Goal: Transaction & Acquisition: Purchase product/service

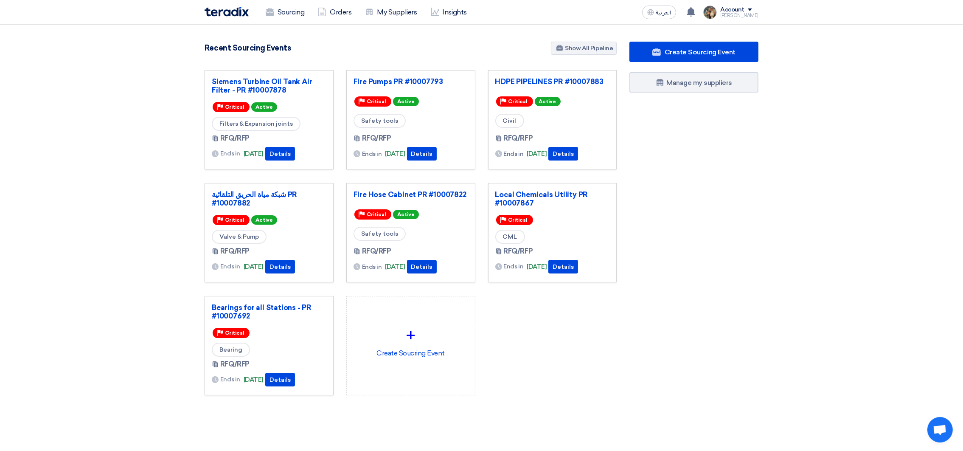
click at [504, 22] on div "Sourcing Orders My Suppliers Insights العربية ع You have a new offer for 'Fire …" at bounding box center [481, 12] width 567 height 24
click at [505, 48] on div "Recent Sourcing Events Show All Pipeline" at bounding box center [411, 49] width 412 height 15
click at [505, 380] on div "Siemens Turbine Oil Tank Air Filter - PR #10007878 Priority Critical Active Fil…" at bounding box center [410, 239] width 425 height 339
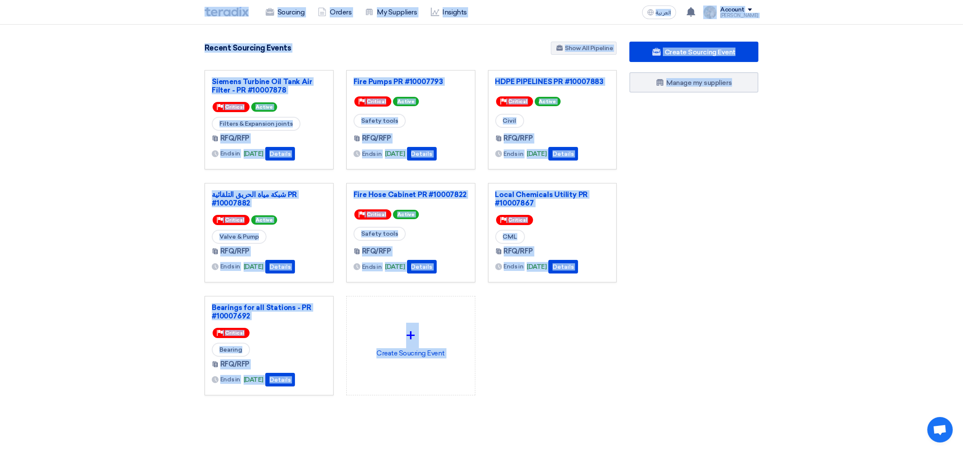
scroll to position [208, 0]
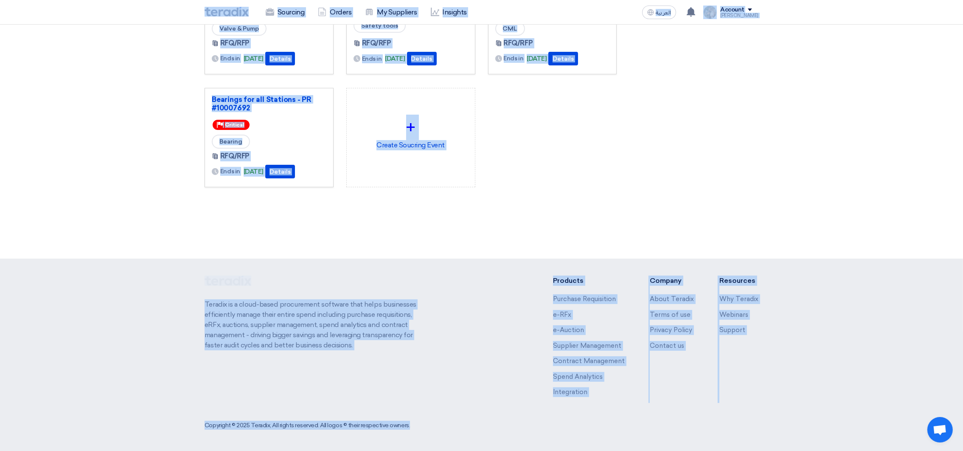
drag, startPoint x: 185, startPoint y: 14, endPoint x: 718, endPoint y: 483, distance: 709.9
click at [718, 450] on html "Sourcing Orders My Suppliers Insights العربية ع You have a new offer for 'Fire …" at bounding box center [481, 121] width 963 height 659
click at [459, 226] on section "3050 RFx remaining 9 Auctions remaining Create Sourcing Event" at bounding box center [481, 31] width 963 height 428
drag, startPoint x: 186, startPoint y: 17, endPoint x: 643, endPoint y: 483, distance: 652.1
click at [643, 450] on html "Sourcing Orders My Suppliers Insights العربية ع You have a new offer for 'Fire …" at bounding box center [481, 121] width 963 height 659
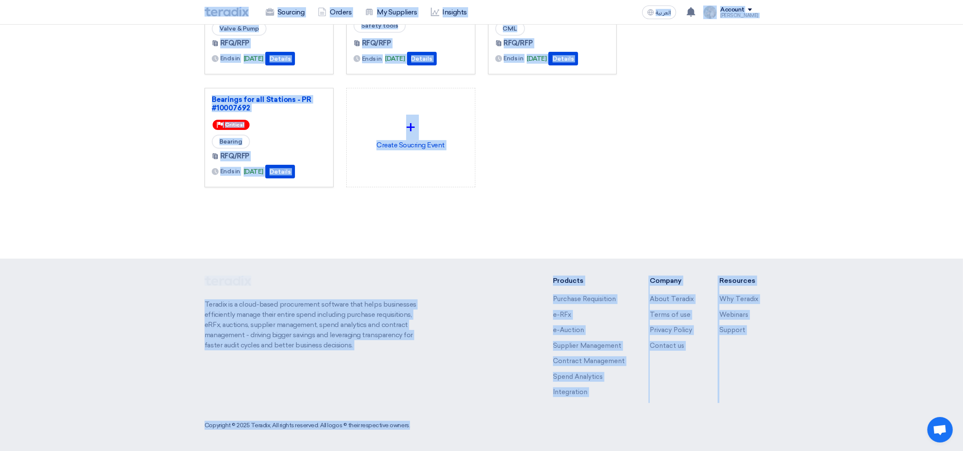
click at [497, 205] on div "3050 RFx remaining 9 Auctions remaining Create Sourcing Event" at bounding box center [410, 24] width 425 height 381
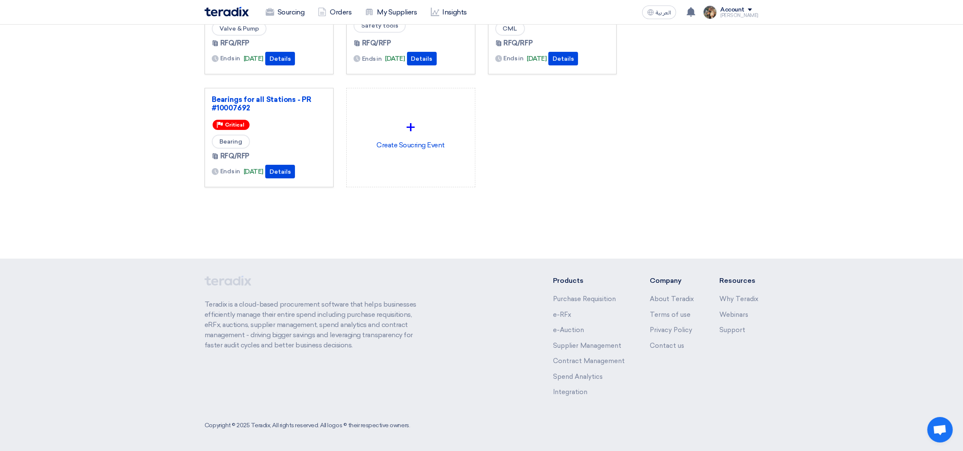
scroll to position [0, 0]
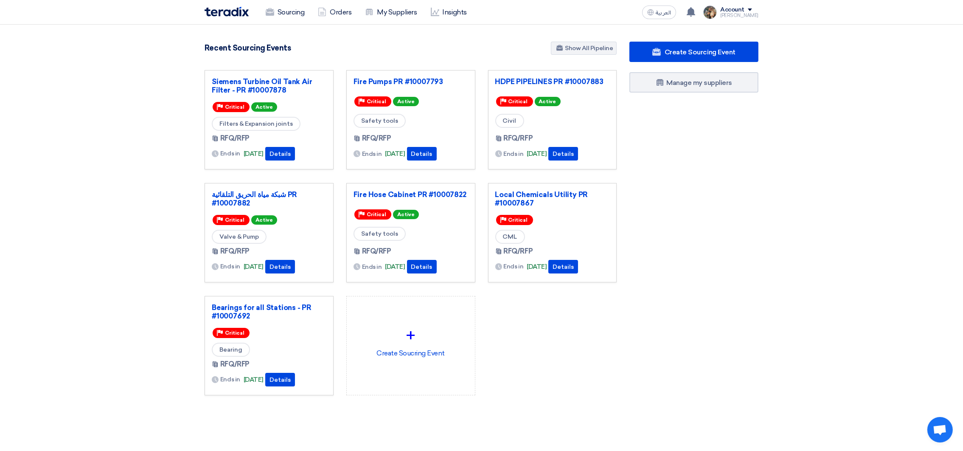
click at [435, 28] on section "3050 RFx remaining 9 Auctions remaining Create Sourcing Event" at bounding box center [481, 239] width 963 height 428
click at [264, 193] on link "شبكة مياة الحريق التلقائية PR #10007882" at bounding box center [269, 198] width 115 height 17
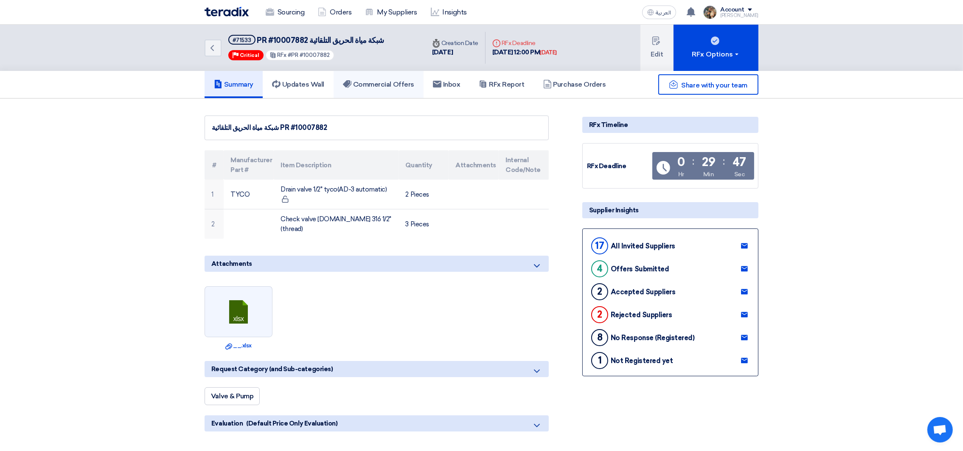
click at [373, 80] on h5 "Commercial Offers" at bounding box center [378, 84] width 71 height 8
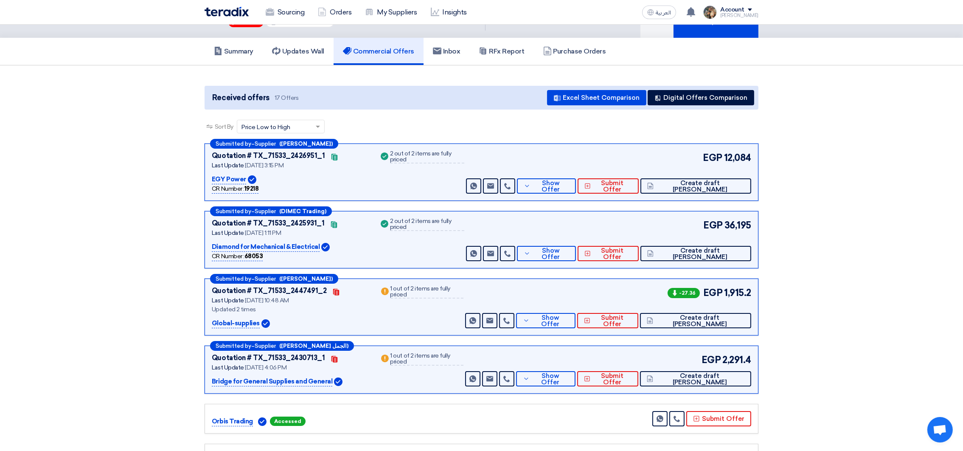
scroll to position [64, 0]
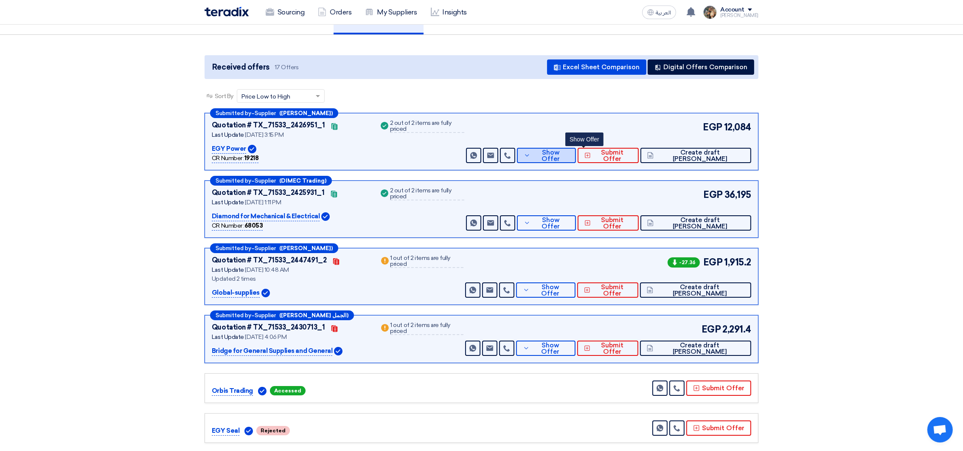
click at [570, 153] on span "Show Offer" at bounding box center [551, 155] width 37 height 13
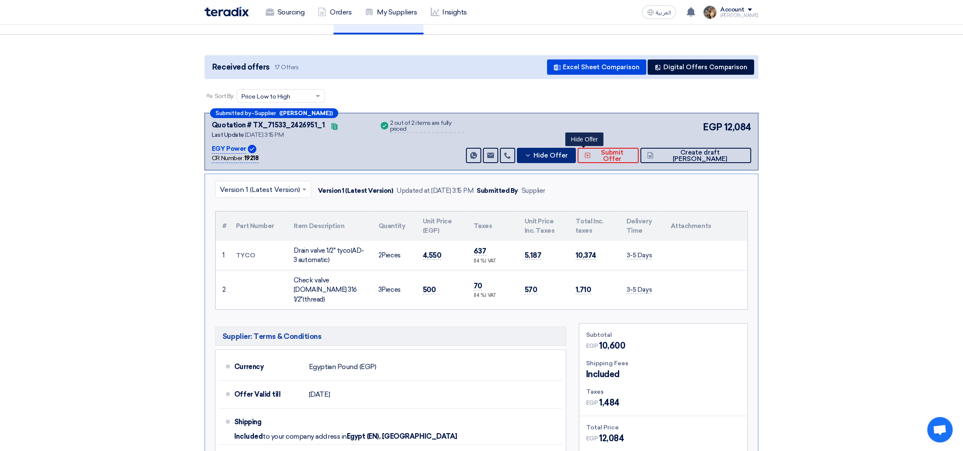
click at [568, 153] on span "Hide Offer" at bounding box center [550, 155] width 34 height 6
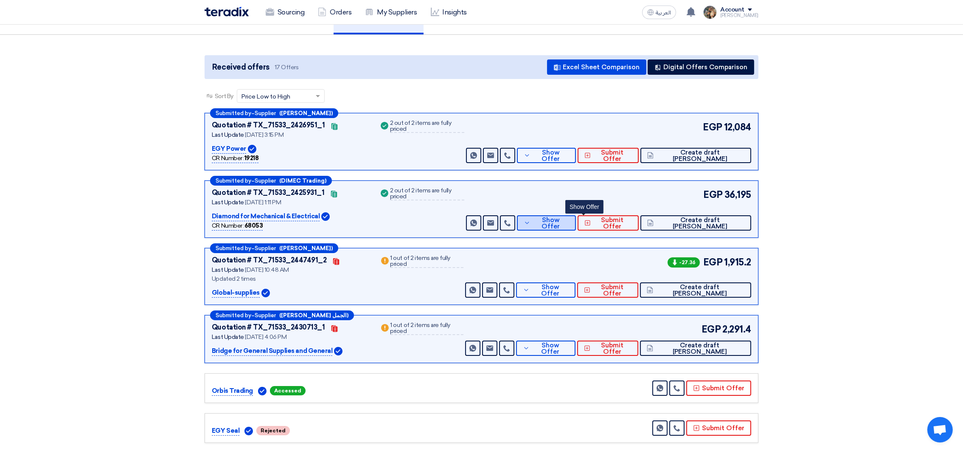
click at [570, 225] on span "Show Offer" at bounding box center [551, 223] width 37 height 13
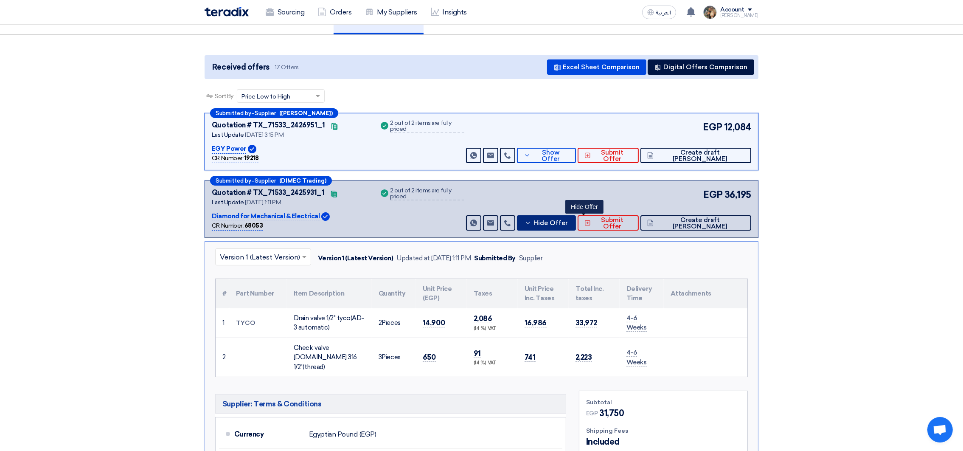
click at [568, 225] on span "Hide Offer" at bounding box center [550, 223] width 34 height 6
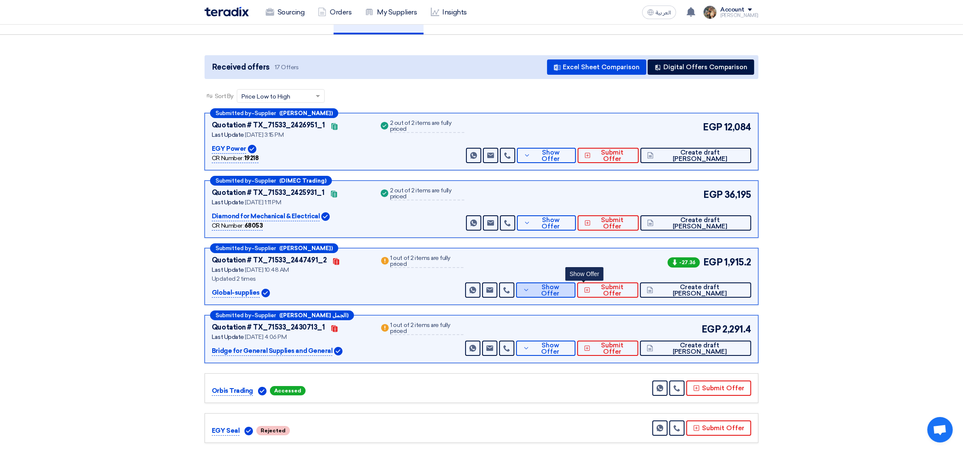
click at [569, 286] on span "Show Offer" at bounding box center [550, 290] width 37 height 13
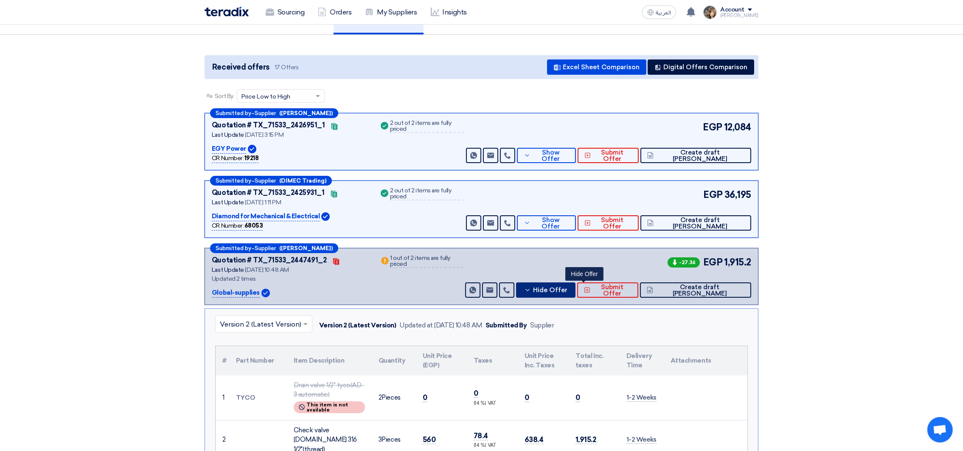
click at [567, 287] on span "Hide Offer" at bounding box center [550, 290] width 34 height 6
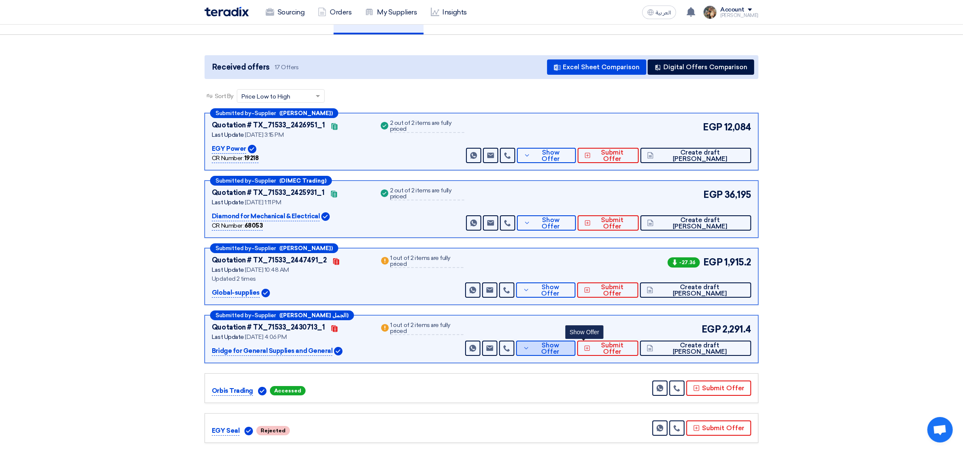
click at [575, 340] on button "Show Offer" at bounding box center [545, 347] width 59 height 15
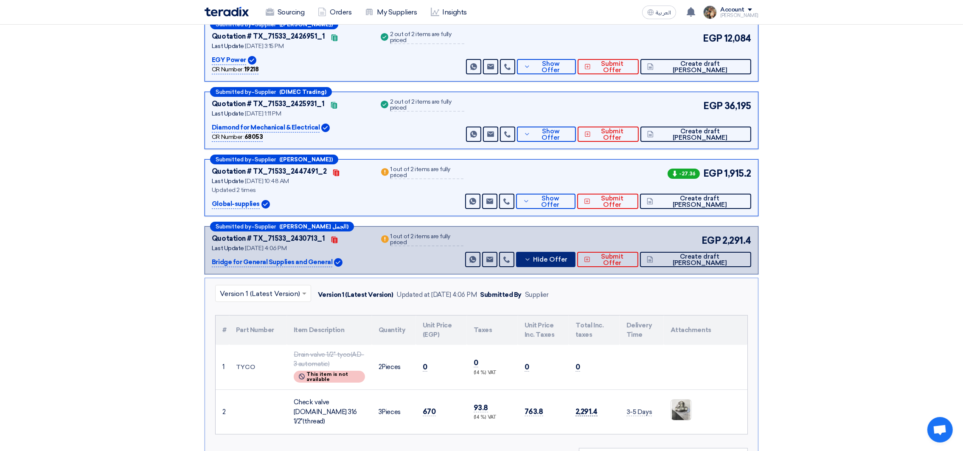
scroll to position [255, 0]
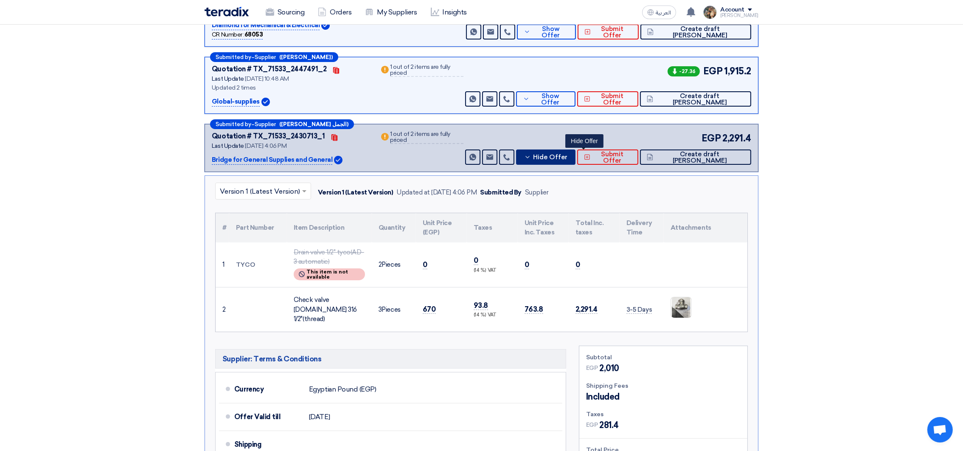
click at [574, 160] on button "Hide Offer" at bounding box center [545, 156] width 59 height 15
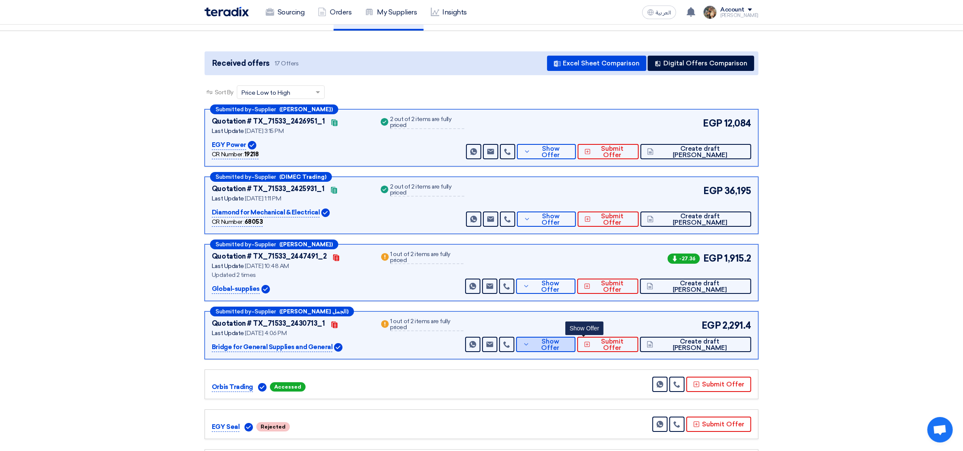
scroll to position [0, 0]
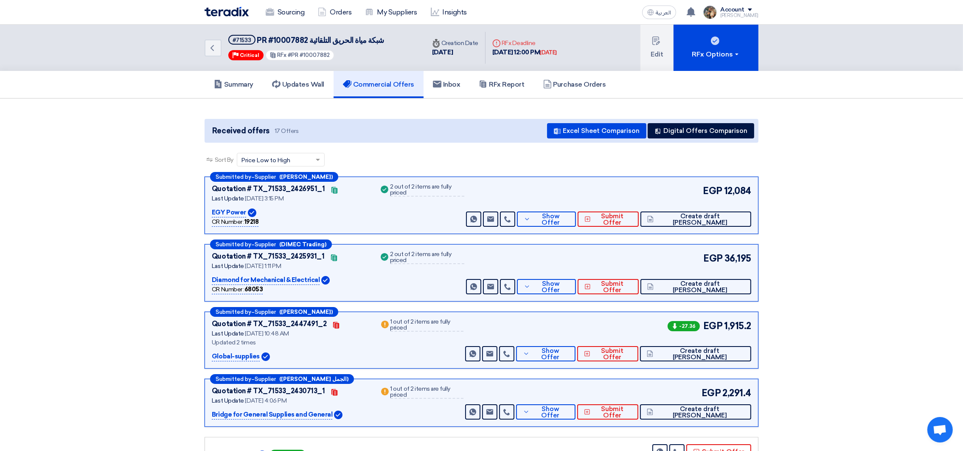
click at [226, 12] on img at bounding box center [227, 12] width 44 height 10
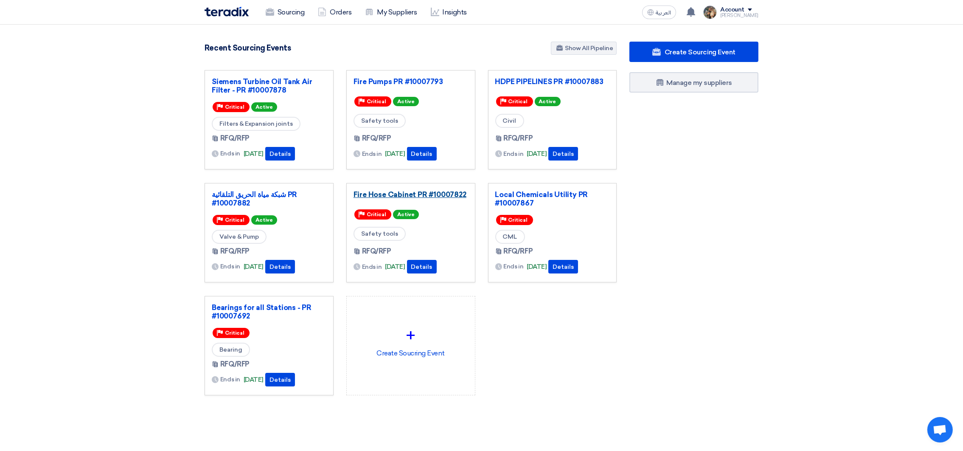
click at [426, 193] on link "Fire Hose Cabinet PR #10007822" at bounding box center [411, 194] width 115 height 8
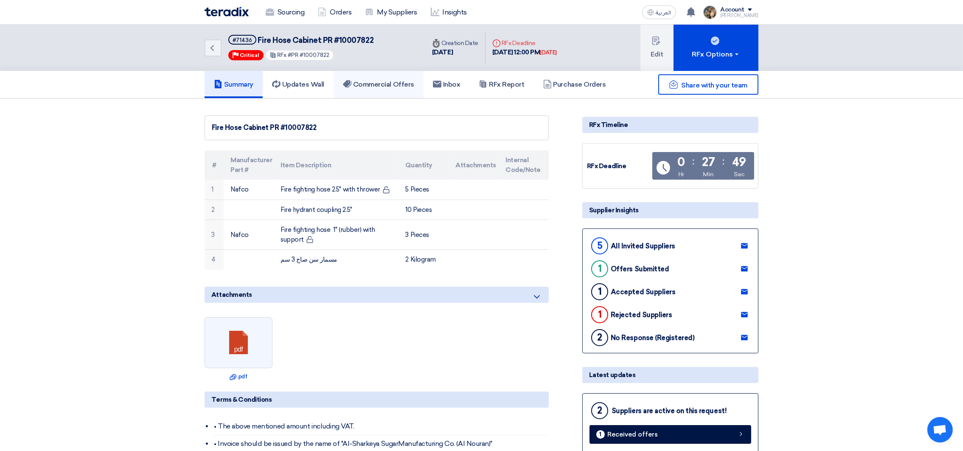
click at [378, 83] on h5 "Commercial Offers" at bounding box center [378, 84] width 71 height 8
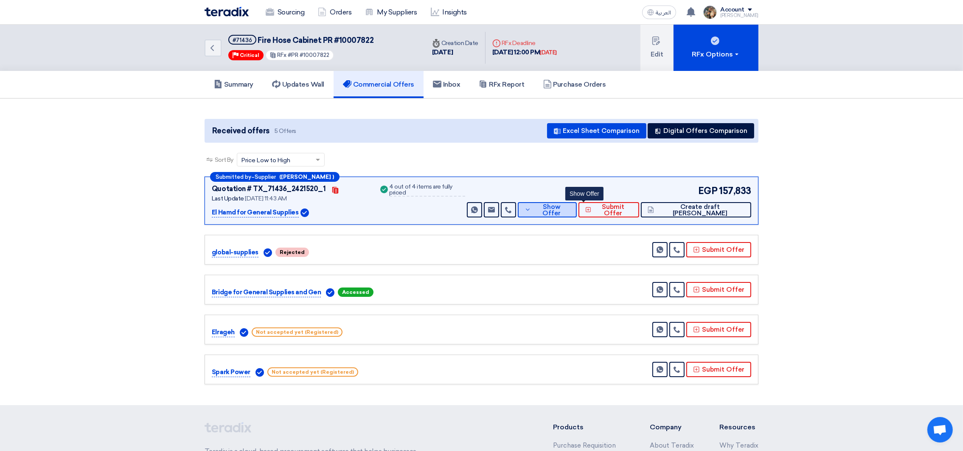
click at [570, 208] on span "Show Offer" at bounding box center [551, 210] width 36 height 13
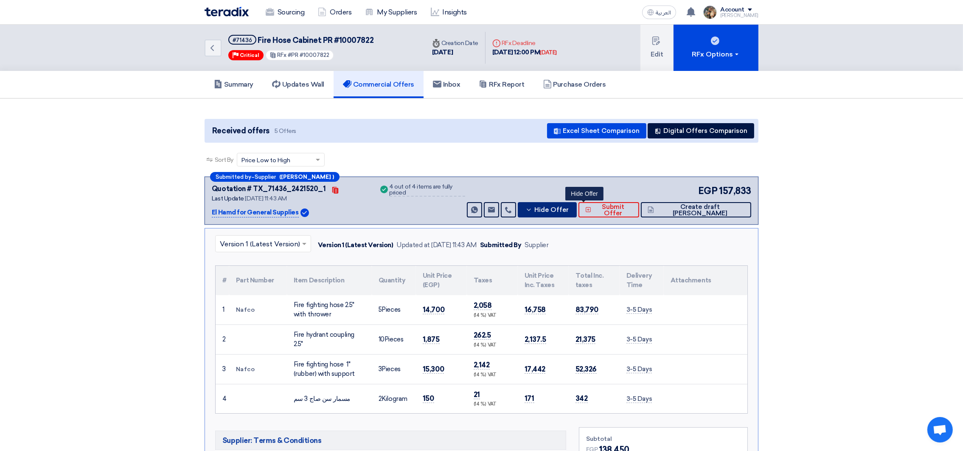
click at [569, 207] on span "Hide Offer" at bounding box center [551, 210] width 34 height 6
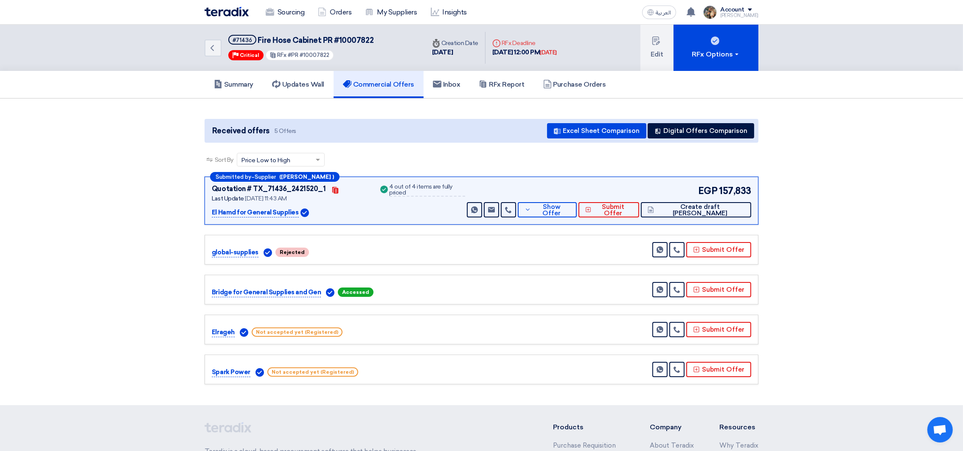
click at [217, 250] on p "global-supplies" at bounding box center [235, 252] width 47 height 10
click at [221, 291] on p "Bridge for General Supplies and Gen" at bounding box center [266, 292] width 109 height 10
click at [251, 290] on p "Bridge for General Supplies and Gen" at bounding box center [266, 292] width 109 height 10
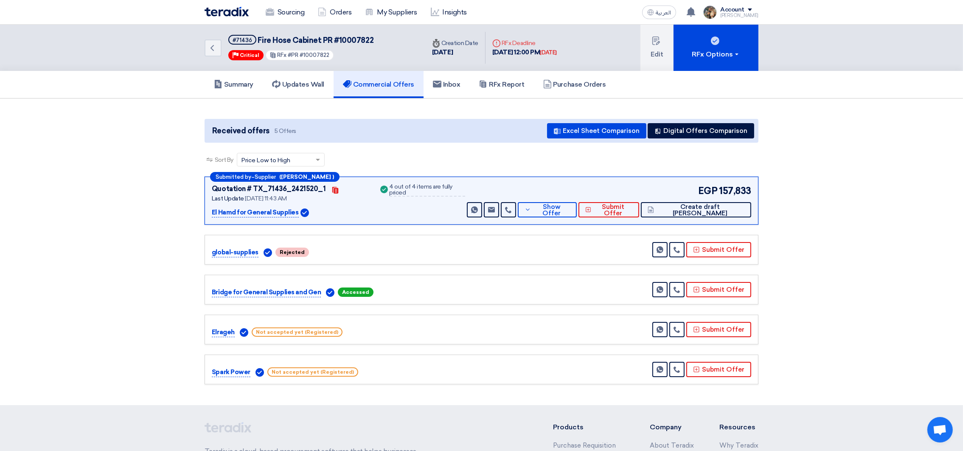
click at [251, 290] on p "Bridge for General Supplies and Gen" at bounding box center [266, 292] width 109 height 10
click at [213, 293] on p "Bridge for General Supplies and Gen" at bounding box center [266, 292] width 109 height 10
click at [219, 329] on p "Elrageh" at bounding box center [223, 332] width 23 height 10
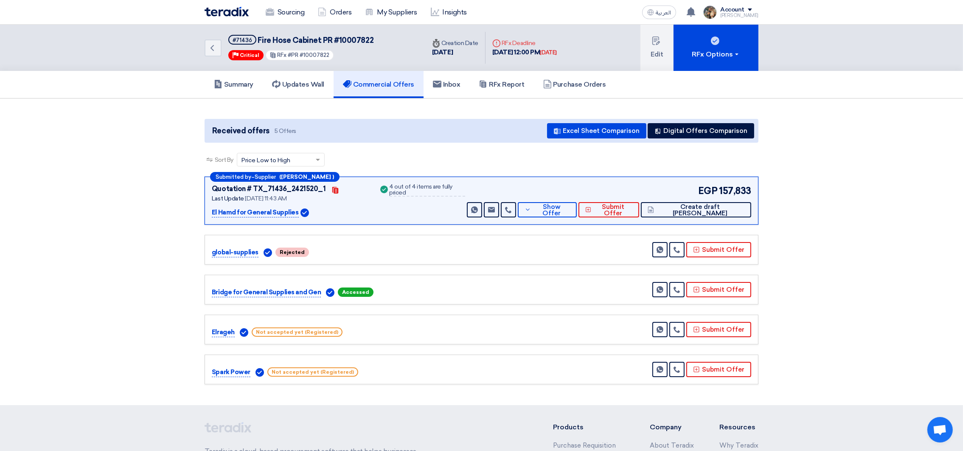
click at [219, 329] on p "Elrageh" at bounding box center [223, 332] width 23 height 10
click at [497, 316] on div "Elrageh Not accepted yet (Registered) Send Message" at bounding box center [482, 329] width 554 height 30
click at [570, 212] on span "Show Offer" at bounding box center [551, 210] width 36 height 13
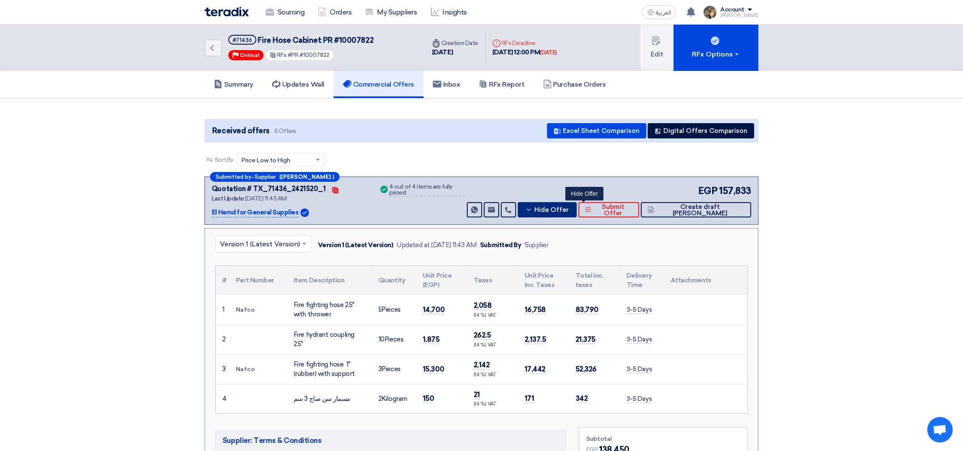
click at [569, 212] on span "Hide Offer" at bounding box center [551, 210] width 34 height 6
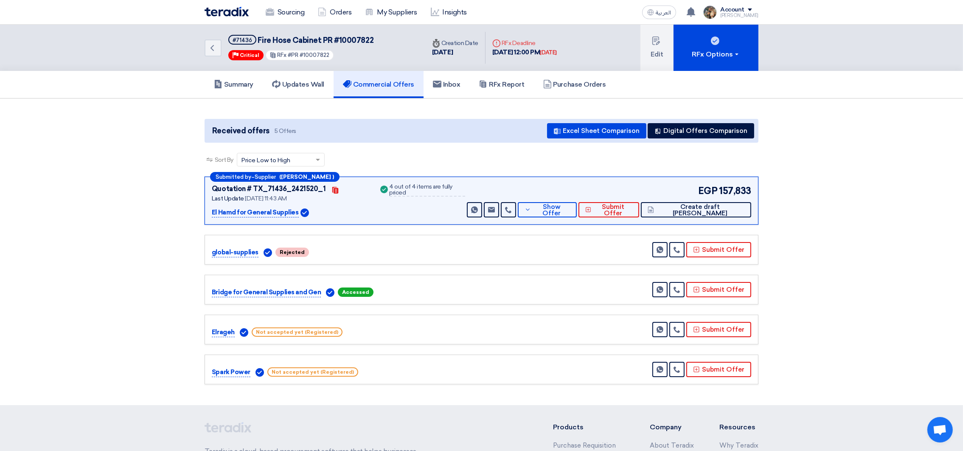
click at [212, 327] on p "Elrageh" at bounding box center [223, 332] width 23 height 10
click at [577, 213] on button "Show Offer" at bounding box center [547, 209] width 59 height 15
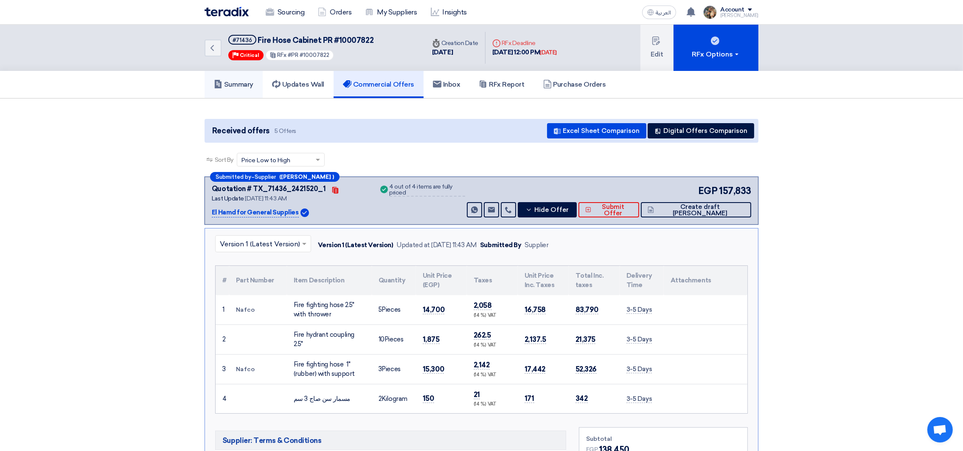
click at [248, 82] on h5 "Summary" at bounding box center [233, 84] width 39 height 8
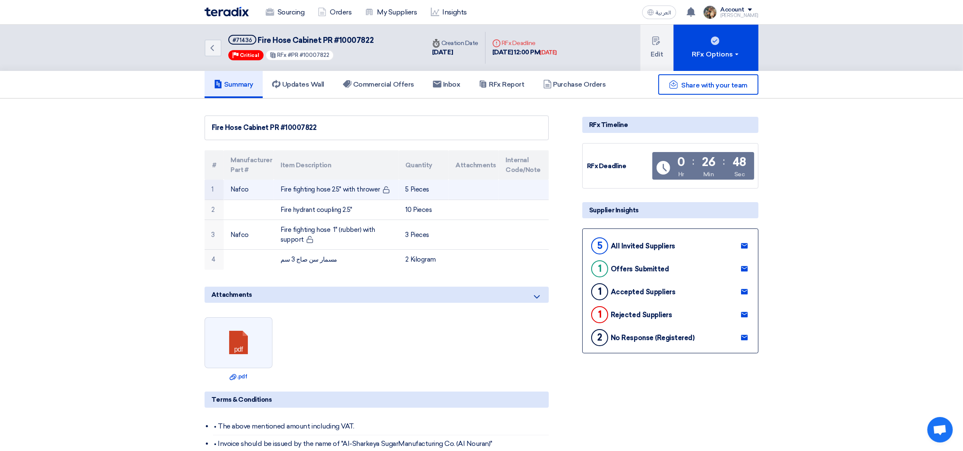
click at [289, 192] on td "Fire fighting hose 2.5" with thrower" at bounding box center [336, 190] width 125 height 20
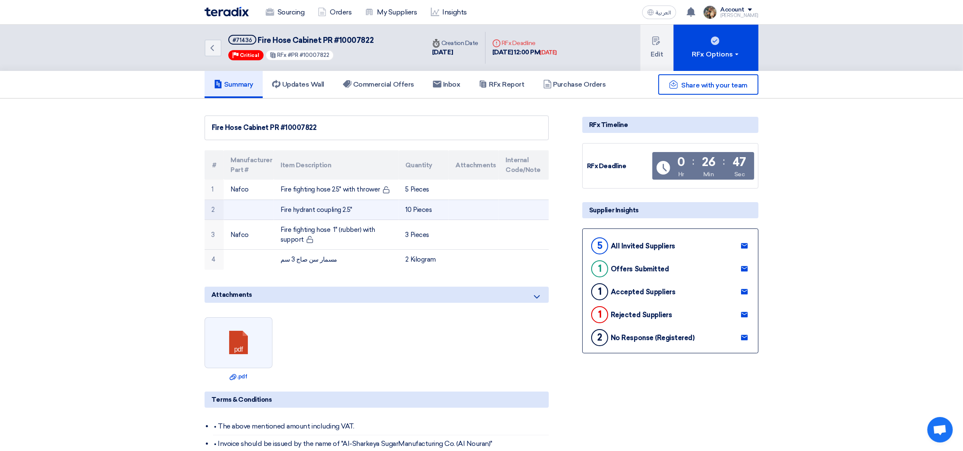
click at [298, 209] on td "Fire hydrant coupling 2.5"" at bounding box center [336, 209] width 125 height 20
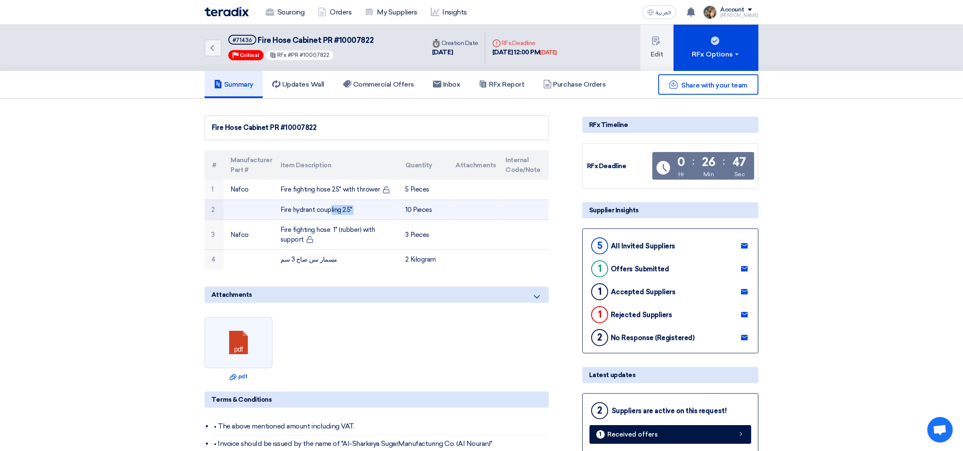
click at [298, 209] on td "Fire hydrant coupling 2.5"" at bounding box center [336, 209] width 125 height 20
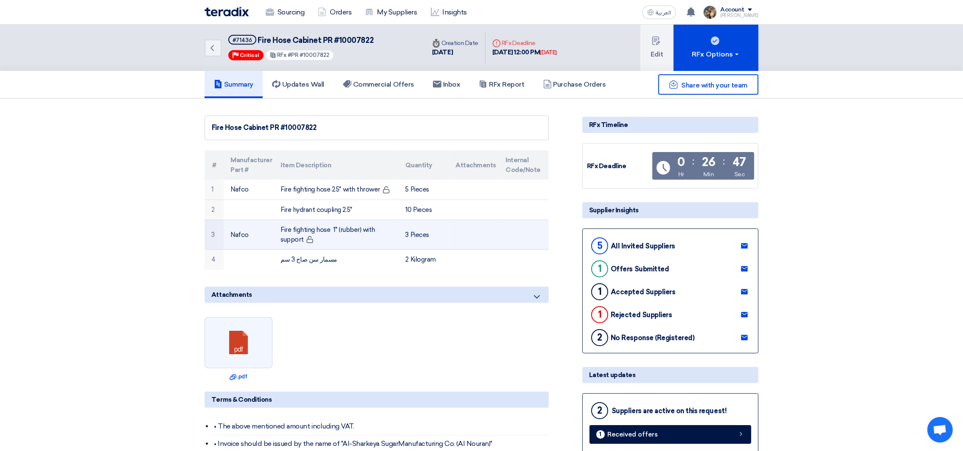
click at [301, 238] on td "Fire fighting hose 1" (rubber) with support" at bounding box center [336, 235] width 125 height 30
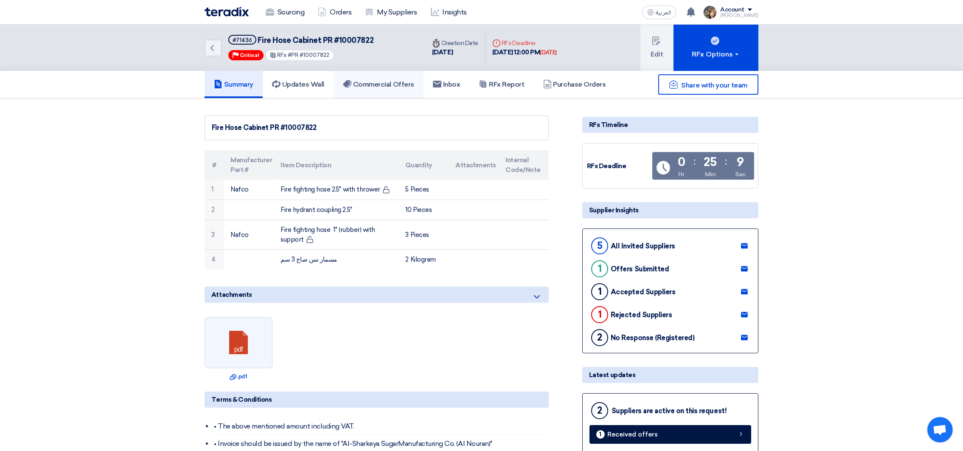
click at [357, 83] on h5 "Commercial Offers" at bounding box center [378, 84] width 71 height 8
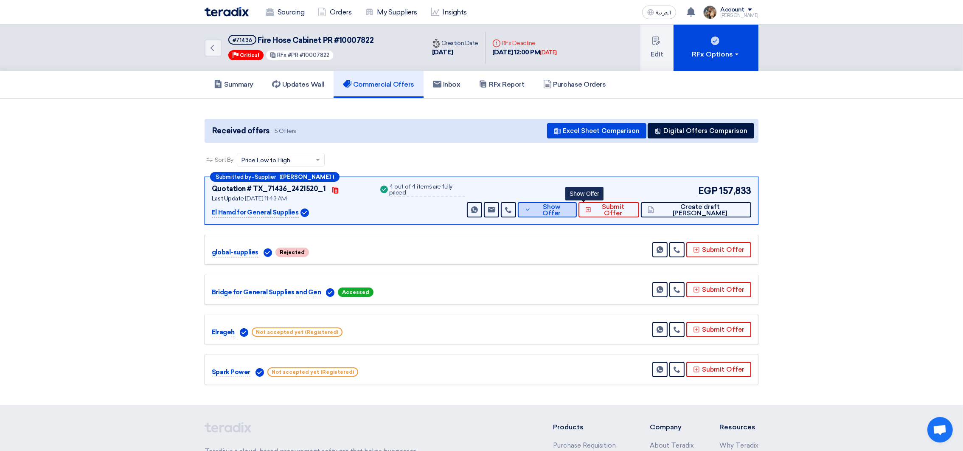
click at [561, 213] on button "Show Offer" at bounding box center [547, 209] width 59 height 15
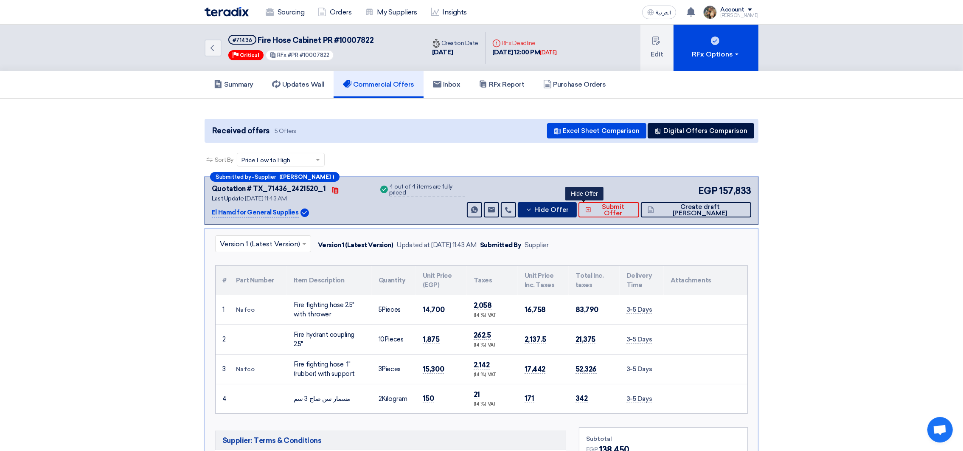
click at [532, 210] on icon at bounding box center [528, 209] width 7 height 7
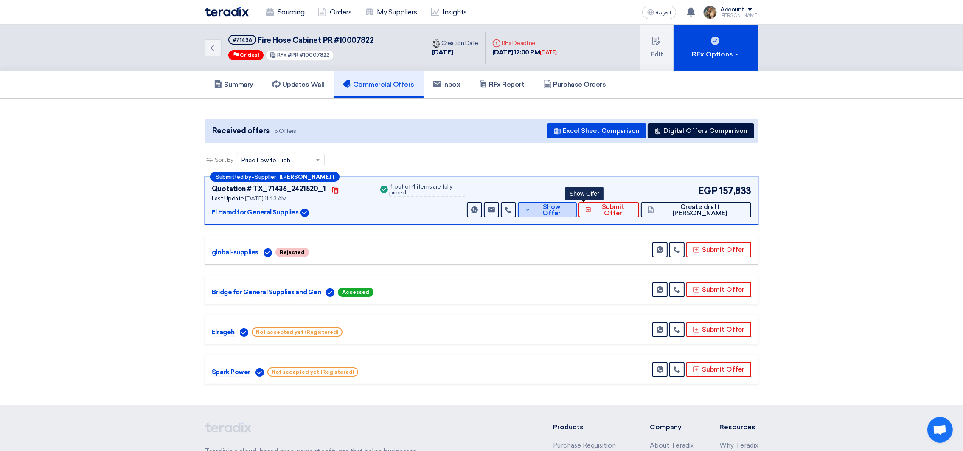
click at [570, 209] on span "Show Offer" at bounding box center [551, 210] width 36 height 13
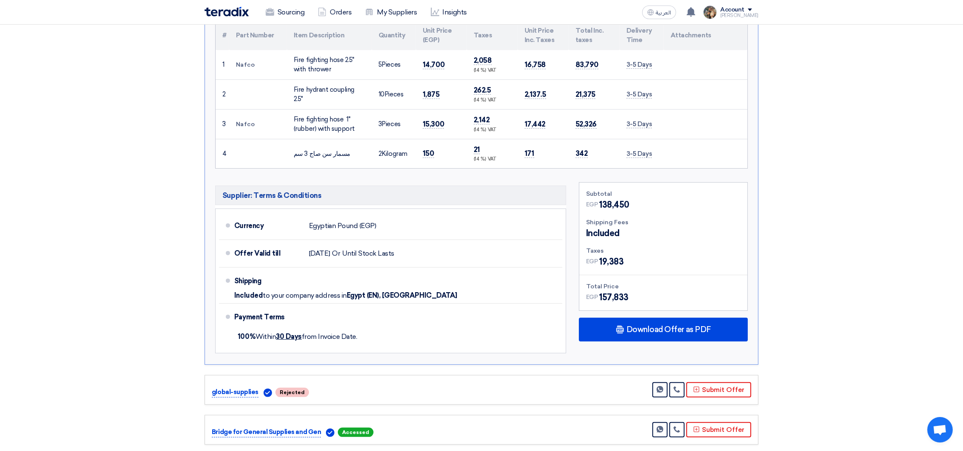
scroll to position [64, 0]
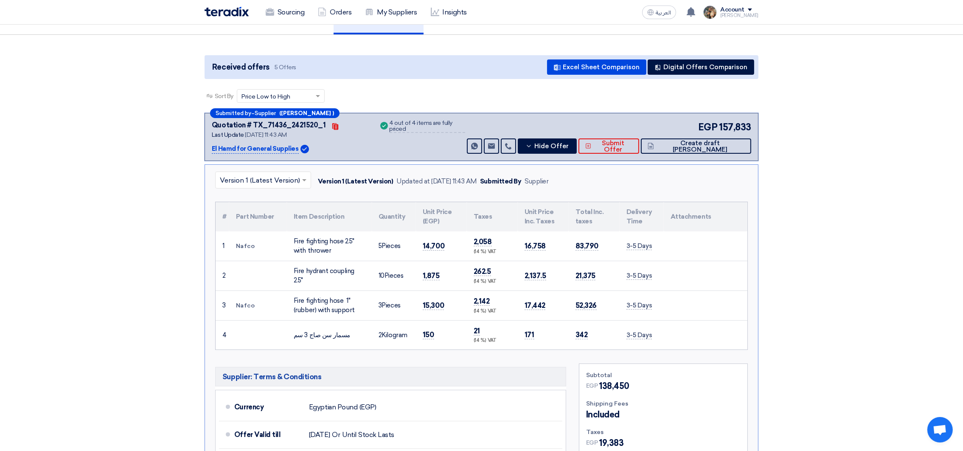
click at [284, 307] on td "Nafco" at bounding box center [258, 305] width 58 height 30
click at [296, 237] on div "Fire fighting hose 2.5" with thrower" at bounding box center [329, 245] width 71 height 19
drag, startPoint x: 296, startPoint y: 237, endPoint x: 330, endPoint y: 247, distance: 35.0
click at [330, 247] on div "Fire fighting hose 2.5" with thrower" at bounding box center [329, 245] width 71 height 19
copy div "Fire fighting hose 2.5" with thrower"
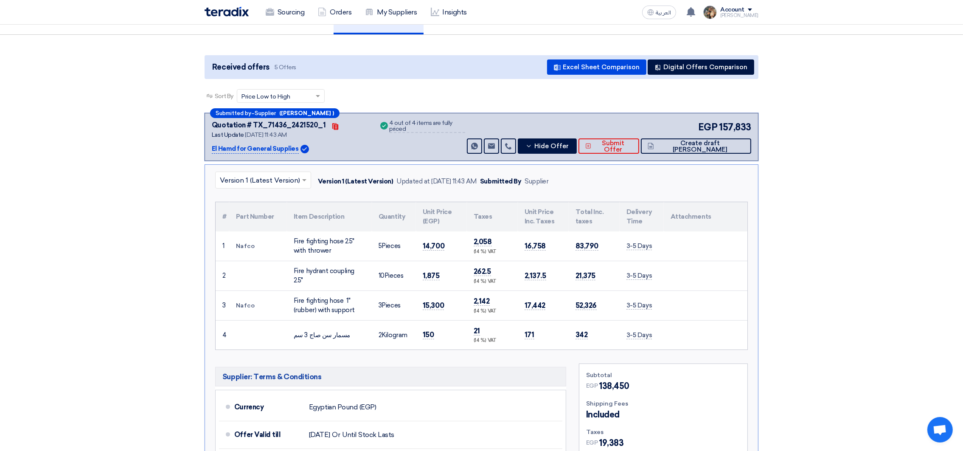
click at [299, 273] on div "Fire hydrant coupling 2.5"" at bounding box center [329, 275] width 71 height 19
drag, startPoint x: 299, startPoint y: 273, endPoint x: 345, endPoint y: 275, distance: 46.3
click at [345, 275] on div "Fire hydrant coupling 2.5"" at bounding box center [329, 275] width 71 height 19
click at [302, 274] on div "Fire hydrant coupling 2.5"" at bounding box center [329, 275] width 71 height 19
drag, startPoint x: 302, startPoint y: 274, endPoint x: 365, endPoint y: 271, distance: 62.5
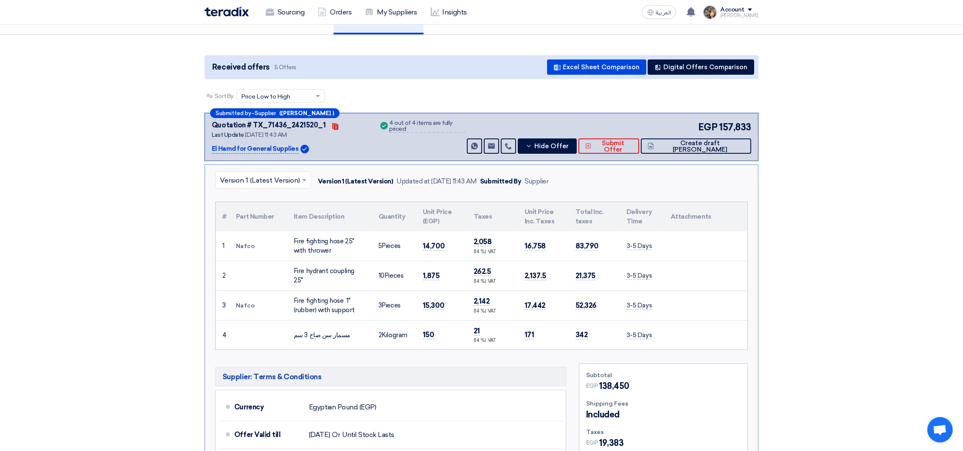
click at [365, 271] on div "Fire hydrant coupling 2.5"" at bounding box center [329, 275] width 71 height 19
click at [433, 244] on span "14,700" at bounding box center [434, 245] width 22 height 9
copy span "14,700"
click at [432, 273] on span "1,875" at bounding box center [431, 275] width 17 height 9
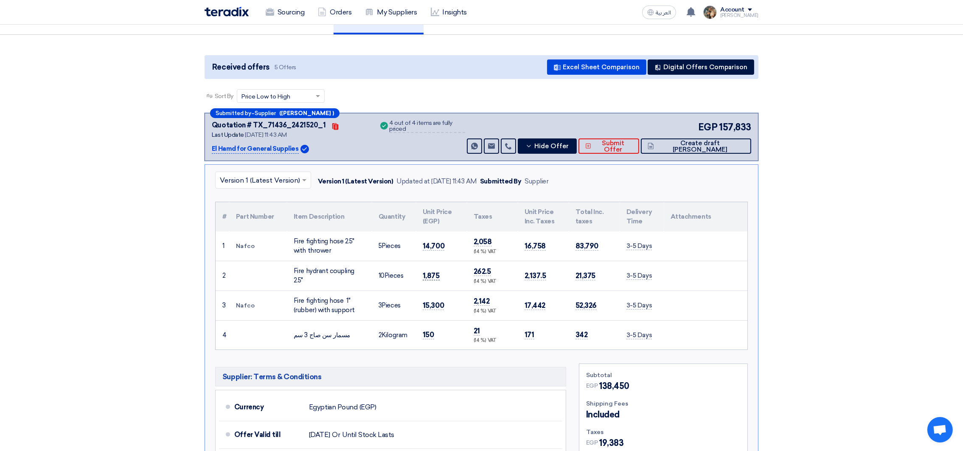
click at [432, 273] on span "1,875" at bounding box center [431, 275] width 17 height 9
copy span "1,875"
click at [420, 301] on td "15,300" at bounding box center [441, 305] width 51 height 30
click at [427, 302] on span "15,300" at bounding box center [433, 305] width 21 height 9
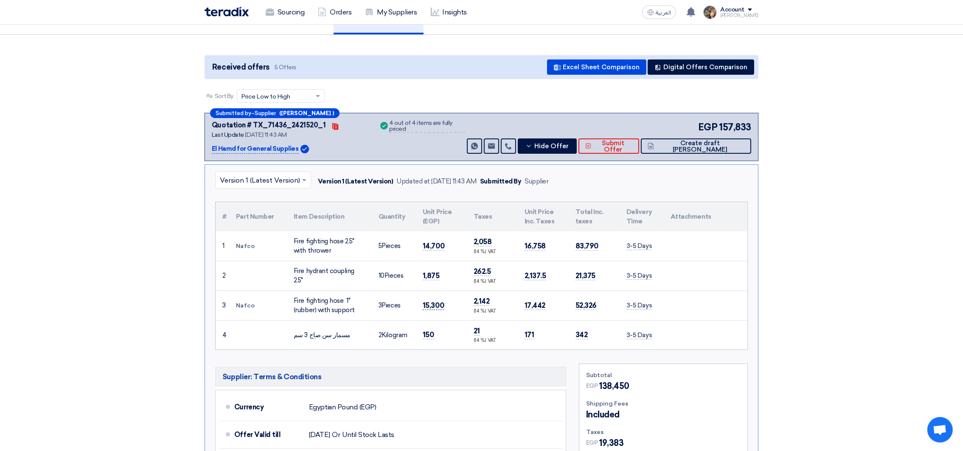
copy span "5"
click at [436, 303] on span "15,300" at bounding box center [433, 305] width 21 height 9
copy span "15,300"
click at [429, 333] on span "150" at bounding box center [428, 334] width 11 height 9
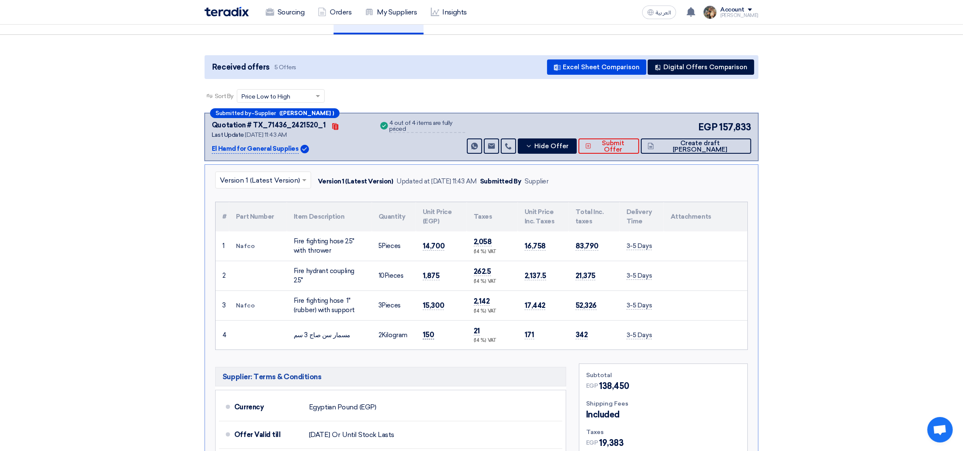
click at [429, 332] on span "150" at bounding box center [428, 334] width 11 height 9
copy span "150"
click at [299, 298] on div "Fire fighting hose 1" (rubber) with support" at bounding box center [329, 305] width 71 height 19
drag, startPoint x: 299, startPoint y: 298, endPoint x: 361, endPoint y: 311, distance: 63.3
click at [361, 311] on div "Fire fighting hose 1" (rubber) with support" at bounding box center [329, 305] width 71 height 19
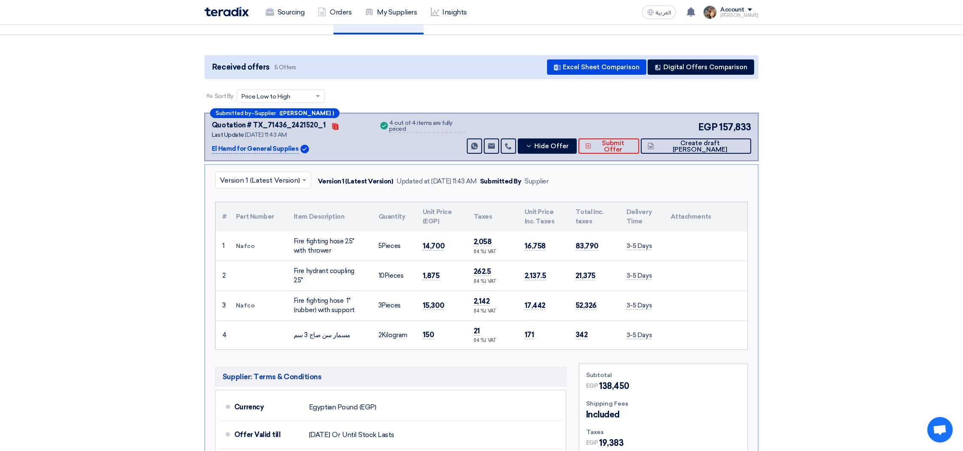
copy div "Fire fighting hose 1" (rubber) with support"
click at [335, 333] on div "مسمار سن صاج 3 سم" at bounding box center [329, 335] width 71 height 10
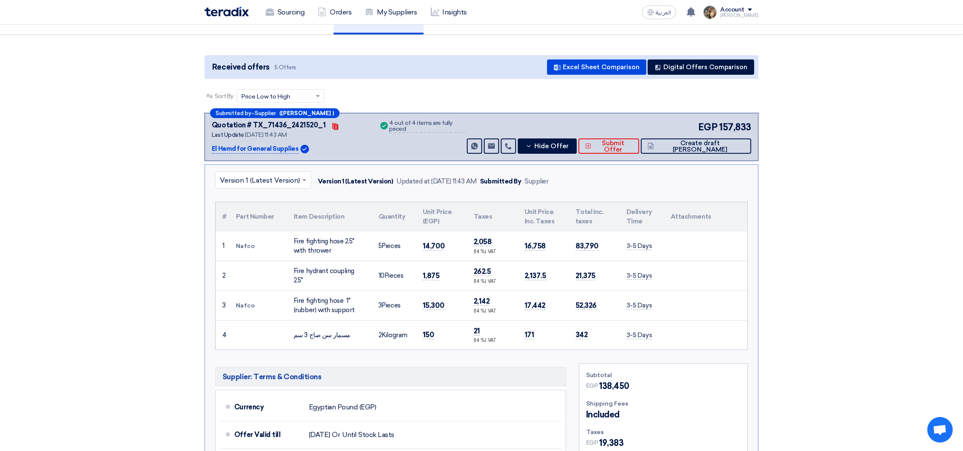
copy tr "مسمار سن صاج 3 سم"
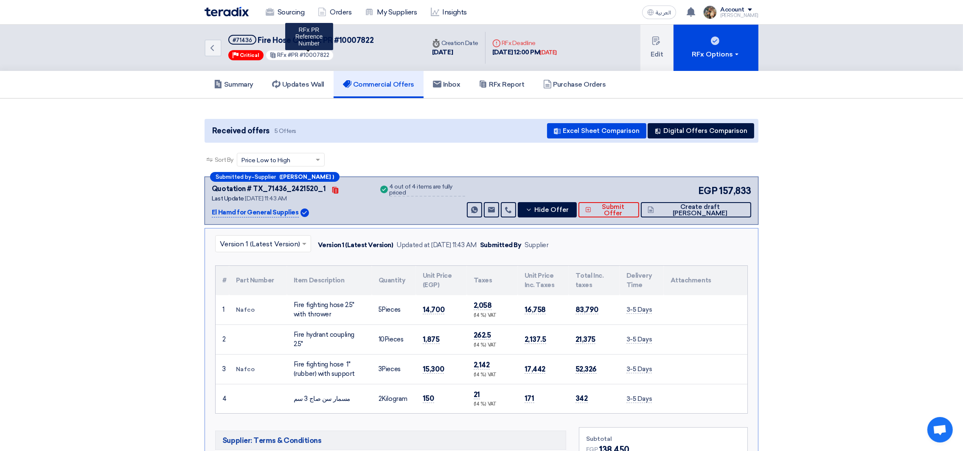
click at [317, 52] on span "#PR #10007822" at bounding box center [309, 55] width 42 height 6
copy span "10007822"
click at [569, 211] on span "Hide Offer" at bounding box center [551, 210] width 34 height 6
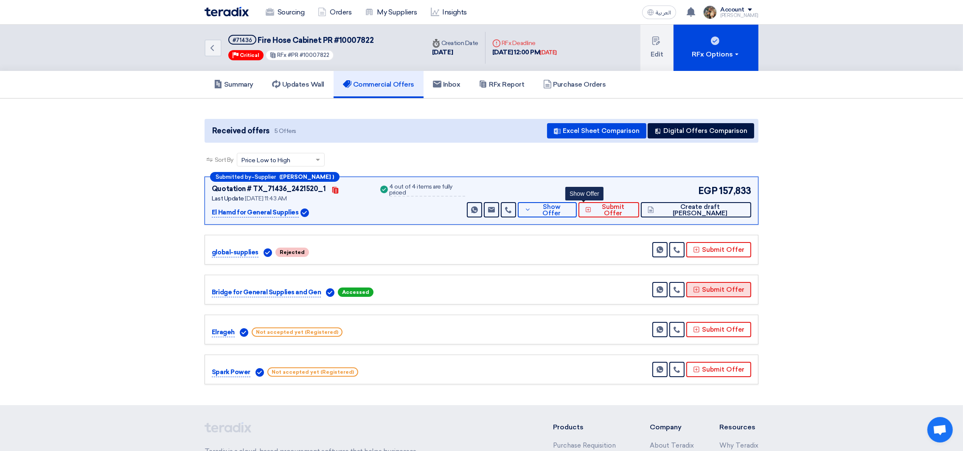
click at [716, 286] on button "Submit Offer" at bounding box center [718, 289] width 65 height 15
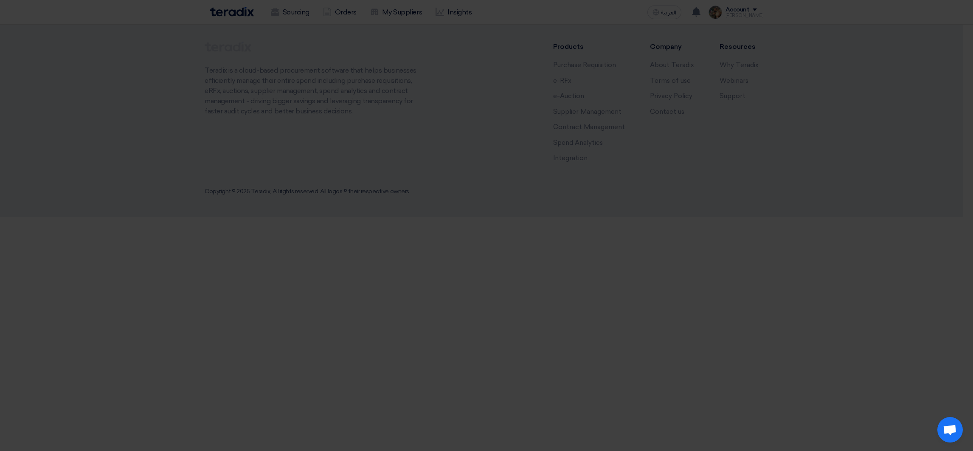
click at [449, 136] on div "Submit a new offer for this request Start a new offer submission from scratch" at bounding box center [486, 82] width 467 height 121
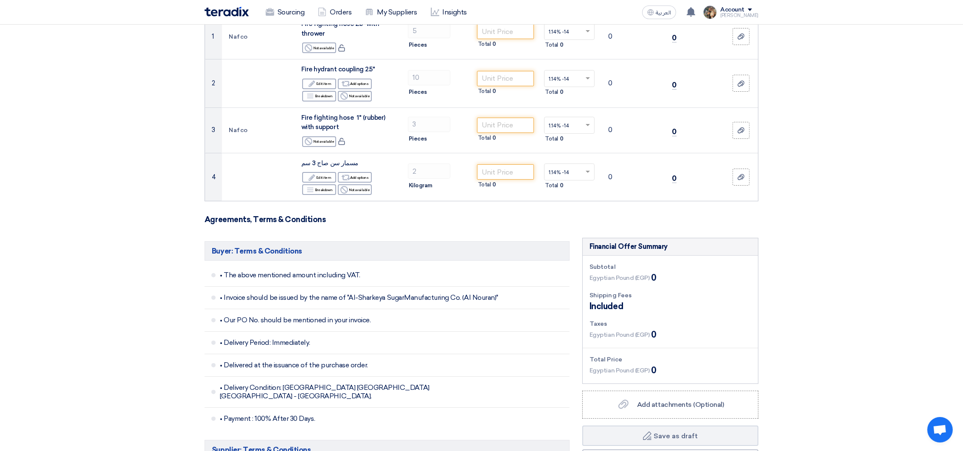
scroll to position [191, 0]
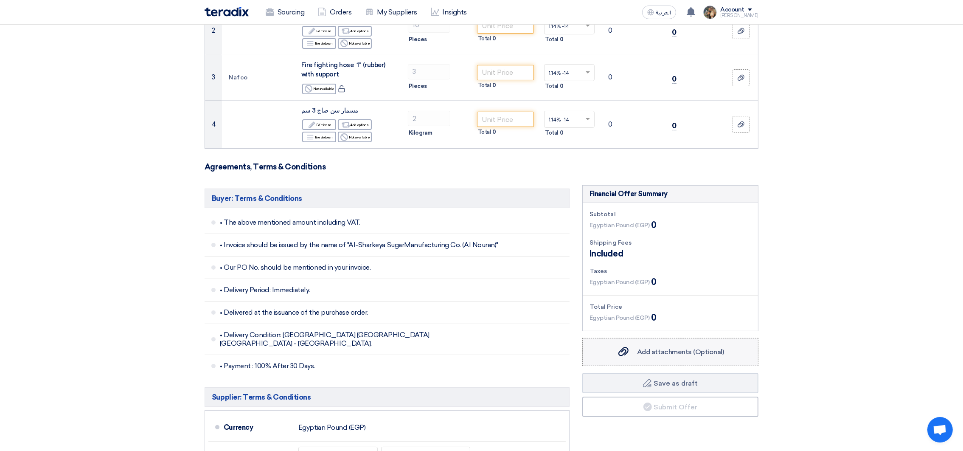
click at [664, 350] on span "Add attachments (Optional)" at bounding box center [680, 352] width 87 height 8
click at [0, 0] on input "Add attachments (Optional) Add attachments (Optional)" at bounding box center [0, 0] width 0 height 0
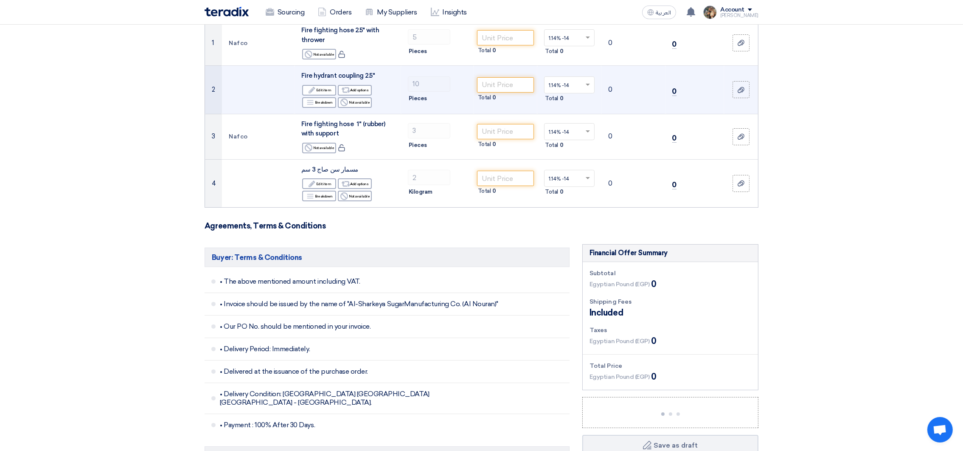
scroll to position [64, 0]
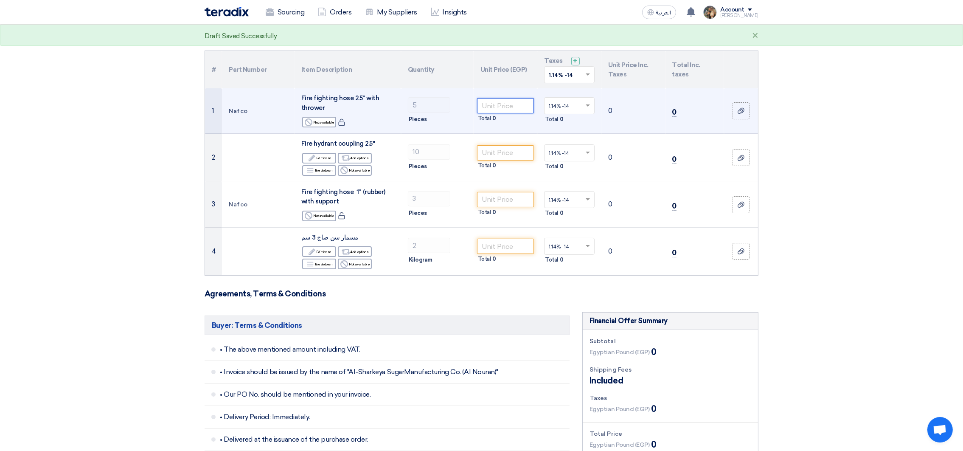
click at [505, 106] on input "number" at bounding box center [505, 105] width 57 height 15
paste input "15000"
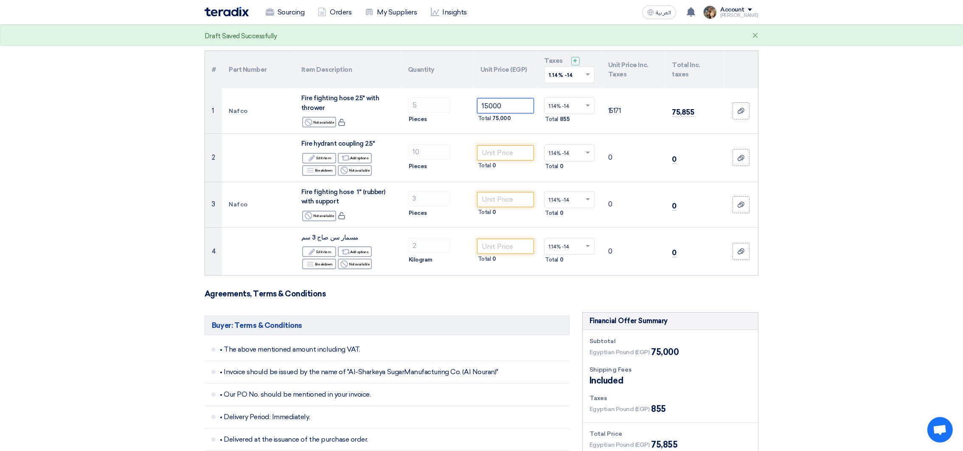
type input "15000"
click at [571, 73] on input "text" at bounding box center [565, 76] width 33 height 14
click at [576, 101] on div "14% -14%" at bounding box center [569, 105] width 50 height 15
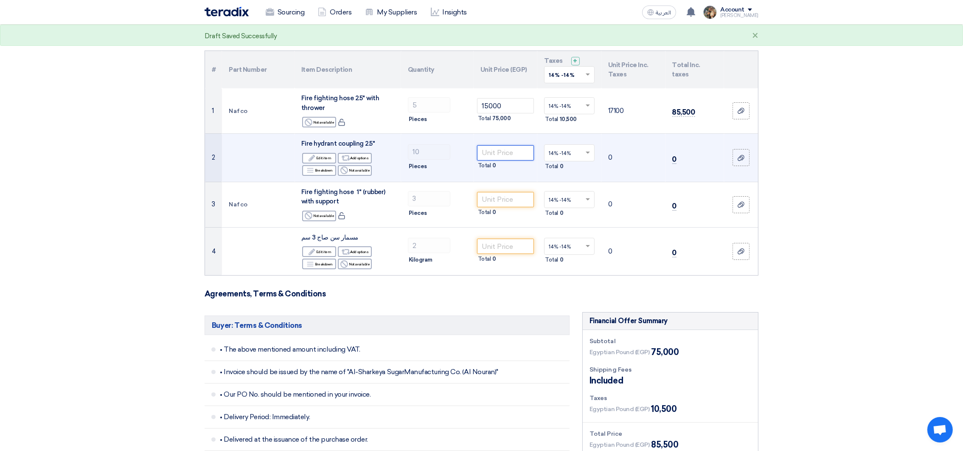
click at [498, 145] on input "number" at bounding box center [505, 152] width 57 height 15
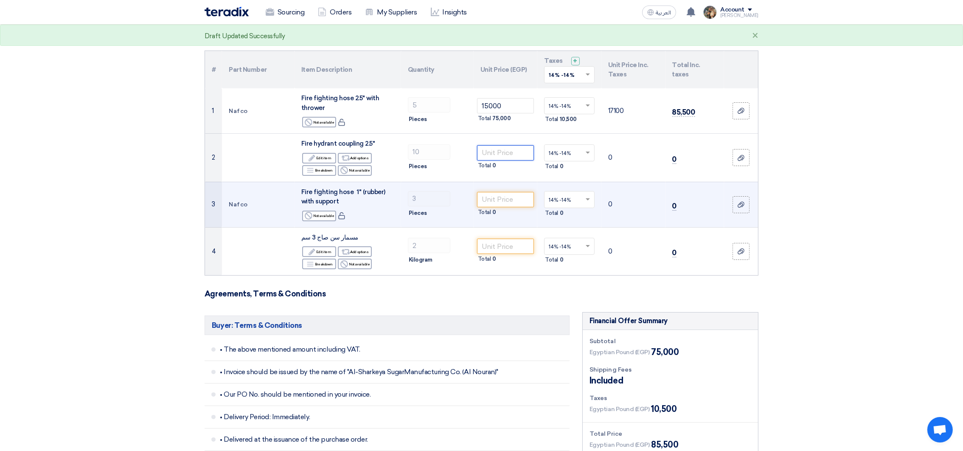
paste input "2000"
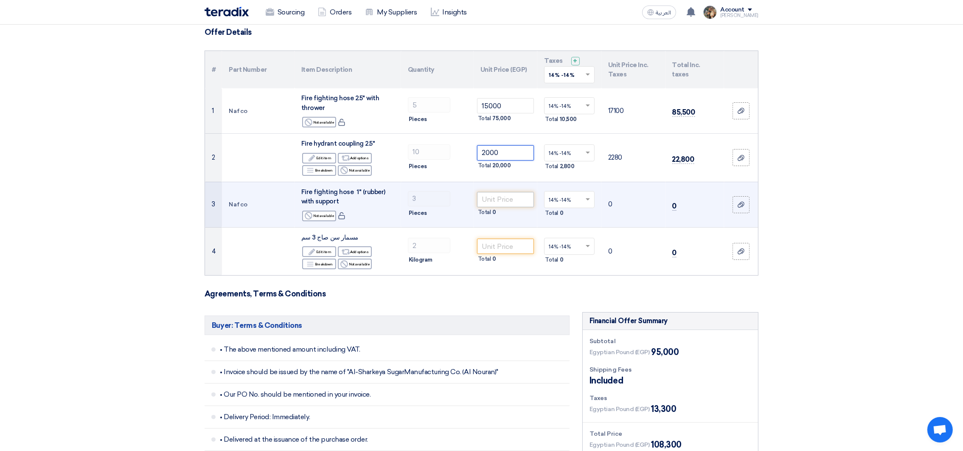
type input "2000"
click at [505, 204] on input "number" at bounding box center [505, 199] width 57 height 15
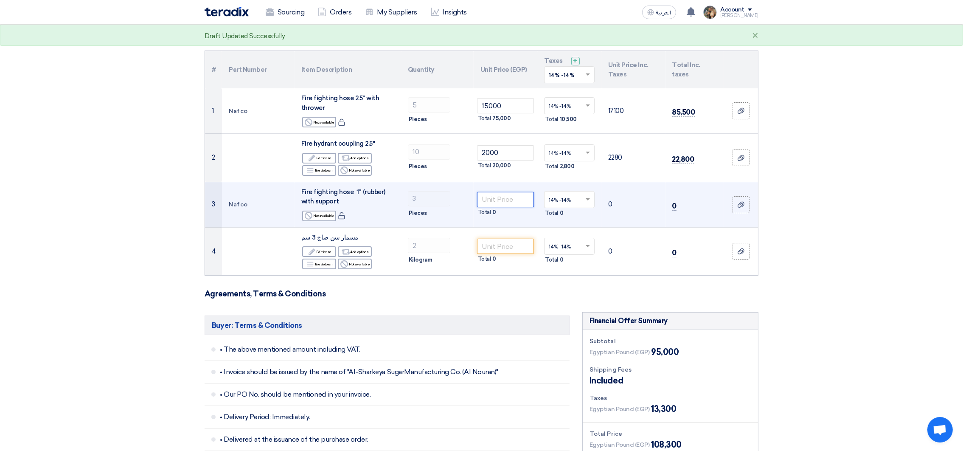
paste input "15610"
type input "15610"
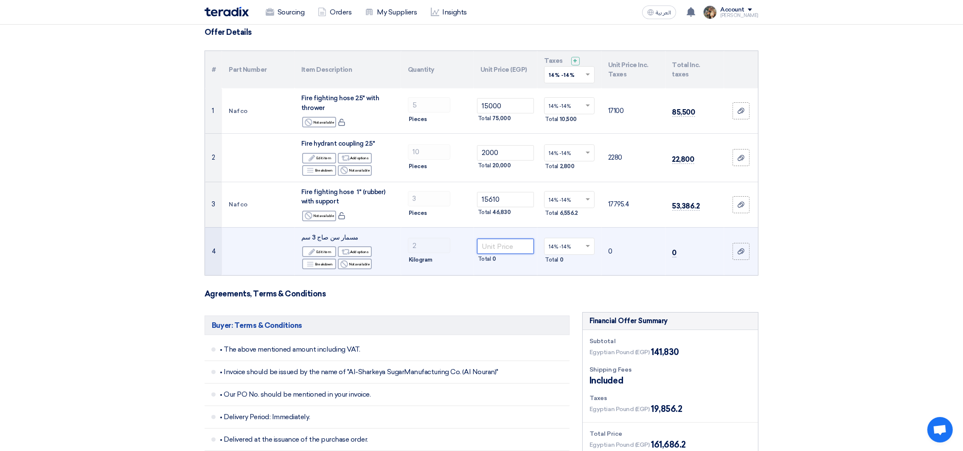
click at [503, 241] on input "number" at bounding box center [505, 246] width 57 height 15
paste input "160"
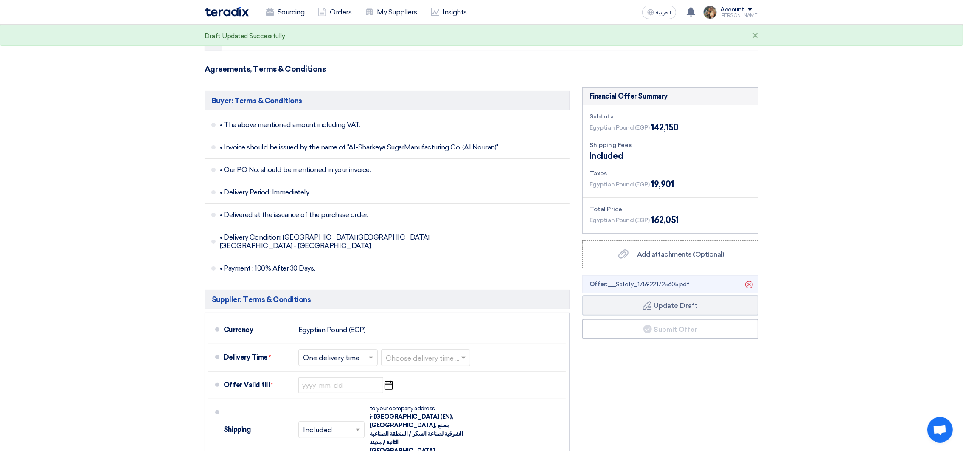
scroll to position [318, 0]
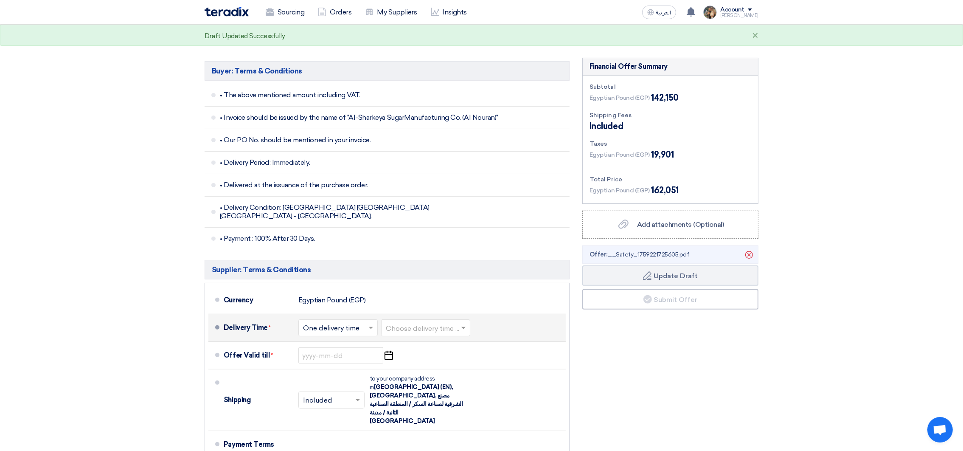
type input "160"
click at [439, 323] on input "text" at bounding box center [426, 329] width 81 height 12
click at [412, 389] on span "2-4 Weeks" at bounding box center [403, 393] width 35 height 8
click at [402, 350] on div "Offer Valid till * Pick a date" at bounding box center [393, 355] width 339 height 20
click at [385, 351] on use "button" at bounding box center [389, 355] width 8 height 9
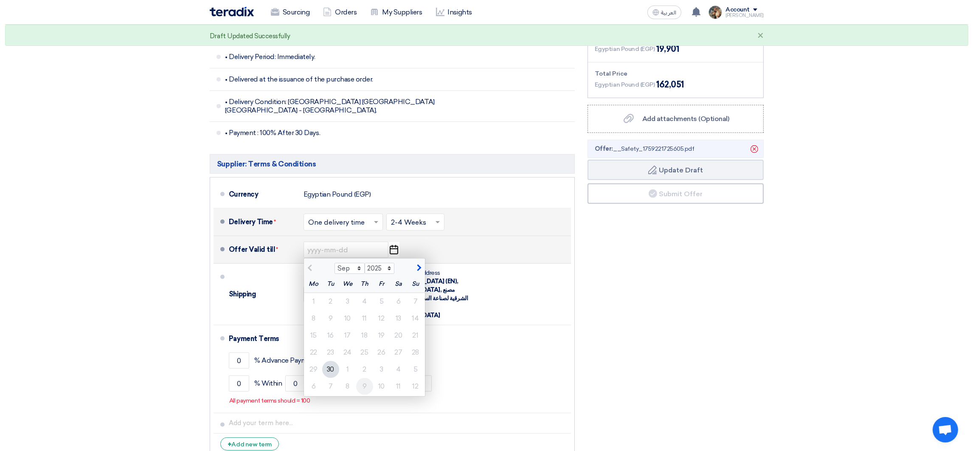
scroll to position [446, 0]
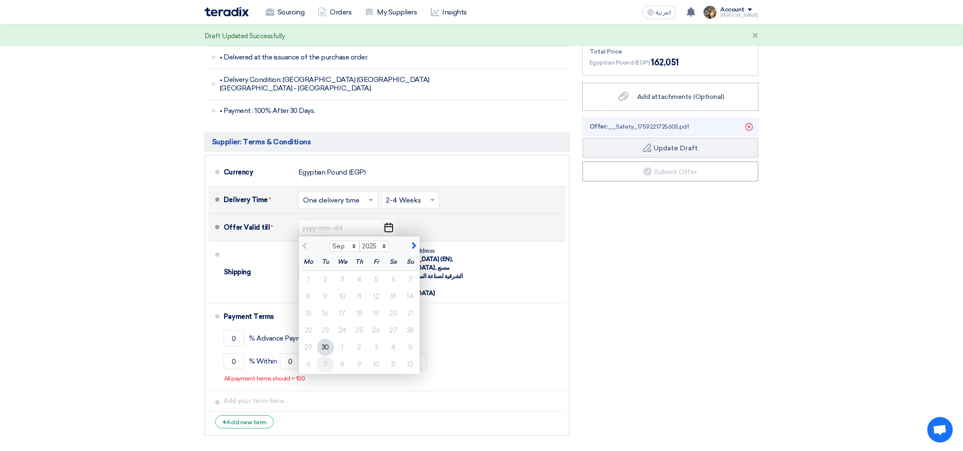
click at [329, 359] on div "7" at bounding box center [325, 364] width 17 height 17
type input "10/7/2025"
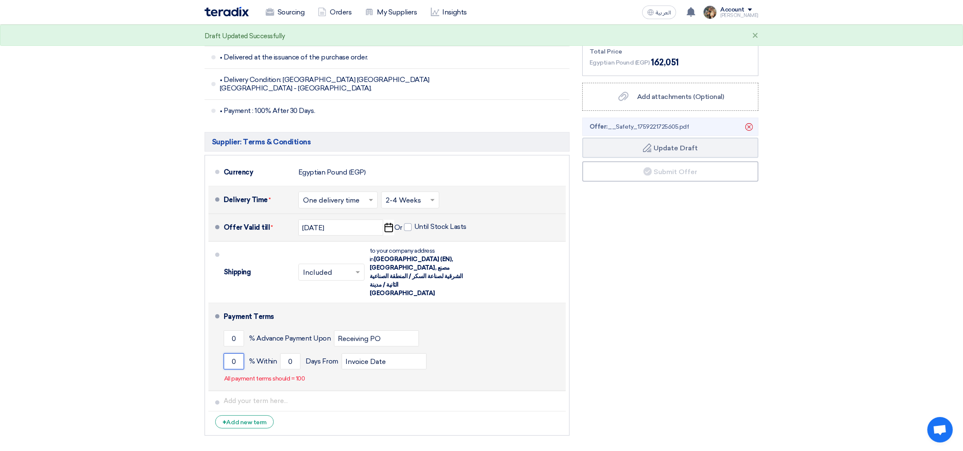
click at [225, 353] on input "0" at bounding box center [234, 361] width 20 height 16
type input "1000"
type input "30"
click at [231, 353] on input "1000" at bounding box center [234, 361] width 20 height 16
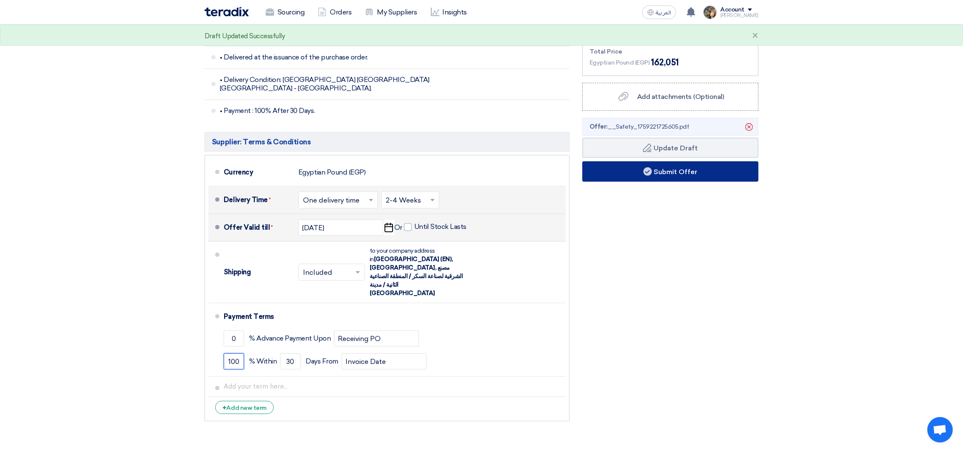
type input "100"
click at [664, 168] on button "Submit Offer" at bounding box center [670, 171] width 176 height 20
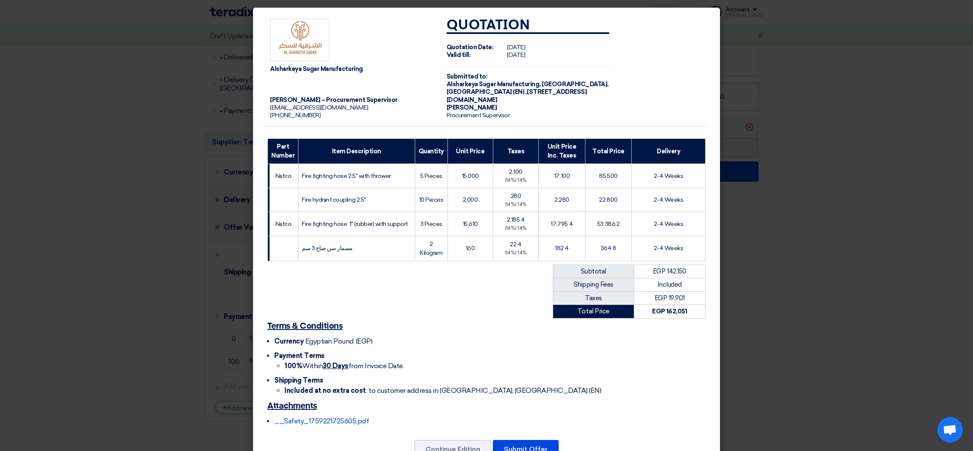
scroll to position [31, 0]
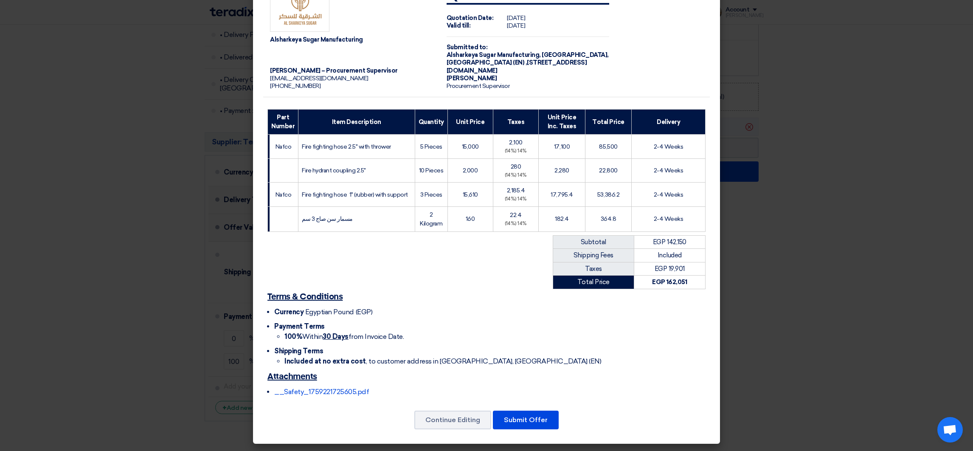
click at [526, 410] on div "Continue Editing Submit Offer" at bounding box center [486, 420] width 446 height 20
click at [531, 420] on button "Submit Offer" at bounding box center [526, 419] width 66 height 19
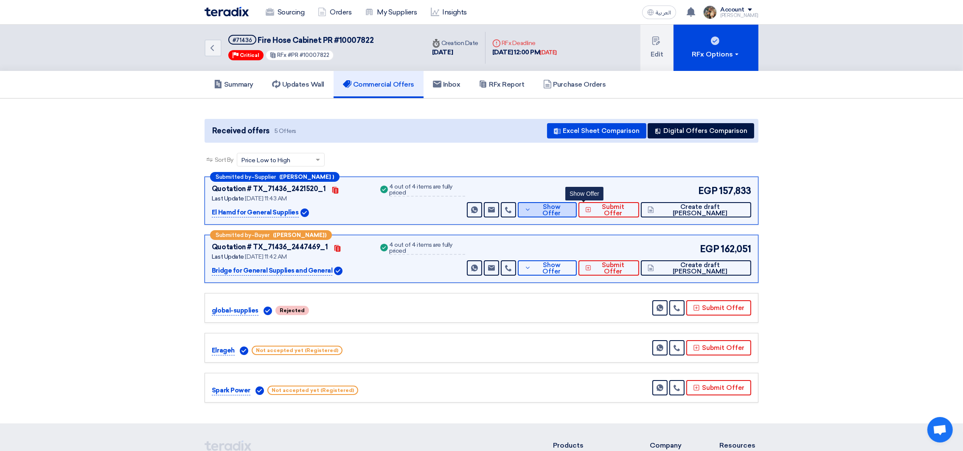
click at [553, 206] on button "Show Offer" at bounding box center [547, 209] width 59 height 15
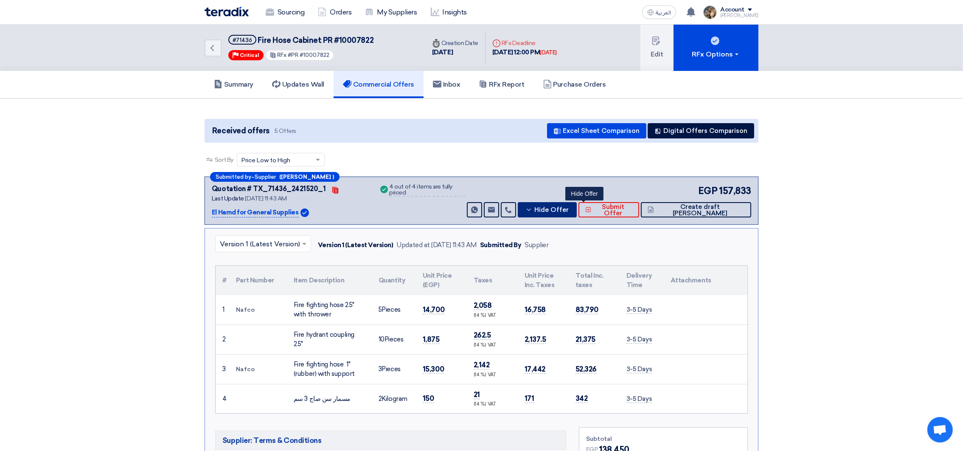
click at [562, 206] on button "Hide Offer" at bounding box center [547, 209] width 59 height 15
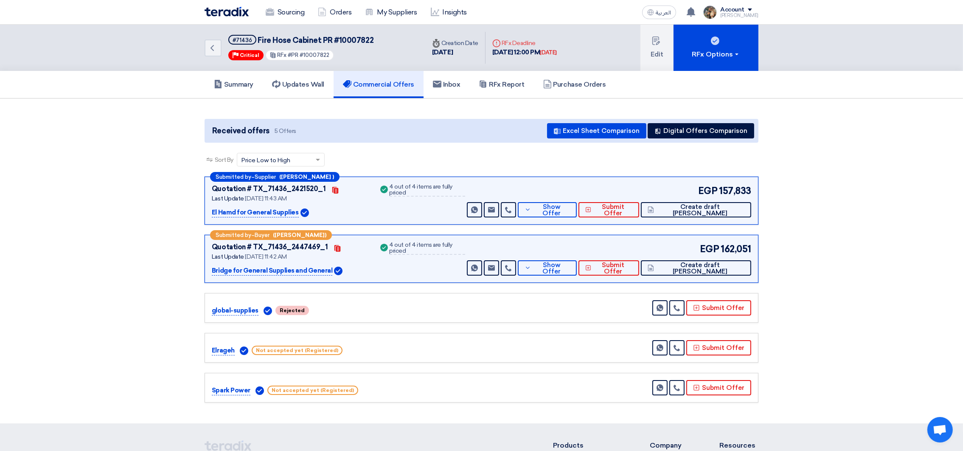
click at [227, 13] on img at bounding box center [227, 12] width 44 height 10
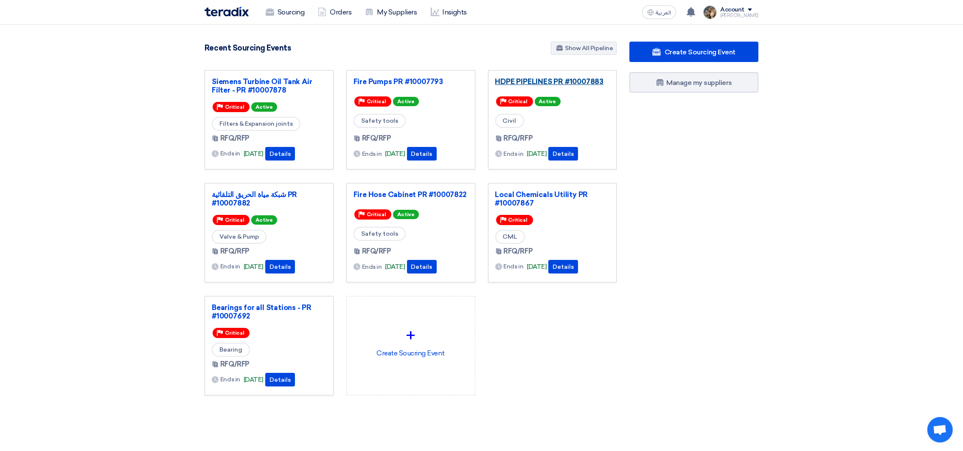
click at [550, 80] on link "HDPE PIPELINES PR #10007883" at bounding box center [552, 81] width 115 height 8
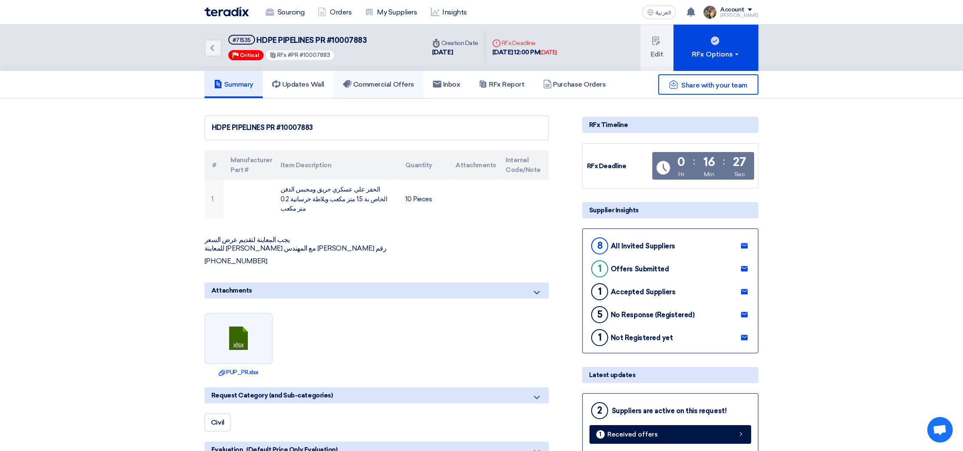
click at [389, 90] on link "Commercial Offers" at bounding box center [379, 84] width 90 height 27
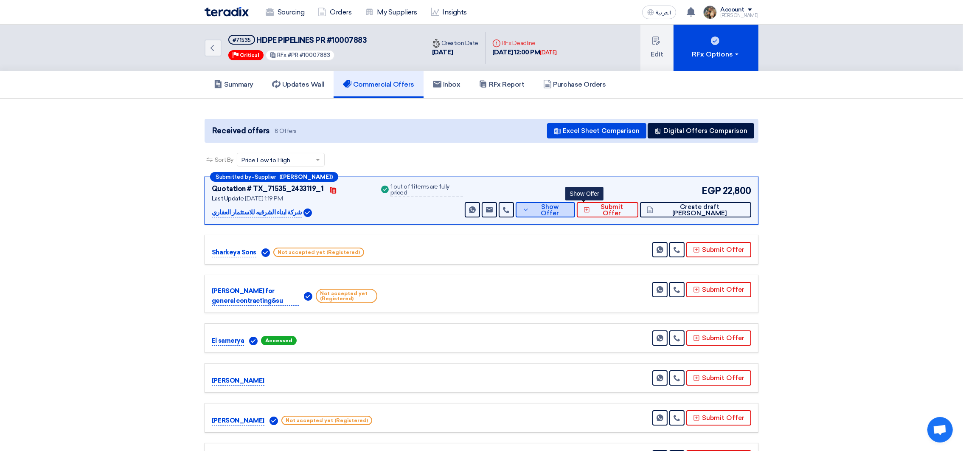
click at [529, 210] on icon at bounding box center [525, 209] width 7 height 7
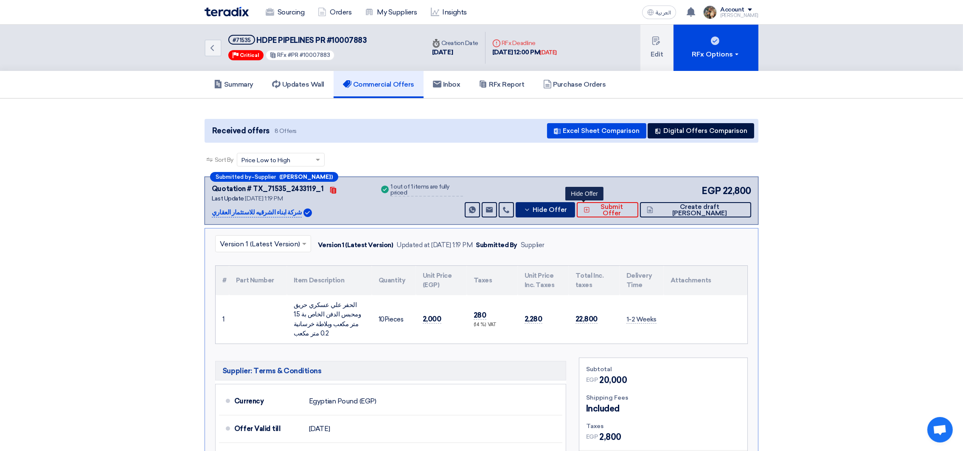
click at [572, 210] on button "Hide Offer" at bounding box center [545, 209] width 59 height 15
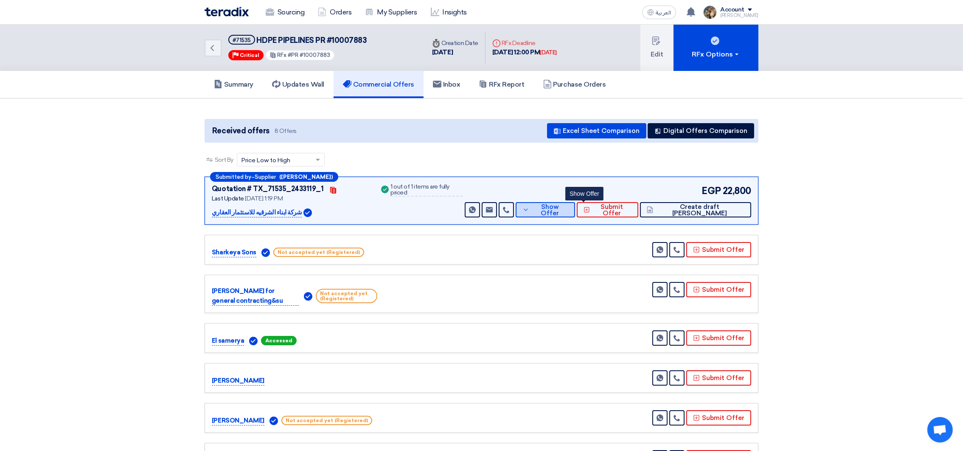
click at [529, 211] on icon at bounding box center [525, 209] width 7 height 7
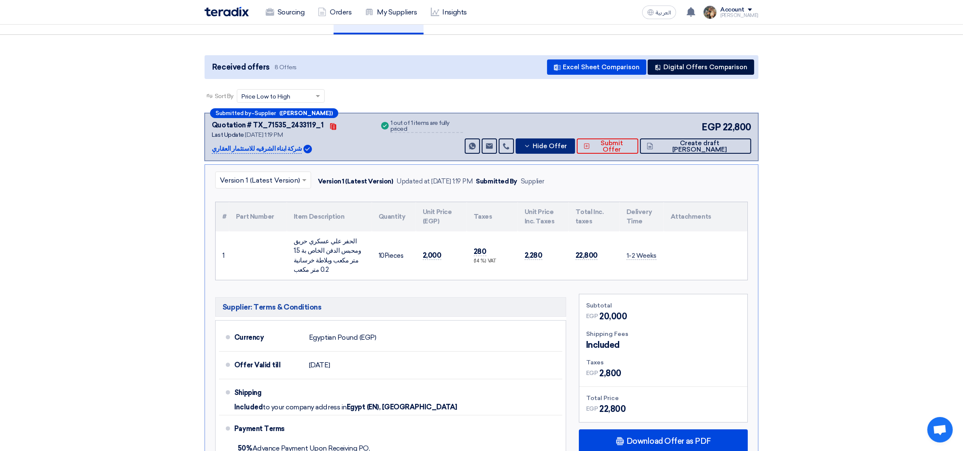
scroll to position [127, 0]
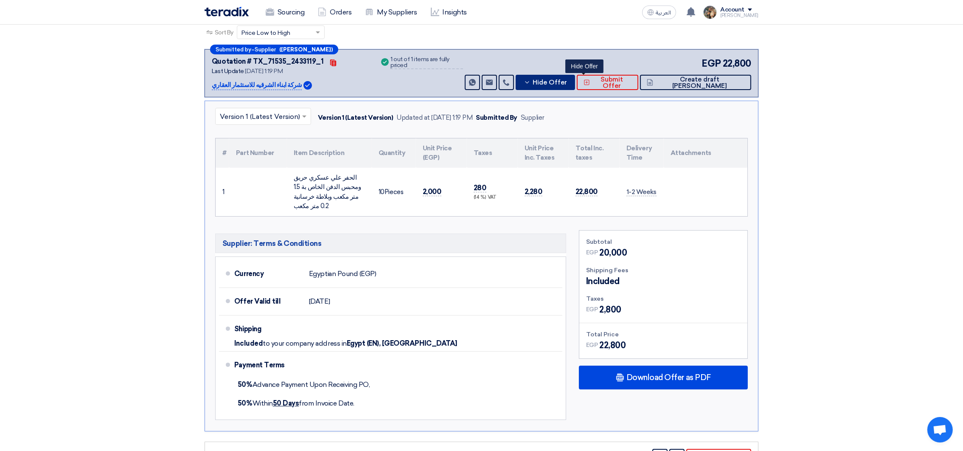
click at [567, 84] on span "Hide Offer" at bounding box center [550, 82] width 34 height 6
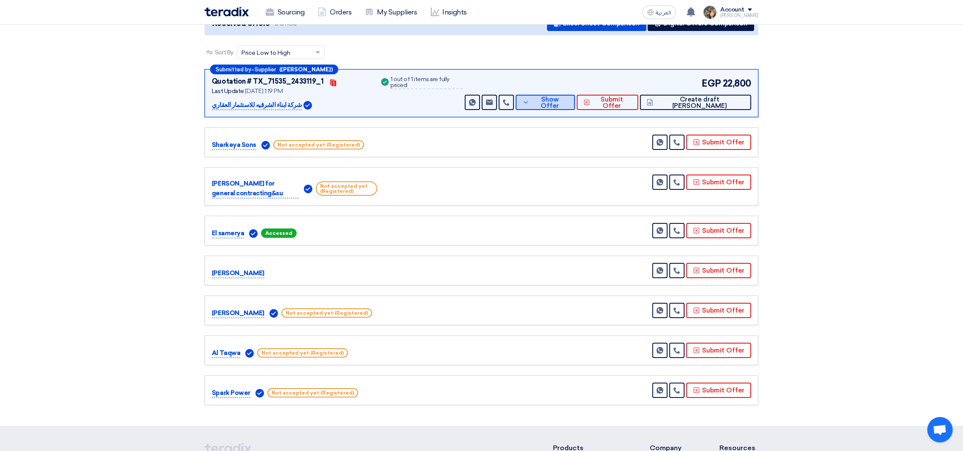
scroll to position [0, 0]
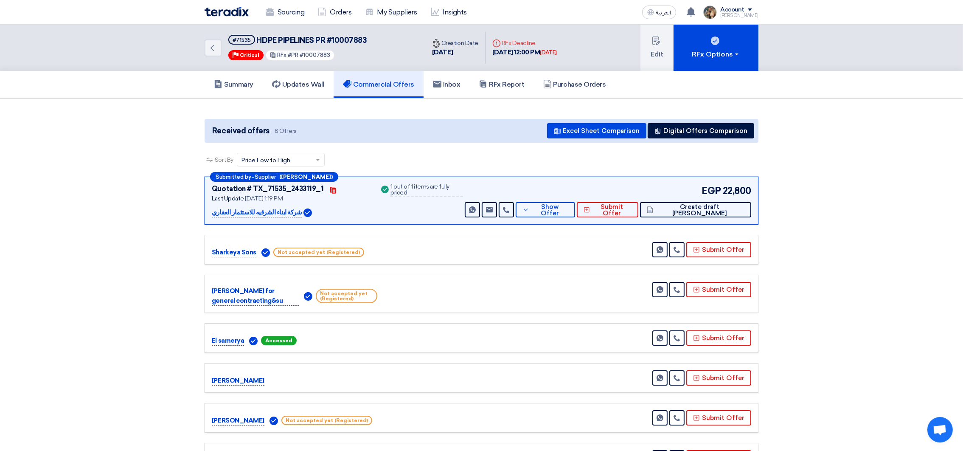
click at [231, 9] on img at bounding box center [227, 12] width 44 height 10
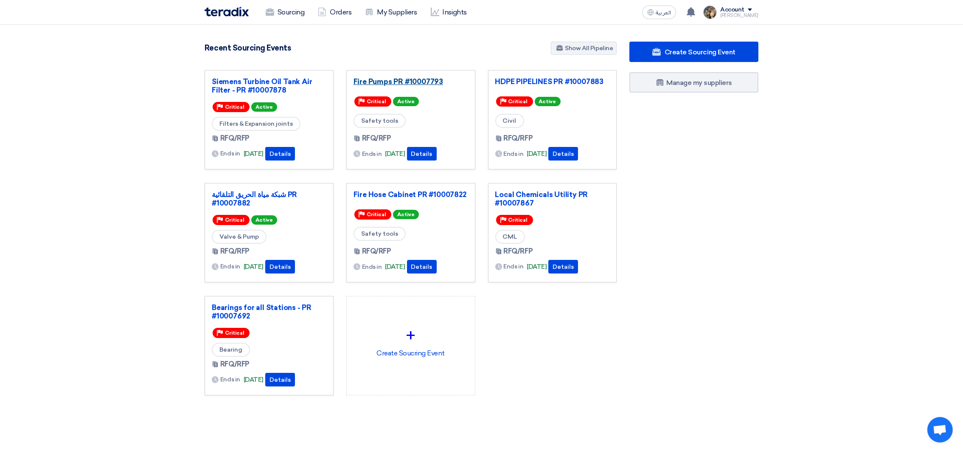
click at [398, 82] on link "Fire Pumps PR #10007793" at bounding box center [411, 81] width 115 height 8
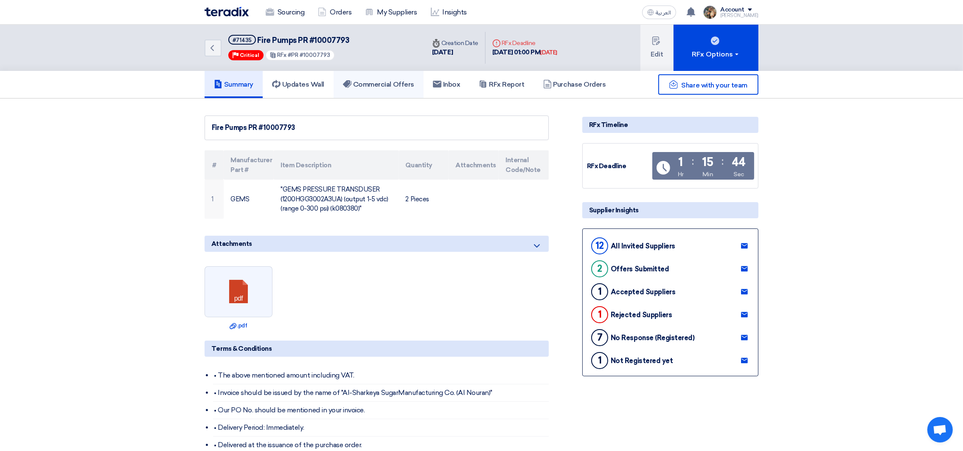
click at [386, 86] on h5 "Commercial Offers" at bounding box center [378, 84] width 71 height 8
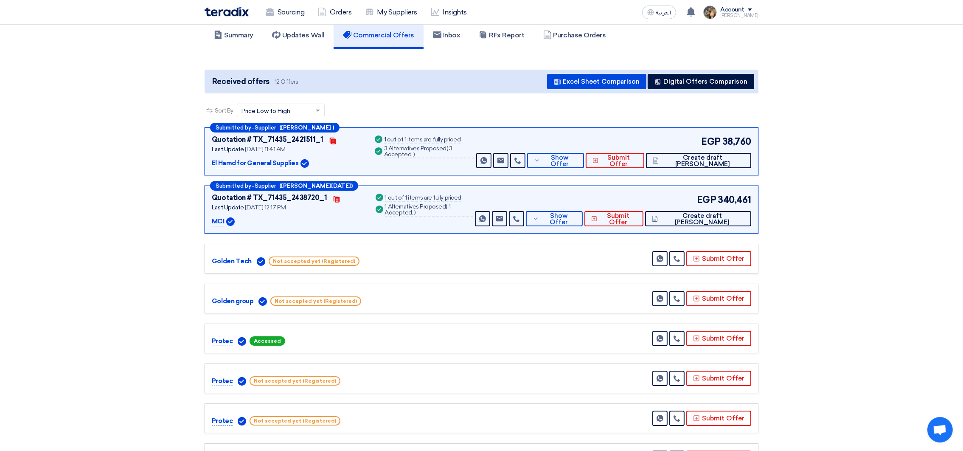
scroll to position [64, 0]
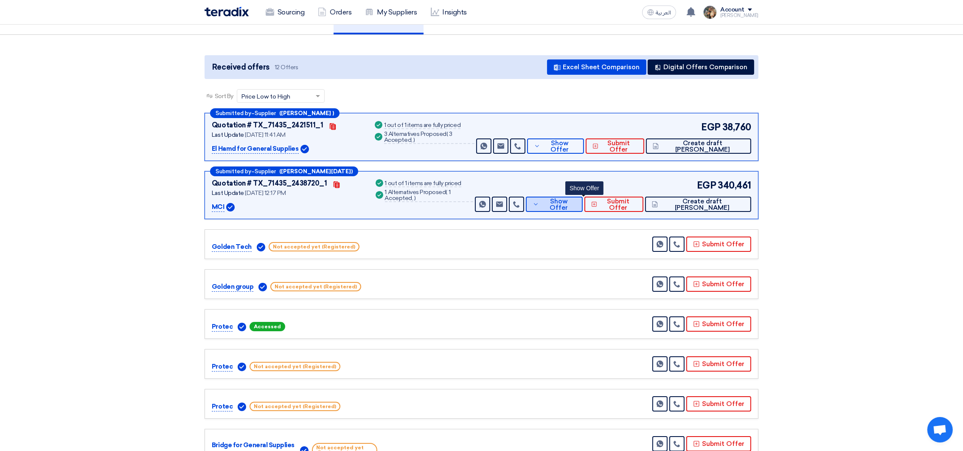
click at [576, 202] on span "Show Offer" at bounding box center [558, 204] width 35 height 13
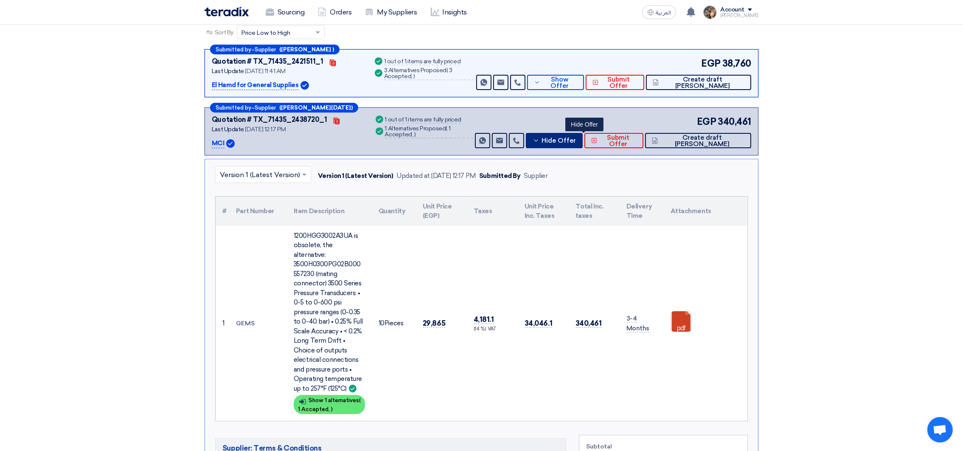
scroll to position [191, 0]
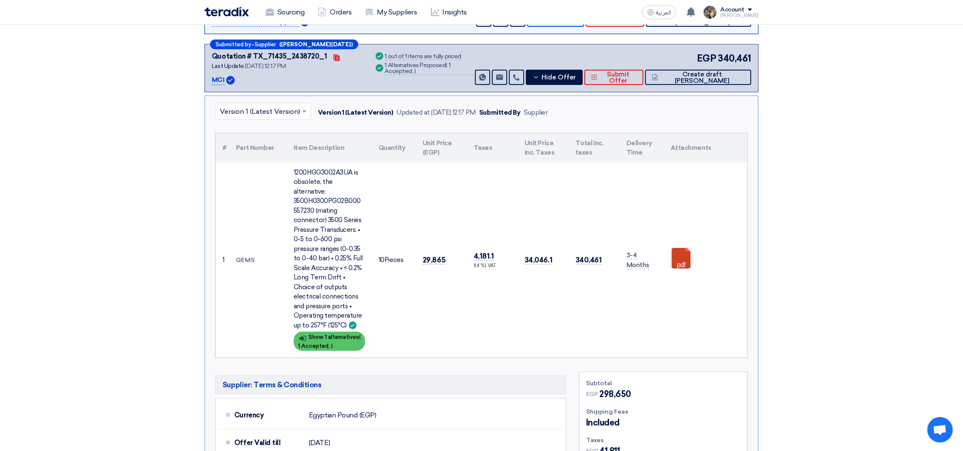
click at [333, 342] on span ")" at bounding box center [332, 345] width 2 height 6
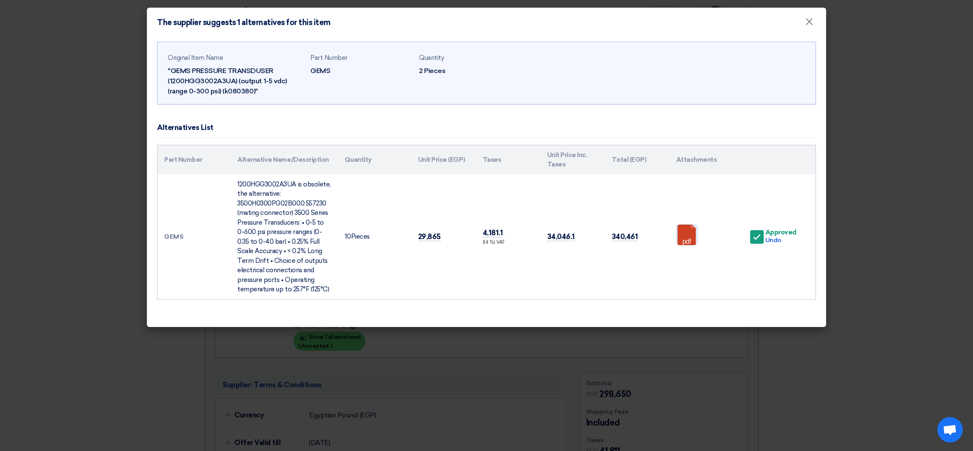
click at [684, 235] on link at bounding box center [710, 250] width 68 height 51
click at [806, 23] on span "×" at bounding box center [809, 23] width 8 height 17
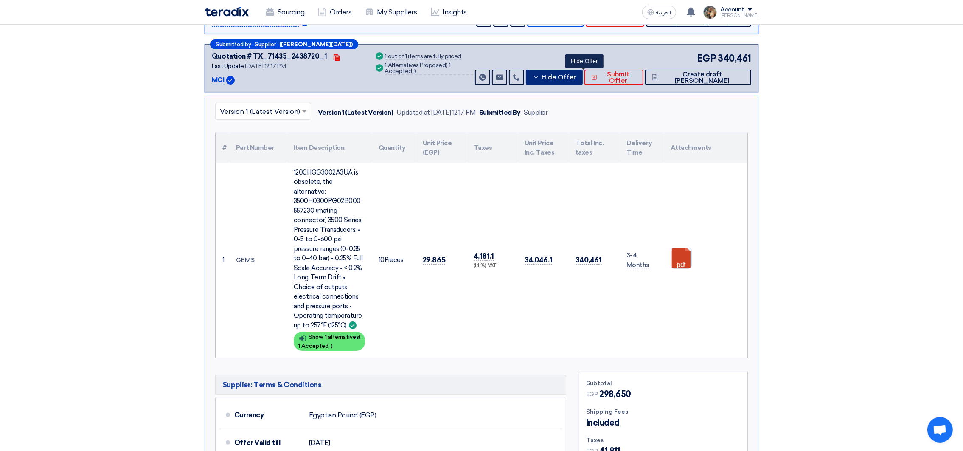
scroll to position [127, 0]
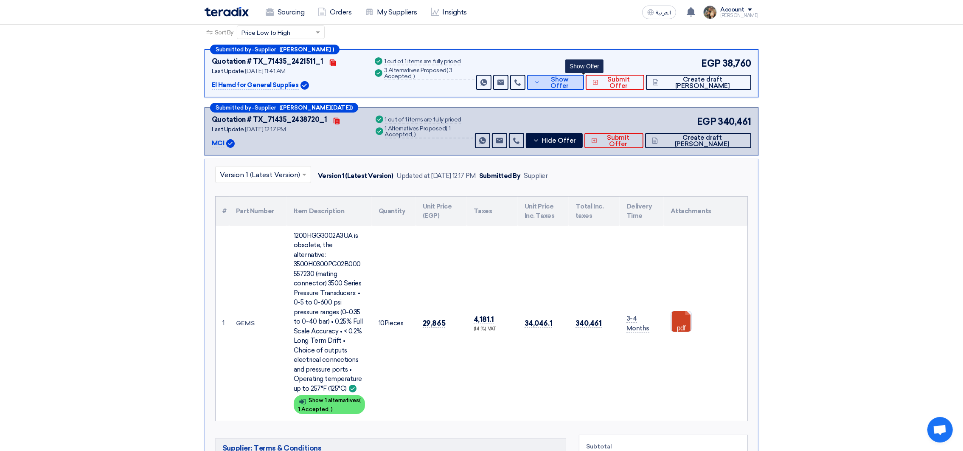
click at [584, 76] on button "Show Offer" at bounding box center [555, 82] width 57 height 15
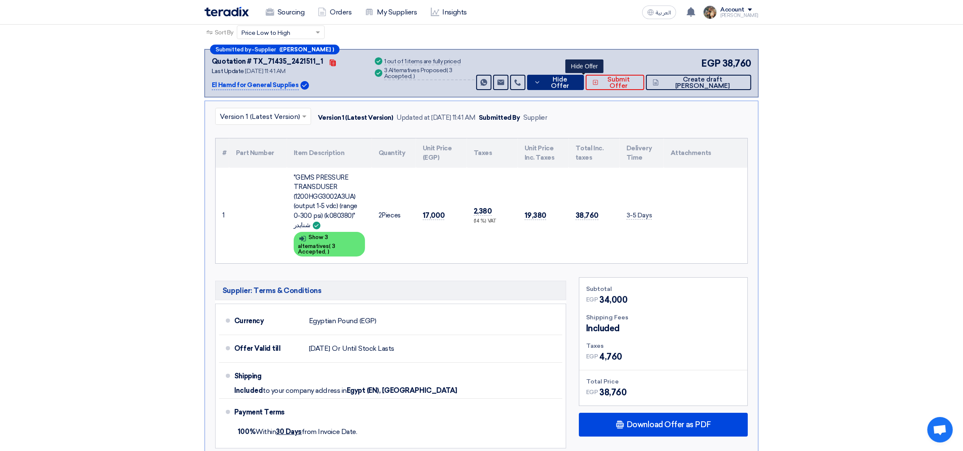
click at [584, 76] on button "Hide Offer" at bounding box center [555, 82] width 57 height 15
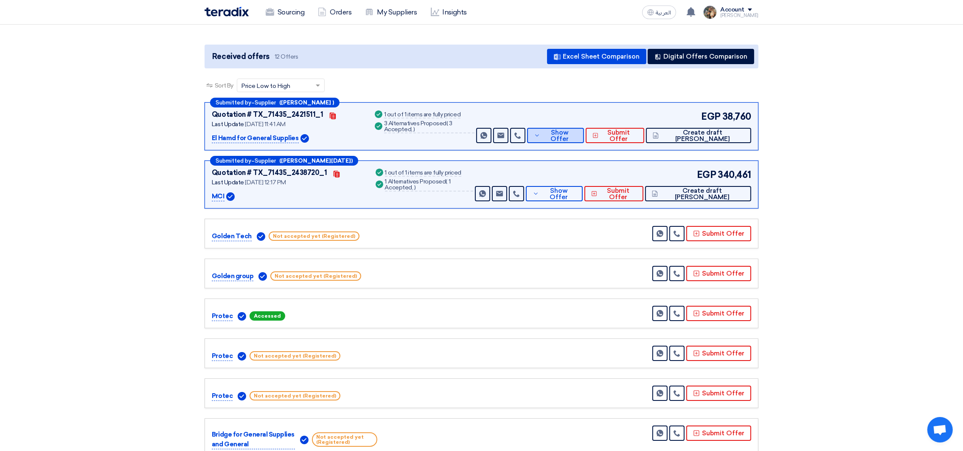
scroll to position [0, 0]
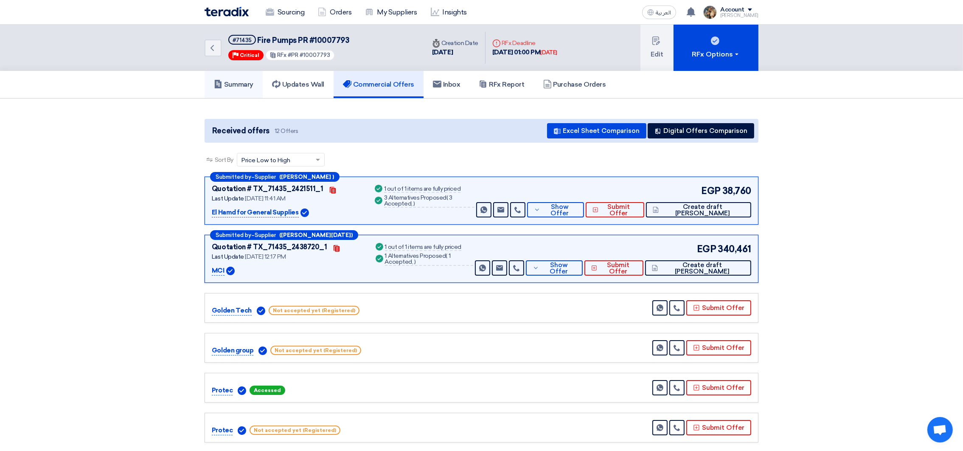
click at [231, 82] on h5 "Summary" at bounding box center [233, 84] width 39 height 8
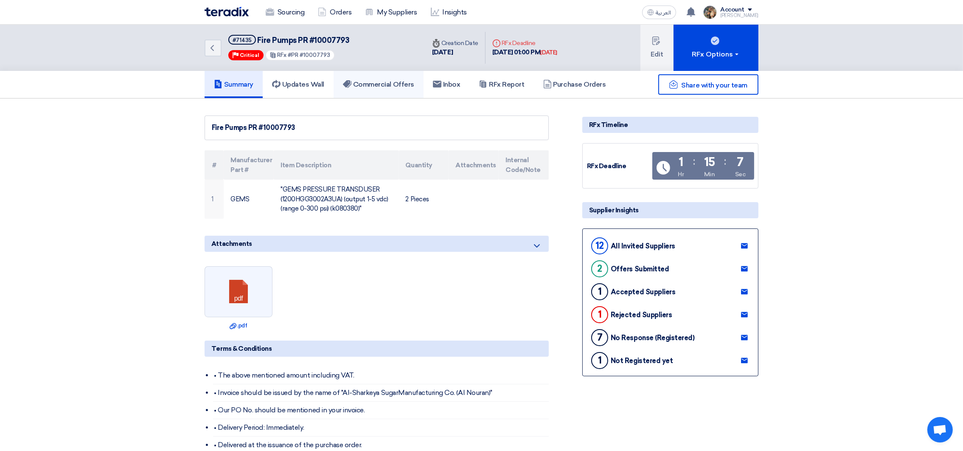
click at [392, 76] on link "Commercial Offers" at bounding box center [379, 84] width 90 height 27
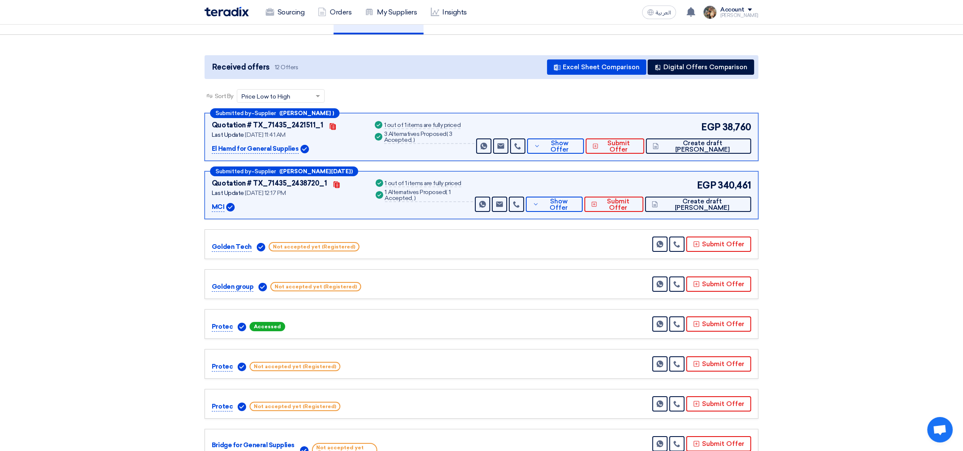
scroll to position [127, 0]
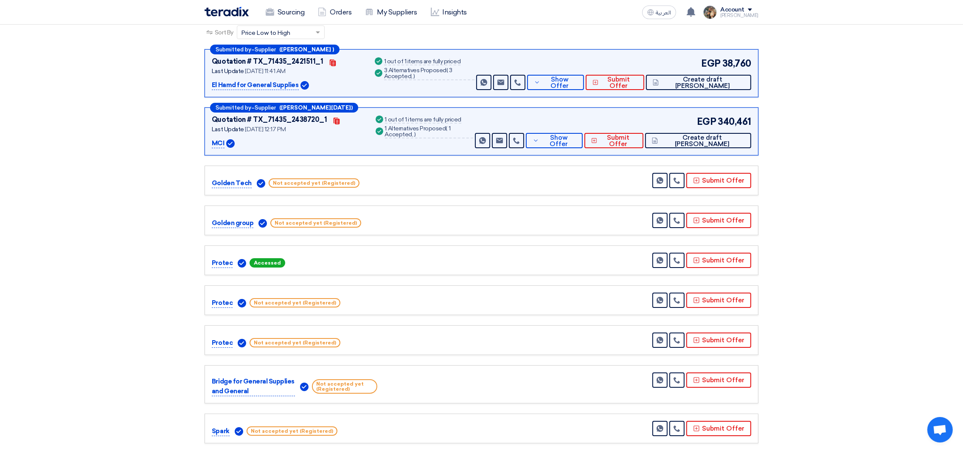
click at [297, 266] on div "Protec Accessed" at bounding box center [295, 263] width 166 height 10
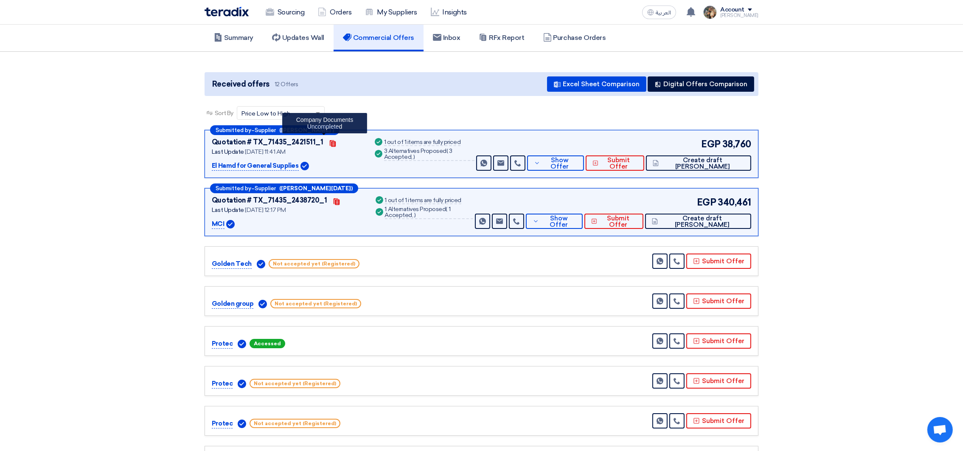
scroll to position [0, 0]
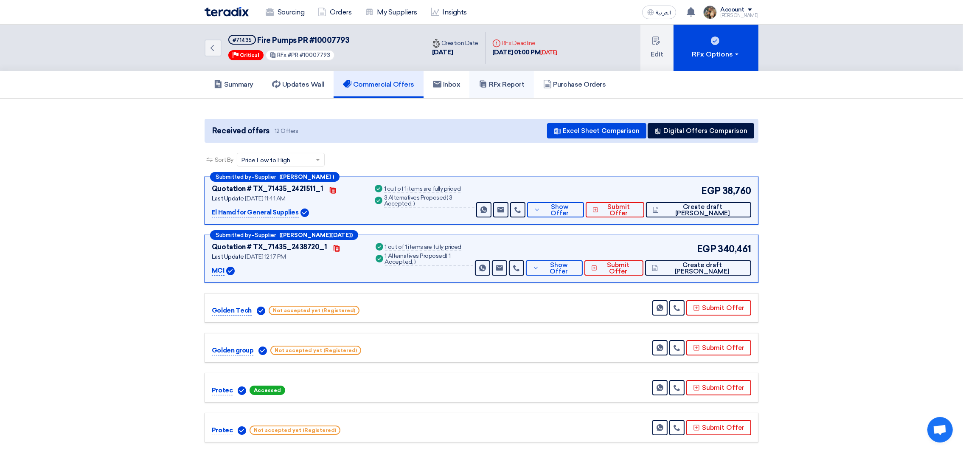
click at [486, 85] on use at bounding box center [483, 84] width 6 height 7
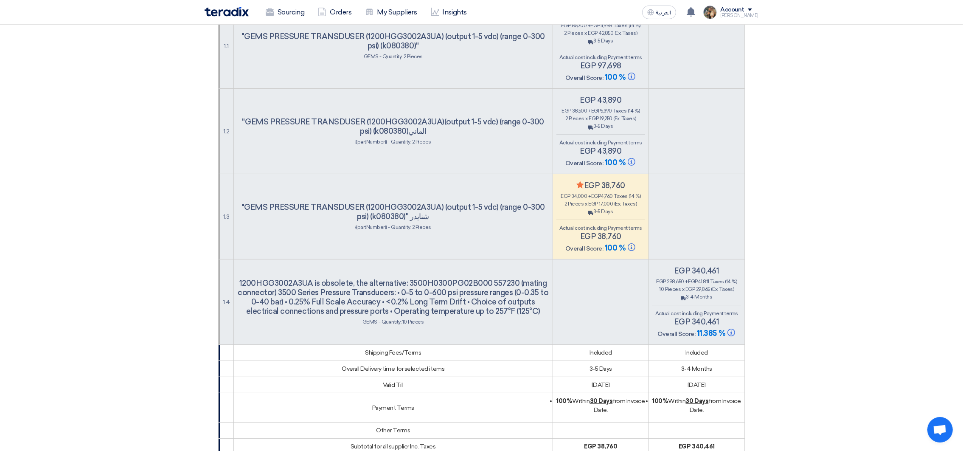
scroll to position [795, 0]
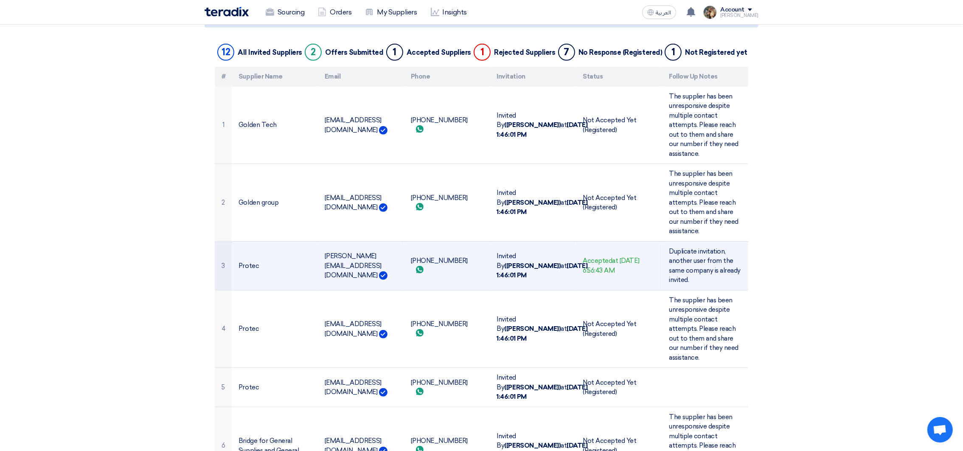
click at [331, 259] on td "omar.hiekal@protec-eg.com" at bounding box center [361, 265] width 86 height 49
click at [424, 264] on td "+201154044203 Send whatsApp message" at bounding box center [447, 265] width 86 height 49
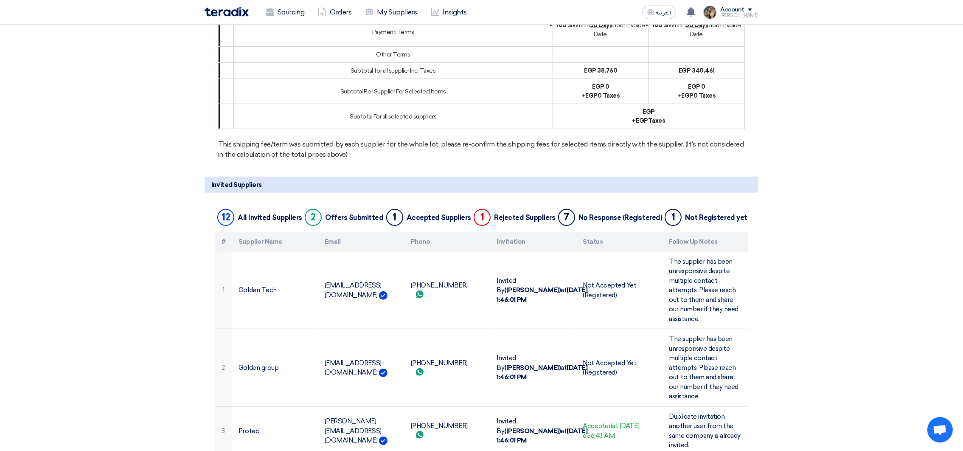
scroll to position [763, 0]
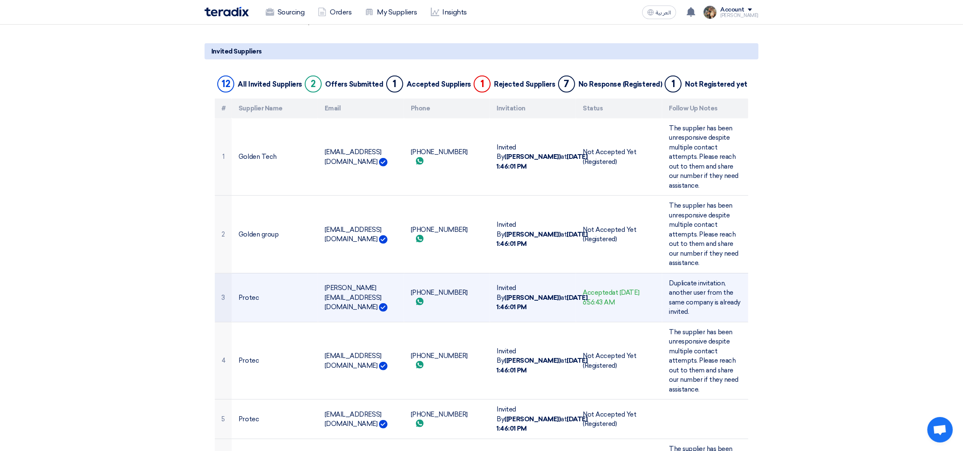
click at [332, 290] on td "omar.hiekal@protec-eg.com" at bounding box center [361, 297] width 86 height 49
drag, startPoint x: 332, startPoint y: 291, endPoint x: 352, endPoint y: 299, distance: 21.3
click at [352, 299] on td "omar.hiekal@protec-eg.com This supplier has an account on Teradix" at bounding box center [361, 297] width 86 height 49
click at [302, 290] on td "Protec" at bounding box center [275, 297] width 86 height 49
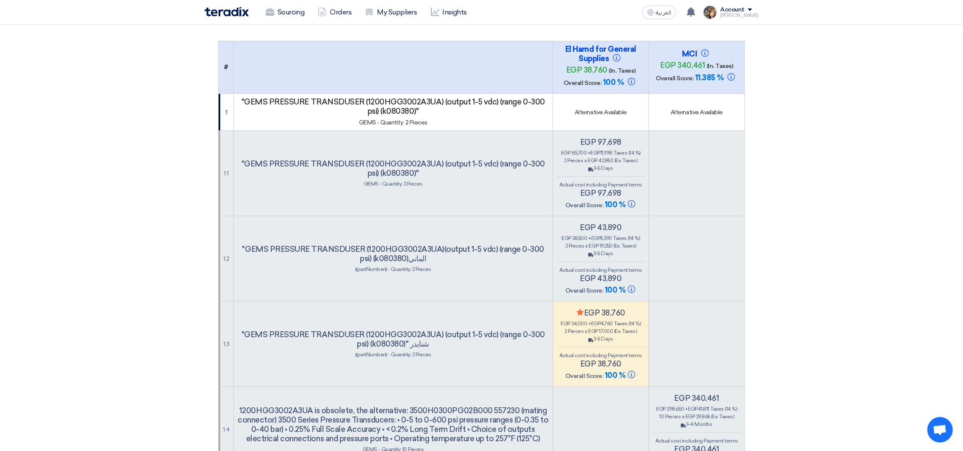
scroll to position [0, 0]
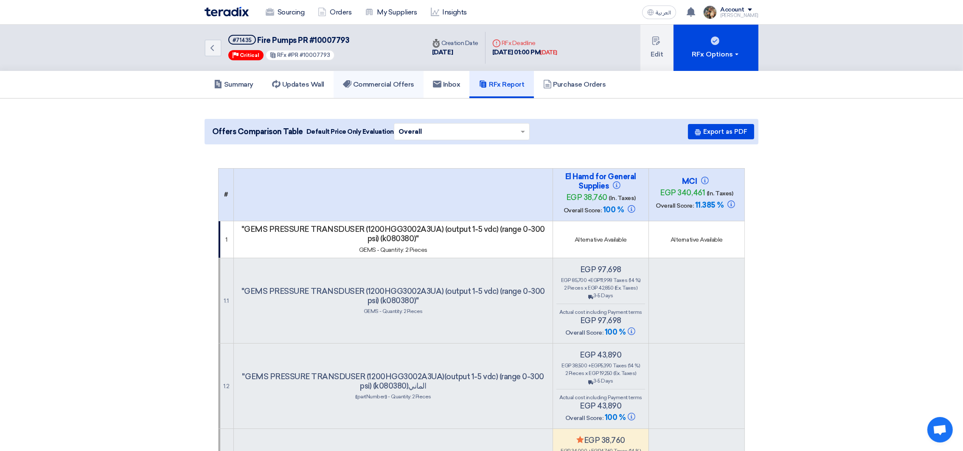
click at [360, 81] on h5 "Commercial Offers" at bounding box center [378, 84] width 71 height 8
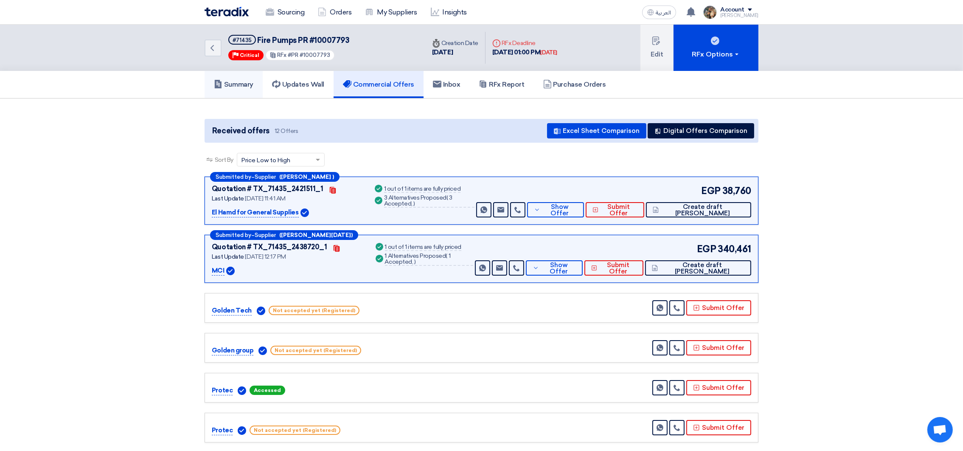
click at [235, 92] on link "Summary" at bounding box center [234, 84] width 58 height 27
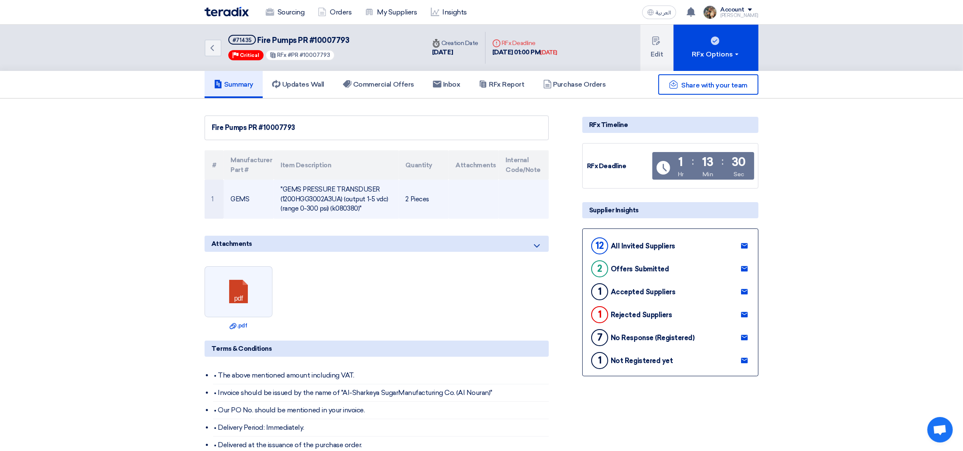
click at [239, 198] on td "GEMS" at bounding box center [249, 199] width 50 height 39
click at [323, 187] on td ""GEMS PRESSURE TRANSDUSER (1200HGG3002A3UA) (output 1-5 vdc) (range 0-300 psi) …" at bounding box center [336, 199] width 125 height 39
click at [289, 185] on td ""GEMS PRESSURE TRANSDUSER (1200HGG3002A3UA) (output 1-5 vdc) (range 0-300 psi) …" at bounding box center [336, 199] width 125 height 39
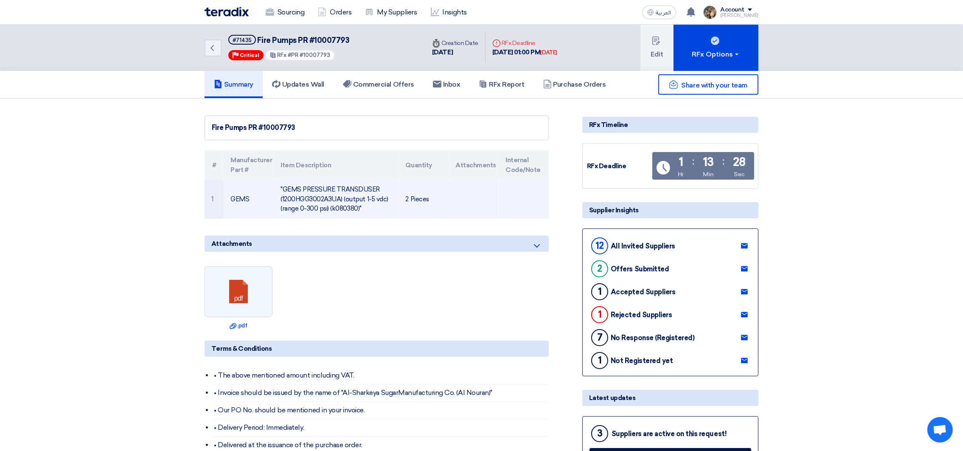
drag, startPoint x: 289, startPoint y: 185, endPoint x: 371, endPoint y: 210, distance: 85.2
click at [371, 210] on td ""GEMS PRESSURE TRANSDUSER (1200HGG3002A3UA) (output 1-5 vdc) (range 0-300 psi) …" at bounding box center [336, 199] width 125 height 39
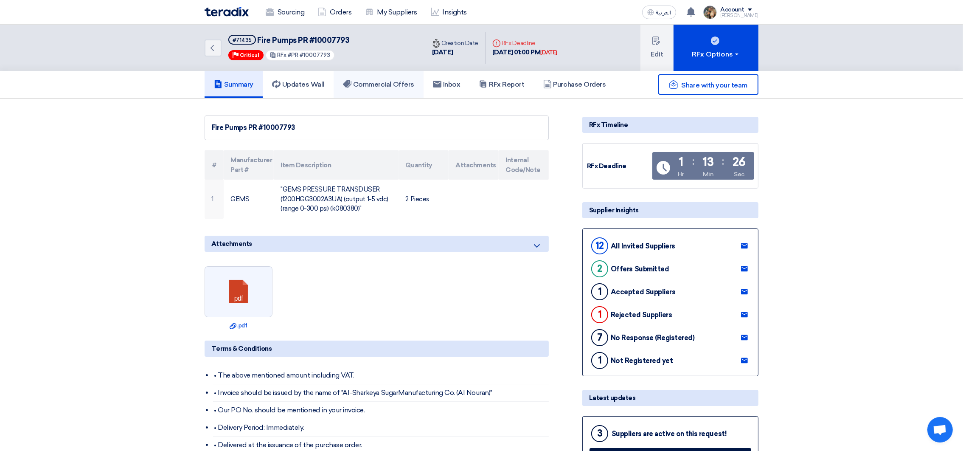
click at [378, 82] on h5 "Commercial Offers" at bounding box center [378, 84] width 71 height 8
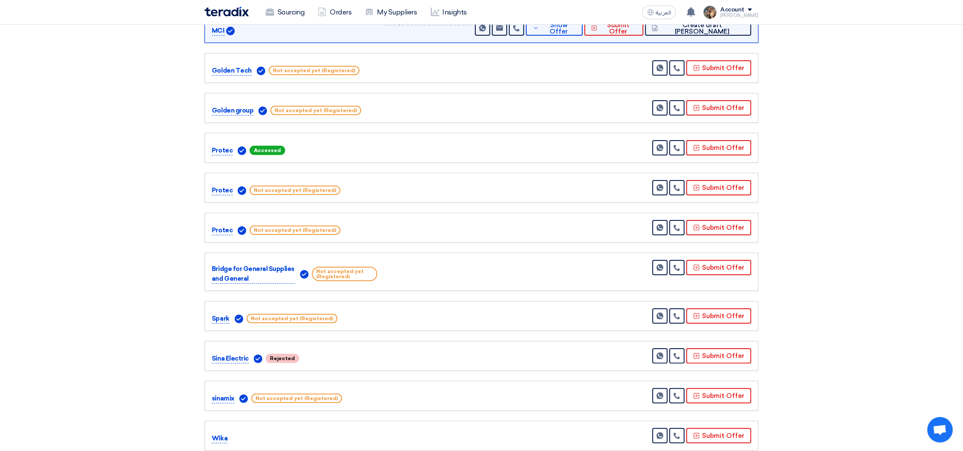
scroll to position [255, 0]
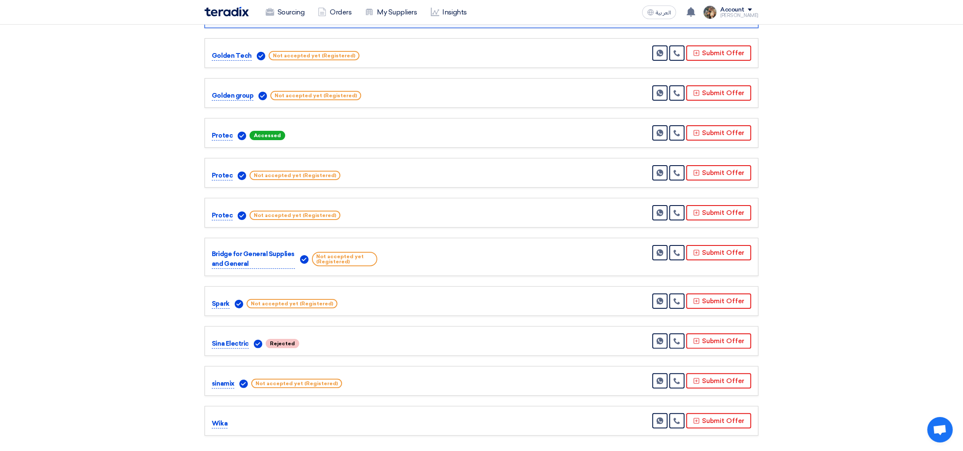
click at [253, 132] on span "Accessed" at bounding box center [268, 135] width 36 height 9
click at [259, 136] on span "Accessed" at bounding box center [268, 135] width 36 height 9
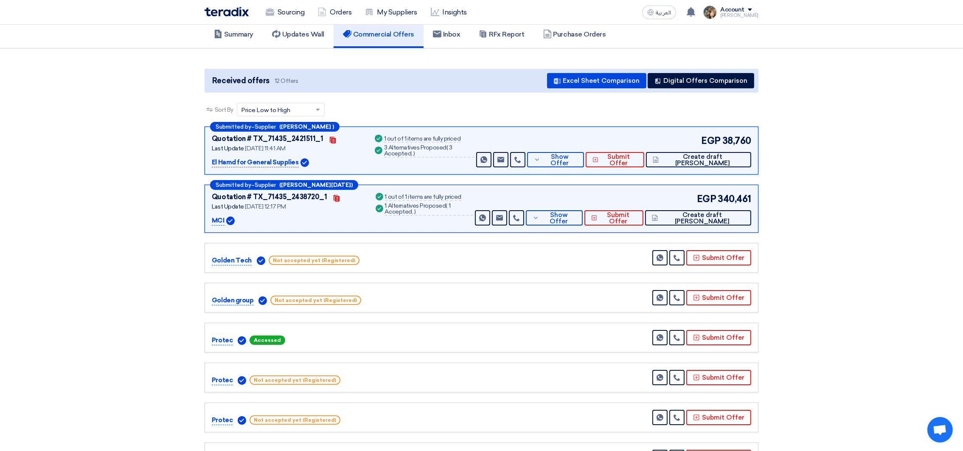
scroll to position [0, 0]
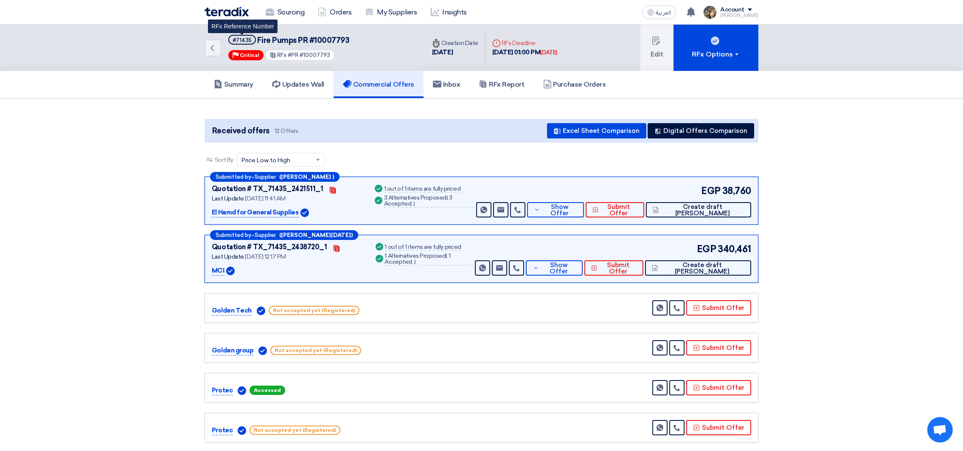
click at [240, 42] on div "#71435" at bounding box center [242, 40] width 19 height 6
click at [199, 95] on div "Summary Updates Wall Commercial Offers Inbox RFx Report Purchase Orders" at bounding box center [481, 84] width 567 height 27
click at [219, 10] on img at bounding box center [227, 12] width 44 height 10
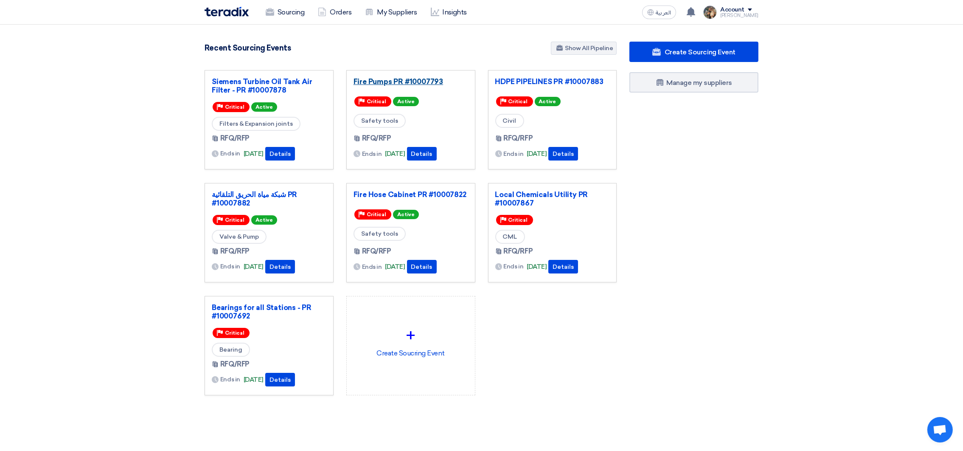
click at [378, 79] on link "Fire Pumps PR #10007793" at bounding box center [411, 81] width 115 height 8
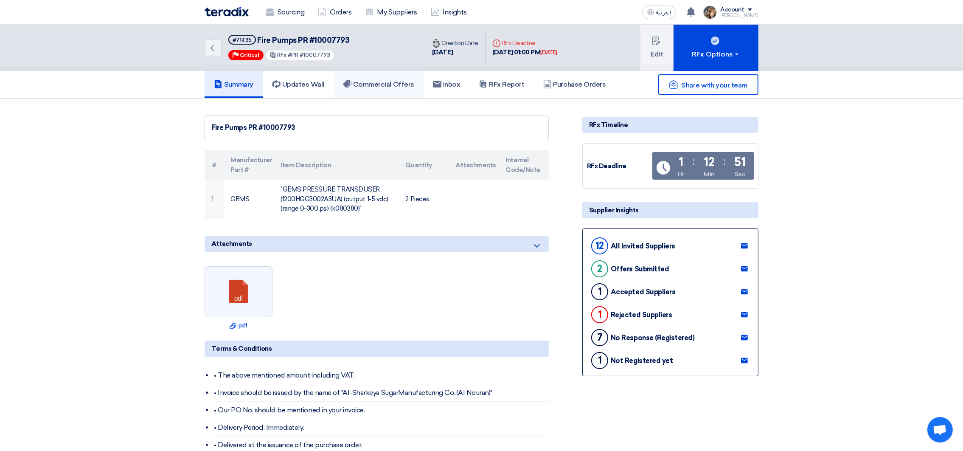
click at [367, 95] on link "Commercial Offers" at bounding box center [379, 84] width 90 height 27
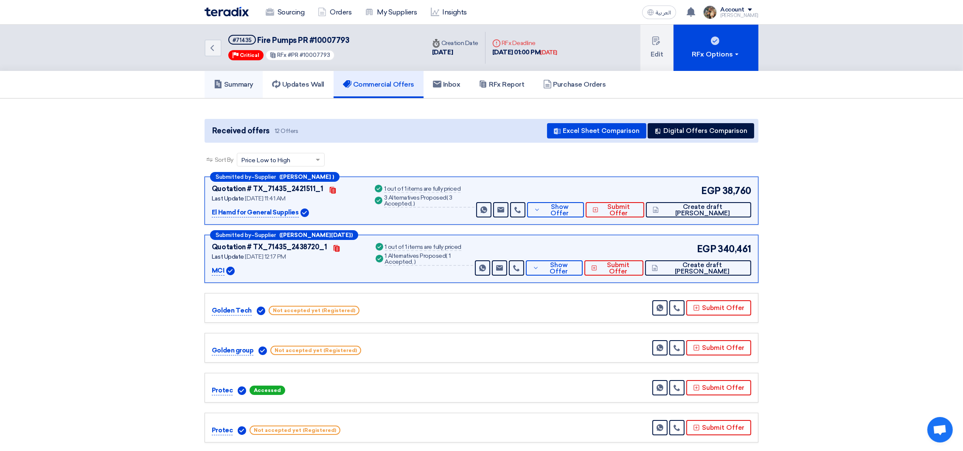
click at [230, 89] on link "Summary" at bounding box center [234, 84] width 58 height 27
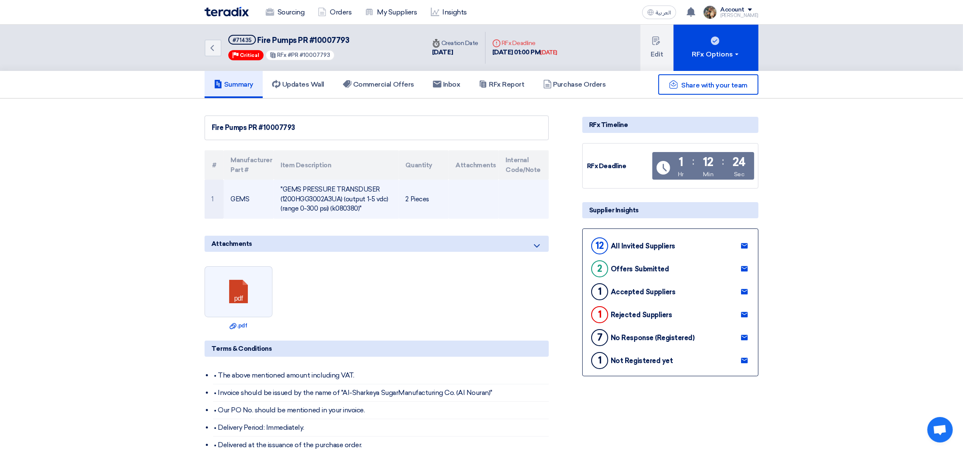
click at [287, 189] on td ""GEMS PRESSURE TRANSDUSER (1200HGG3002A3UA) (output 1-5 vdc) (range 0-300 psi) …" at bounding box center [336, 199] width 125 height 39
drag, startPoint x: 287, startPoint y: 189, endPoint x: 335, endPoint y: 213, distance: 53.3
click at [335, 213] on td ""GEMS PRESSURE TRANSDUSER (1200HGG3002A3UA) (output 1-5 vdc) (range 0-300 psi) …" at bounding box center [336, 199] width 125 height 39
click at [312, 188] on td ""GEMS PRESSURE TRANSDUSER (1200HGG3002A3UA) (output 1-5 vdc) (range 0-300 psi) …" at bounding box center [336, 199] width 125 height 39
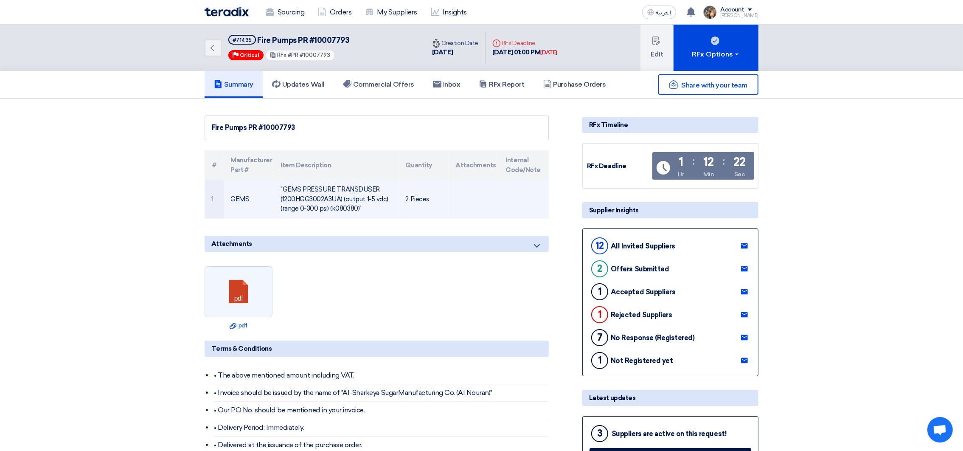
click at [292, 185] on td ""GEMS PRESSURE TRANSDUSER (1200HGG3002A3UA) (output 1-5 vdc) (range 0-300 psi) …" at bounding box center [336, 199] width 125 height 39
drag, startPoint x: 292, startPoint y: 185, endPoint x: 340, endPoint y: 205, distance: 52.3
click at [340, 205] on td ""GEMS PRESSURE TRANSDUSER (1200HGG3002A3UA) (output 1-5 vdc) (range 0-300 psi) …" at bounding box center [336, 199] width 125 height 39
click at [309, 195] on td ""GEMS PRESSURE TRANSDUSER (1200HGG3002A3UA) (output 1-5 vdc) (range 0-300 psi) …" at bounding box center [336, 199] width 125 height 39
click at [293, 188] on td ""GEMS PRESSURE TRANSDUSER (1200HGG3002A3UA) (output 1-5 vdc) (range 0-300 psi) …" at bounding box center [336, 199] width 125 height 39
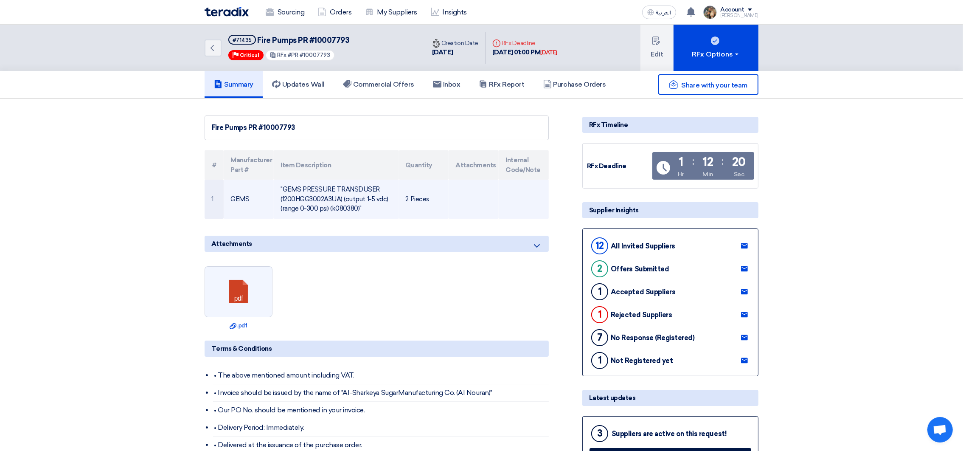
drag, startPoint x: 293, startPoint y: 188, endPoint x: 354, endPoint y: 208, distance: 64.3
click at [354, 208] on td ""GEMS PRESSURE TRANSDUSER (1200HGG3002A3UA) (output 1-5 vdc) (range 0-300 psi) …" at bounding box center [336, 199] width 125 height 39
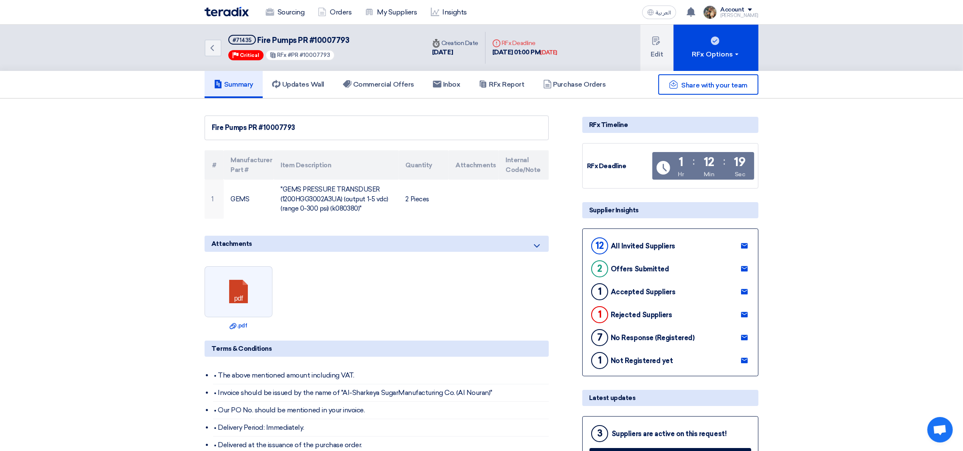
click at [241, 10] on img at bounding box center [227, 12] width 44 height 10
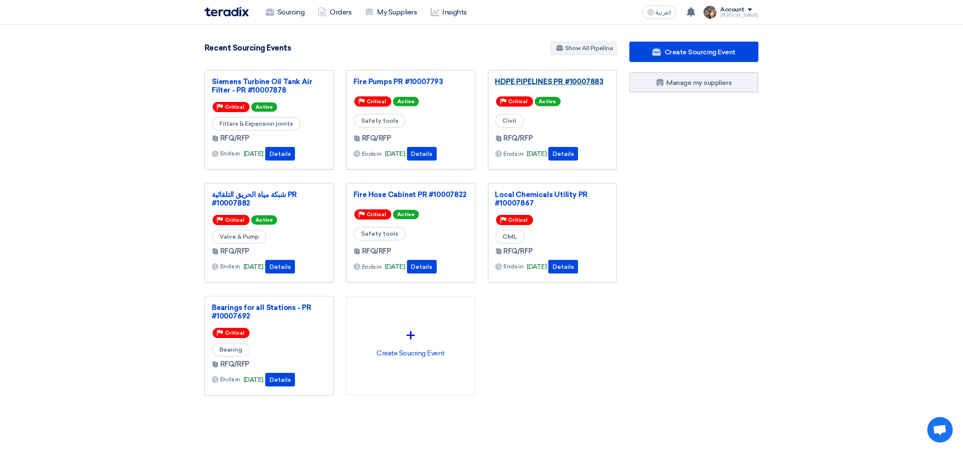
click at [524, 83] on link "HDPE PIPELINES PR #10007883" at bounding box center [552, 81] width 115 height 8
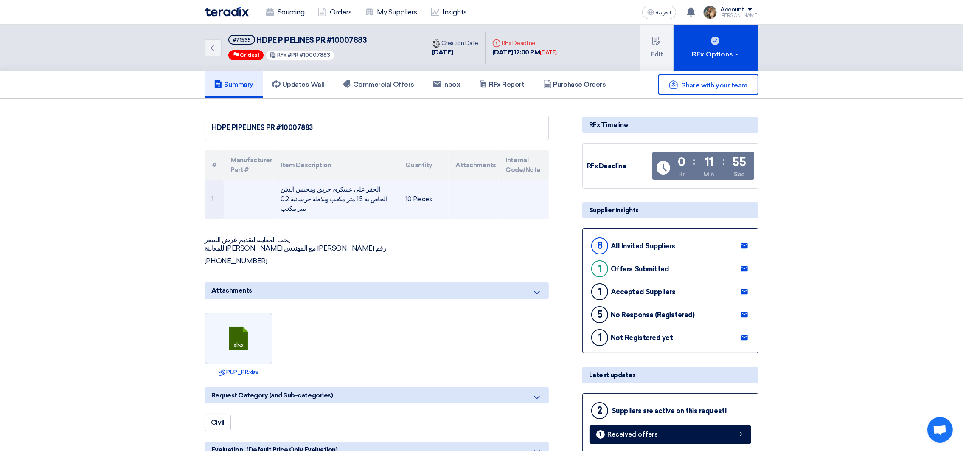
click at [498, 189] on td at bounding box center [474, 199] width 50 height 39
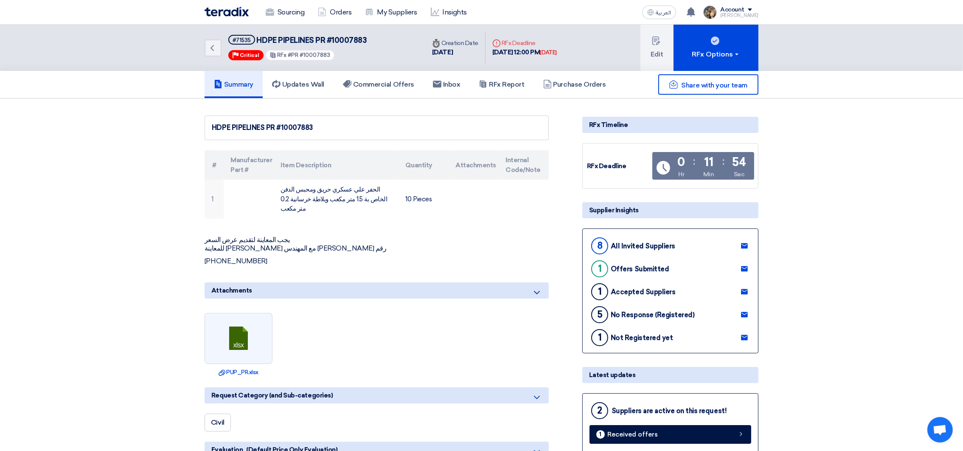
click at [510, 159] on th "Internal Code/Note" at bounding box center [524, 164] width 50 height 29
drag, startPoint x: 510, startPoint y: 159, endPoint x: 530, endPoint y: 163, distance: 20.9
click at [530, 163] on th "Internal Code/Note" at bounding box center [524, 164] width 50 height 29
click at [492, 170] on th "Attachments" at bounding box center [474, 164] width 50 height 29
click at [401, 162] on th "Quantity" at bounding box center [424, 164] width 50 height 29
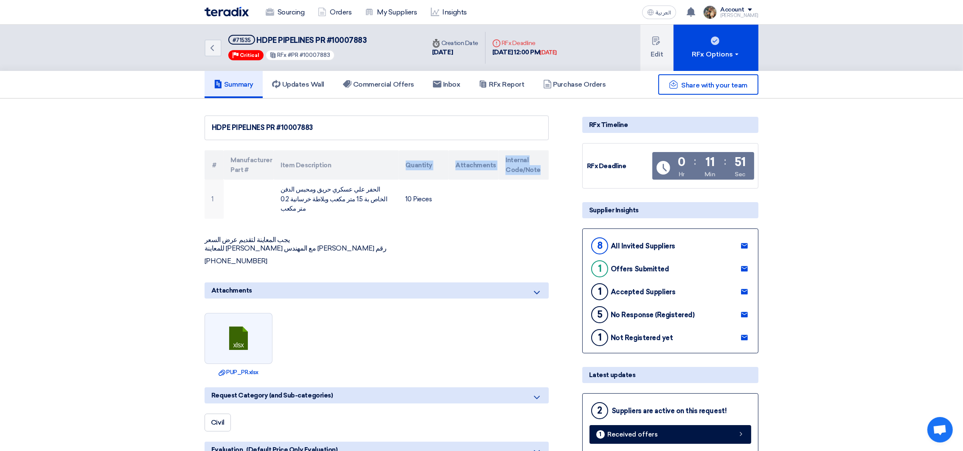
drag, startPoint x: 401, startPoint y: 162, endPoint x: 536, endPoint y: 165, distance: 135.4
click at [536, 165] on tr "# Manufacturer Part # Item Description Quantity Attachments Internal Code/Note" at bounding box center [377, 164] width 344 height 29
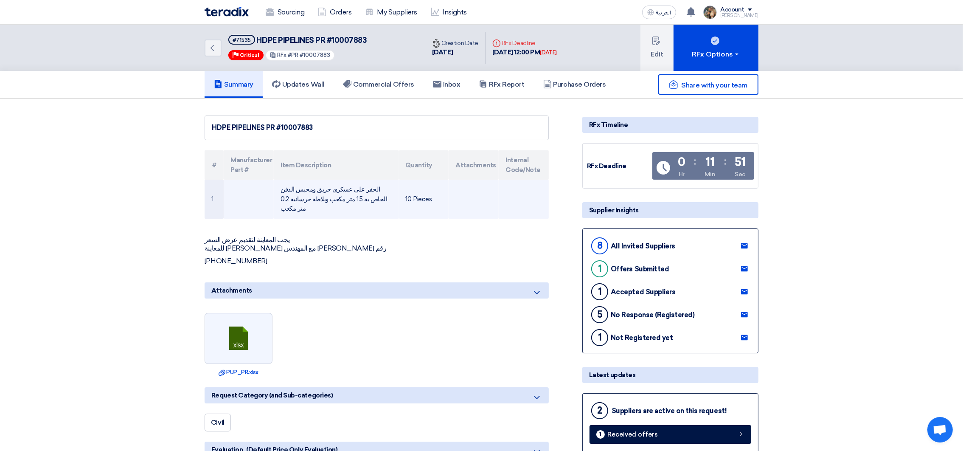
click at [356, 202] on td "الحفر علي عسكري حريق ومحبس الدفن الخاص بة 1.5 متر مكعب وبلاطة خرسانية 0.2 متر م…" at bounding box center [336, 199] width 125 height 39
click at [324, 195] on td "الحفر علي عسكري حريق ومحبس الدفن الخاص بة 1.5 متر مكعب وبلاطة خرسانية 0.2 متر م…" at bounding box center [336, 199] width 125 height 39
drag, startPoint x: 324, startPoint y: 195, endPoint x: 323, endPoint y: 185, distance: 10.3
click at [323, 185] on td "الحفر علي عسكري حريق ومحبس الدفن الخاص بة 1.5 متر مكعب وبلاطة خرسانية 0.2 متر م…" at bounding box center [336, 199] width 125 height 39
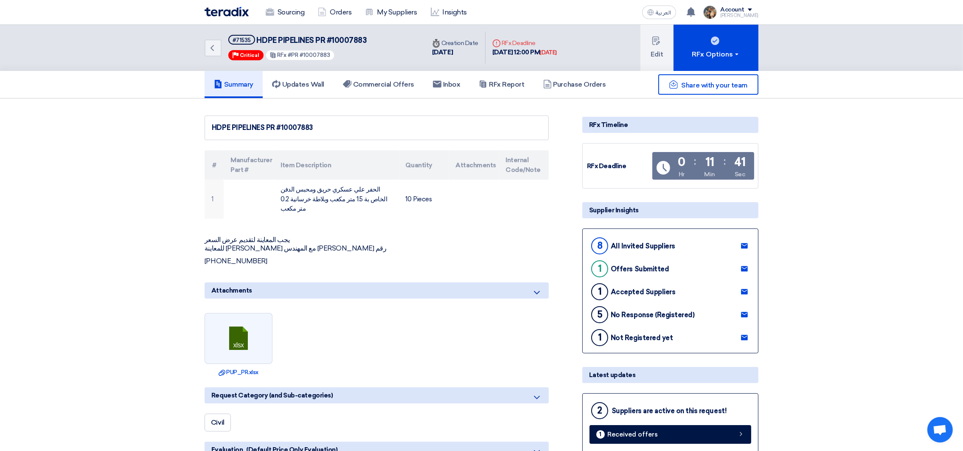
click at [273, 236] on p "يجب المعاينة لتقديم عرض السعر للمعاينة ارجو التنسيق مع المهندس احمد جمال علي رقم" at bounding box center [377, 244] width 344 height 17
drag, startPoint x: 273, startPoint y: 227, endPoint x: 260, endPoint y: 253, distance: 28.5
click at [260, 253] on div "يجب المعاينة لتقديم عرض السعر للمعاينة ارجو التنسيق مع المهندس احمد جمال علي رق…" at bounding box center [377, 251] width 344 height 30
click at [355, 80] on h5 "Commercial Offers" at bounding box center [378, 84] width 71 height 8
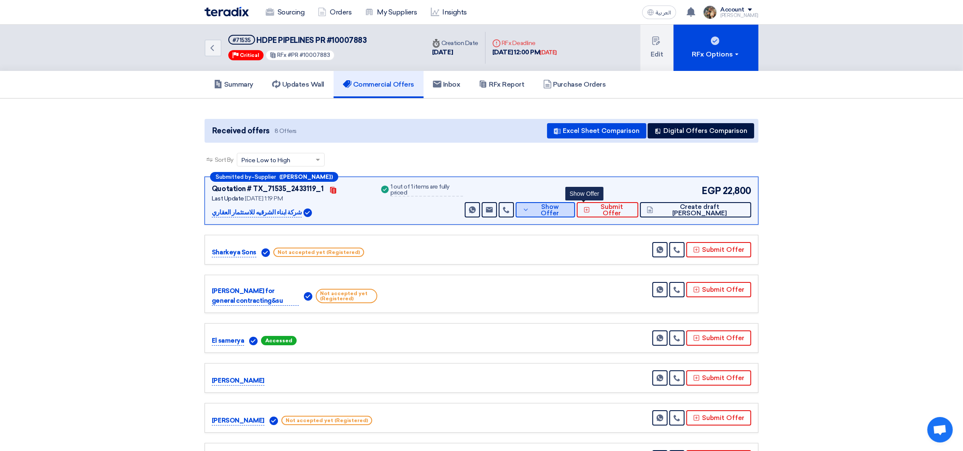
click at [568, 206] on span "Show Offer" at bounding box center [549, 210] width 37 height 13
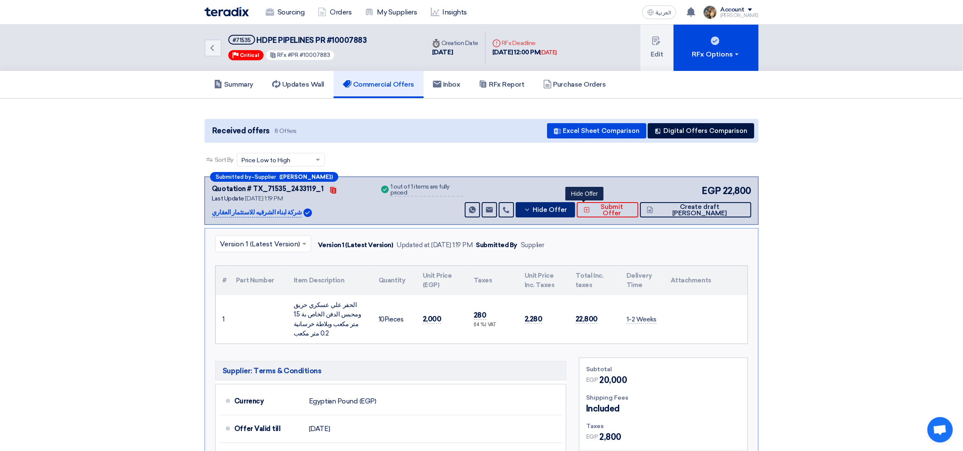
click at [567, 207] on span "Hide Offer" at bounding box center [550, 210] width 34 height 6
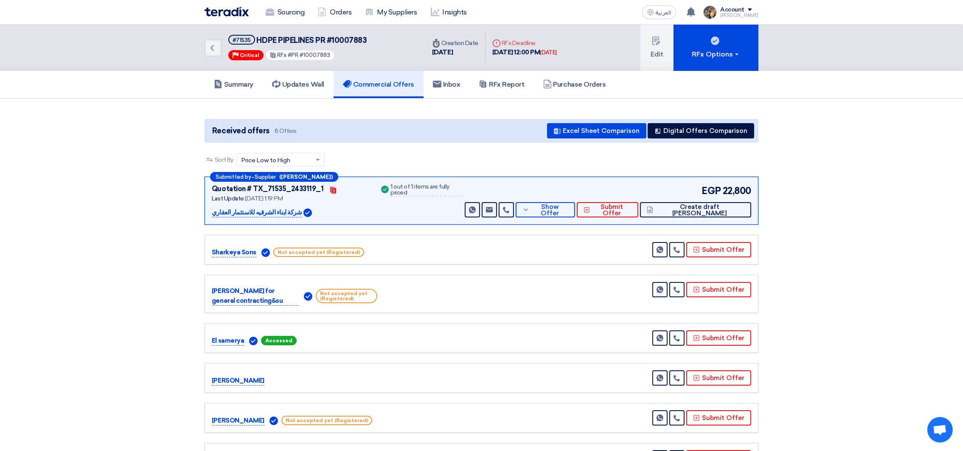
click at [230, 9] on img at bounding box center [227, 12] width 44 height 10
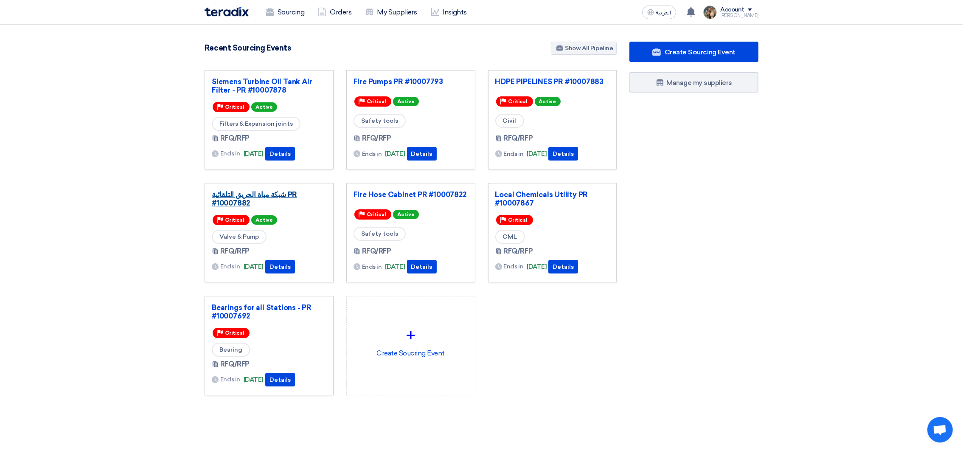
click at [286, 196] on link "شبكة مياة الحريق التلقائية PR #10007882" at bounding box center [269, 198] width 115 height 17
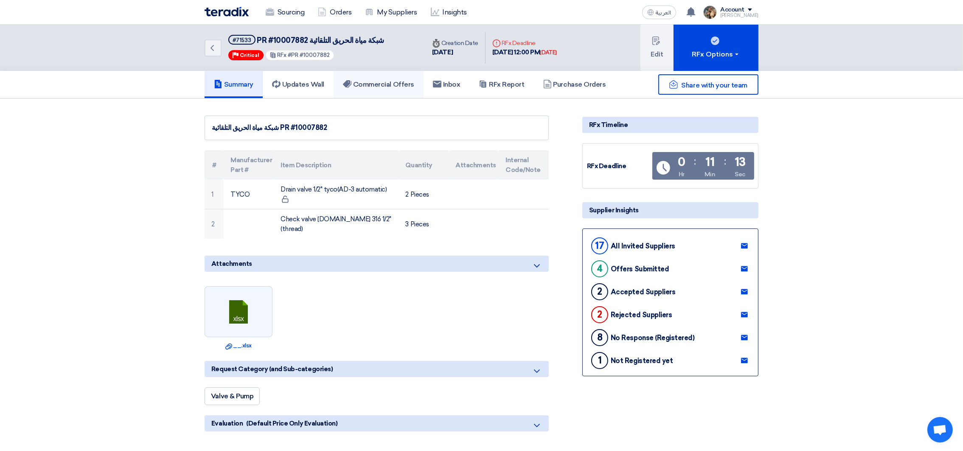
click at [411, 88] on link "Commercial Offers" at bounding box center [379, 84] width 90 height 27
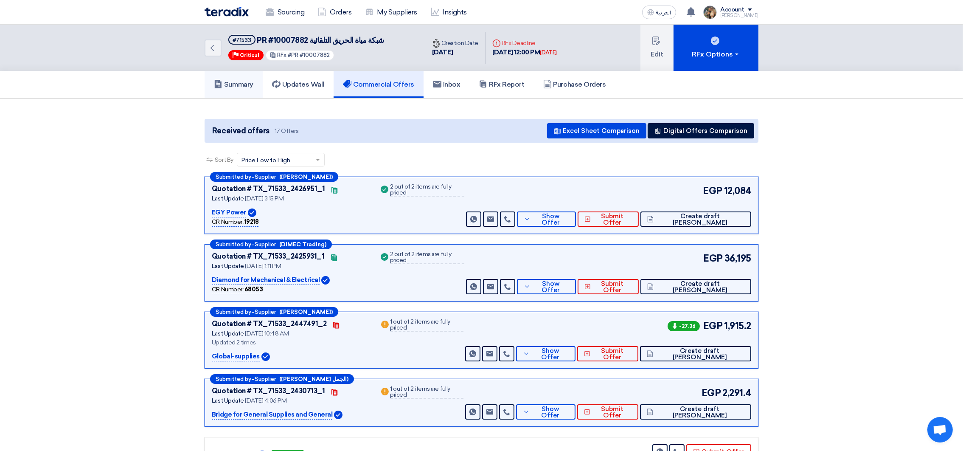
click at [250, 89] on link "Summary" at bounding box center [234, 84] width 58 height 27
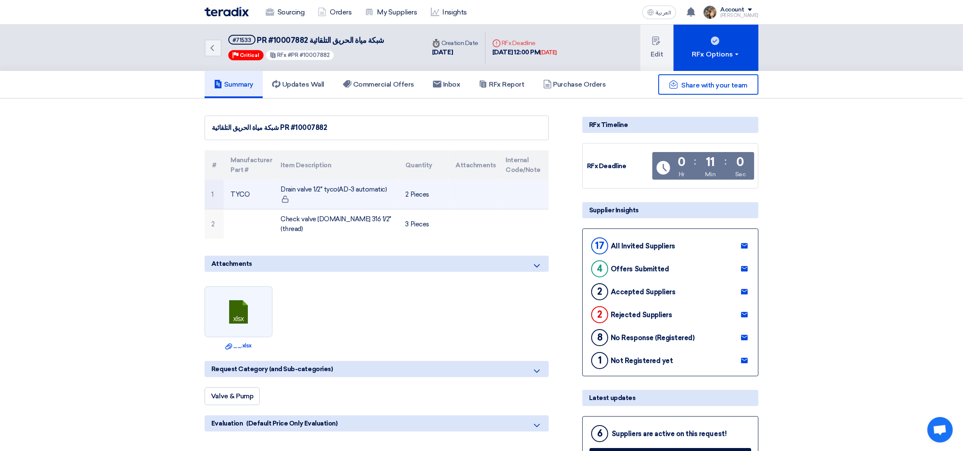
click at [286, 185] on td "Drain valve 1/2" tyco(AD-3 automatic)" at bounding box center [336, 195] width 125 height 30
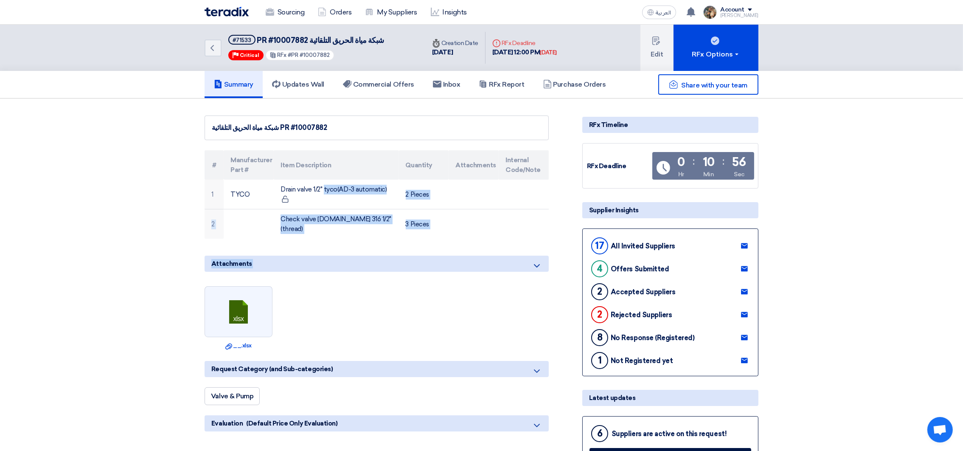
drag, startPoint x: 286, startPoint y: 185, endPoint x: 435, endPoint y: 228, distance: 155.7
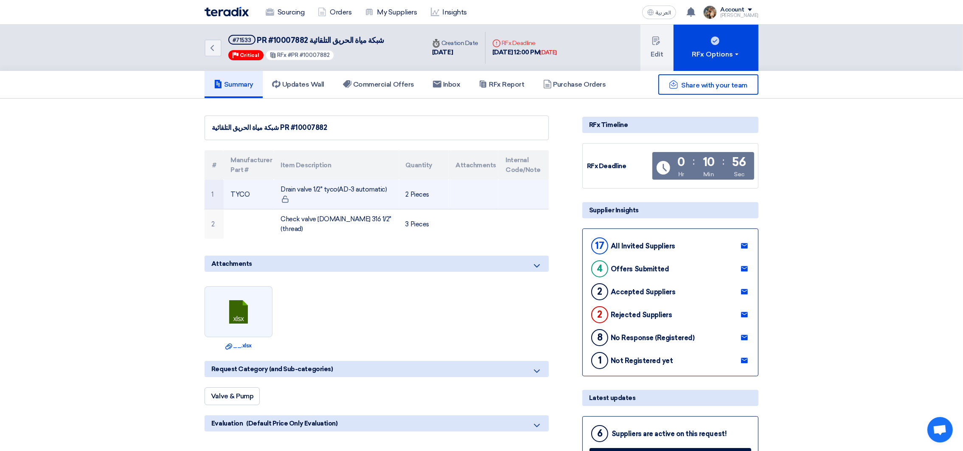
click at [226, 182] on td "TYCO" at bounding box center [249, 195] width 50 height 30
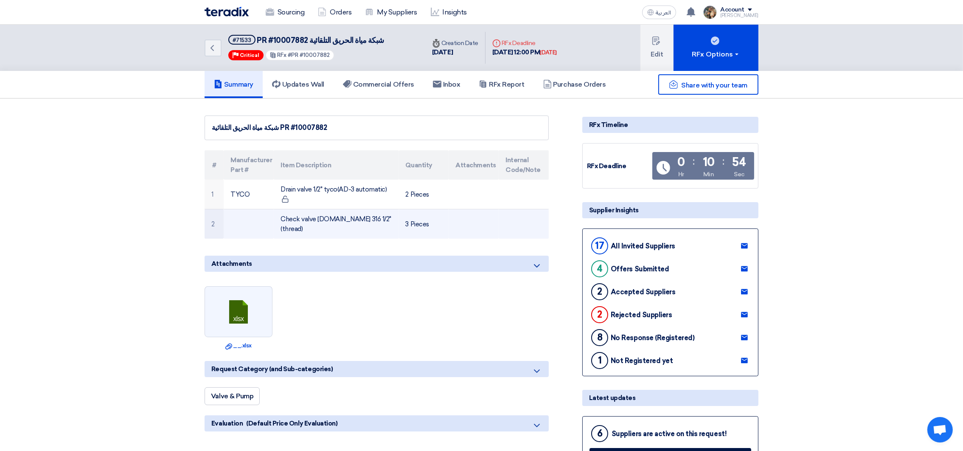
drag, startPoint x: 208, startPoint y: 161, endPoint x: 445, endPoint y: 225, distance: 244.9
click at [445, 225] on table "# Manufacturer Part # Item Description Quantity Attachments Internal Code/Note …" at bounding box center [377, 194] width 344 height 88
click at [336, 216] on td "Check valve st.st 316 1/2"(thread)" at bounding box center [336, 224] width 125 height 30
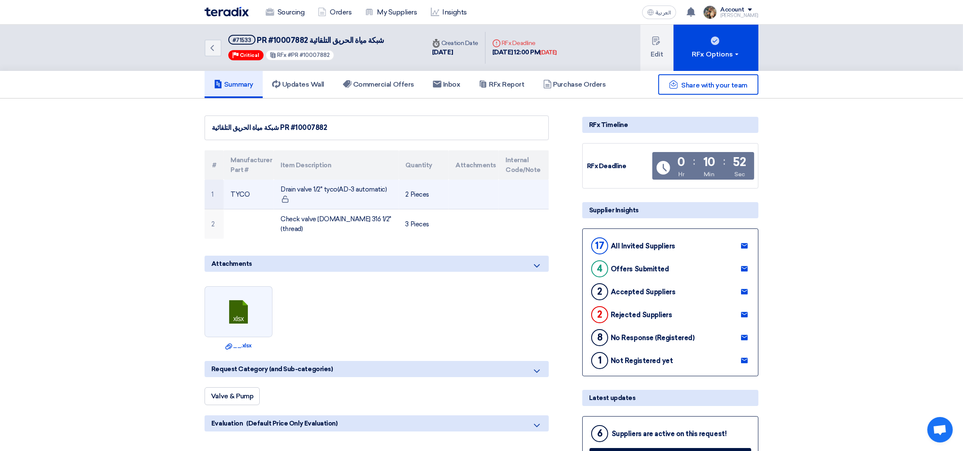
click at [291, 186] on td "Drain valve 1/2" tyco(AD-3 automatic)" at bounding box center [336, 195] width 125 height 30
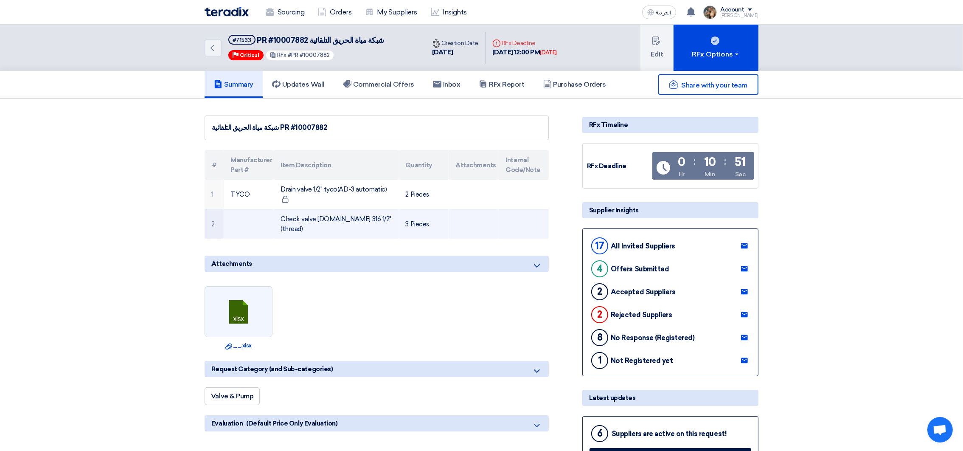
drag, startPoint x: 291, startPoint y: 186, endPoint x: 401, endPoint y: 214, distance: 113.4
click at [401, 214] on tbody "1 TYCO Drain valve 1/2" tyco(AD-3 automatic) 2 Pieces 2 Check valve st.st 316 1…" at bounding box center [377, 209] width 344 height 59
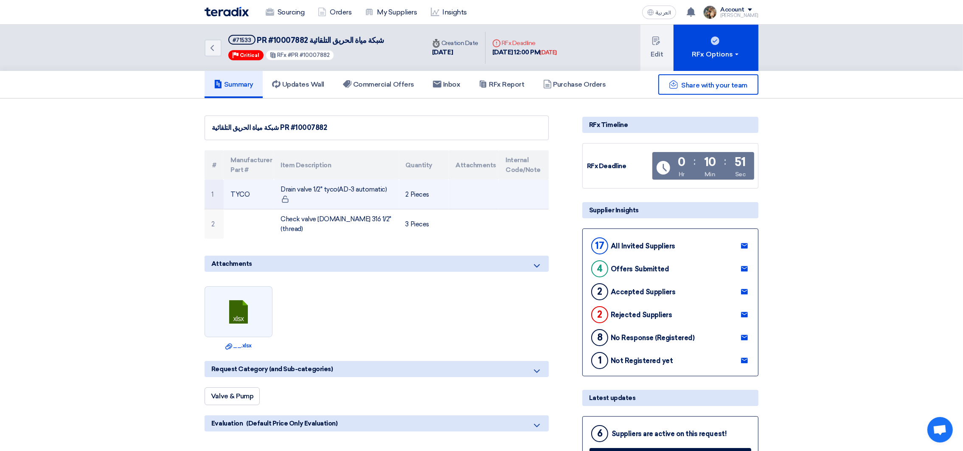
click at [365, 200] on td "Drain valve 1/2" tyco(AD-3 automatic)" at bounding box center [336, 195] width 125 height 30
click at [286, 185] on td "Drain valve 1/2" tyco(AD-3 automatic)" at bounding box center [336, 195] width 125 height 30
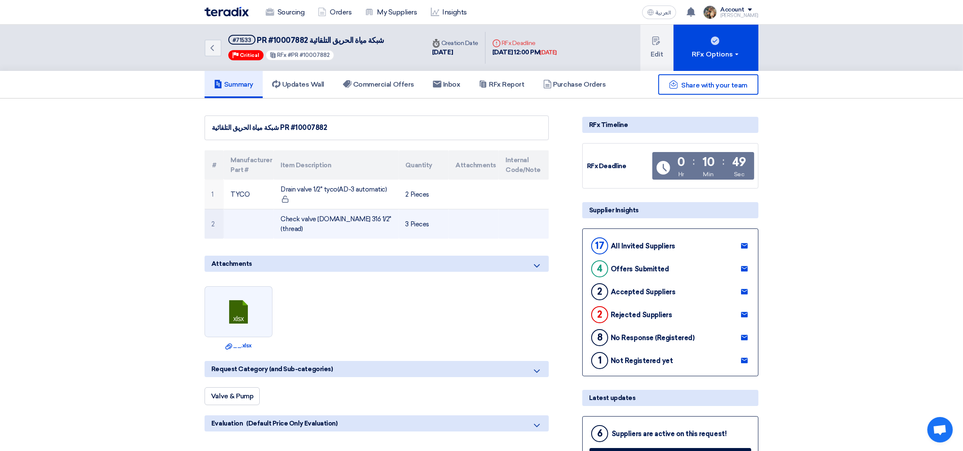
drag, startPoint x: 286, startPoint y: 185, endPoint x: 427, endPoint y: 218, distance: 145.1
click at [427, 218] on tbody "1 TYCO Drain valve 1/2" tyco(AD-3 automatic) 2 Pieces 2 Check valve st.st 316 1…" at bounding box center [377, 209] width 344 height 59
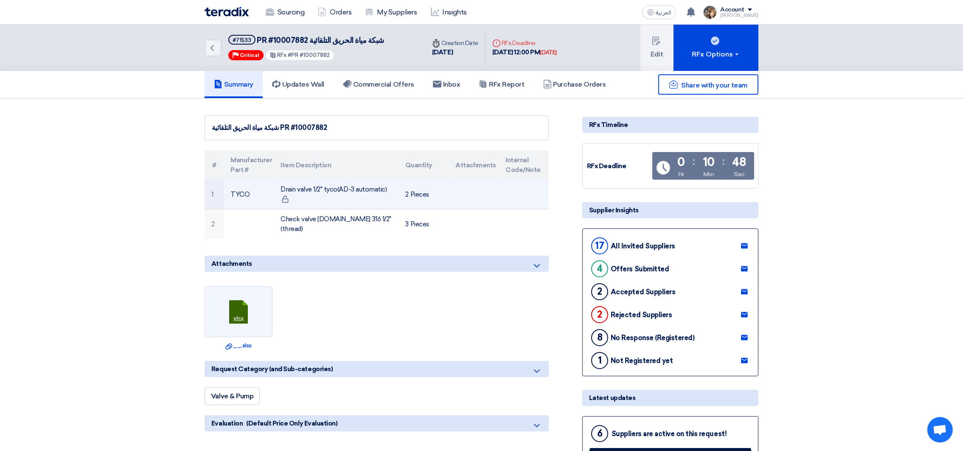
click at [337, 199] on td "Drain valve 1/2" tyco(AD-3 automatic)" at bounding box center [336, 195] width 125 height 30
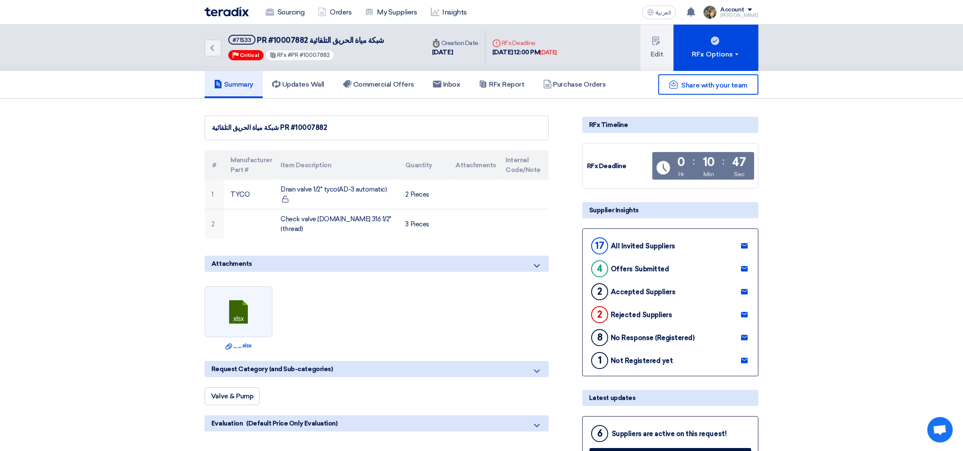
click at [212, 161] on th "#" at bounding box center [214, 164] width 19 height 29
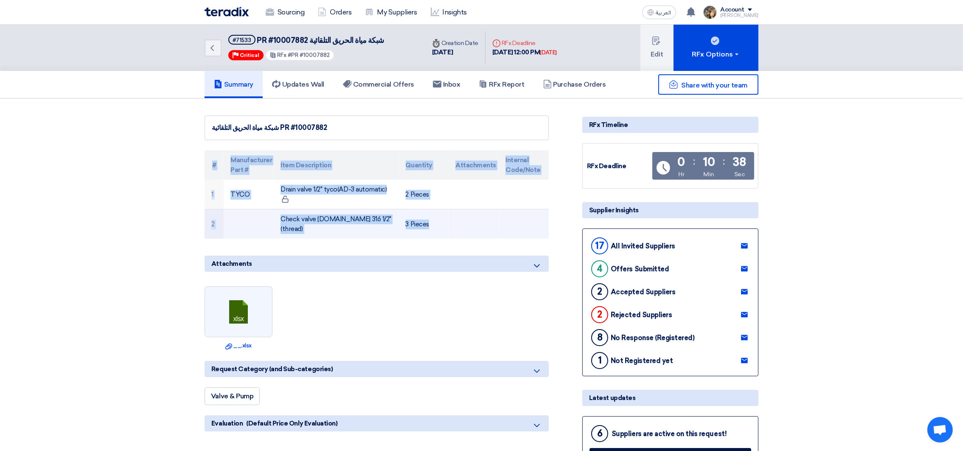
drag, startPoint x: 210, startPoint y: 160, endPoint x: 508, endPoint y: 213, distance: 303.4
click at [508, 213] on table "# Manufacturer Part # Item Description Quantity Attachments Internal Code/Note …" at bounding box center [377, 194] width 344 height 88
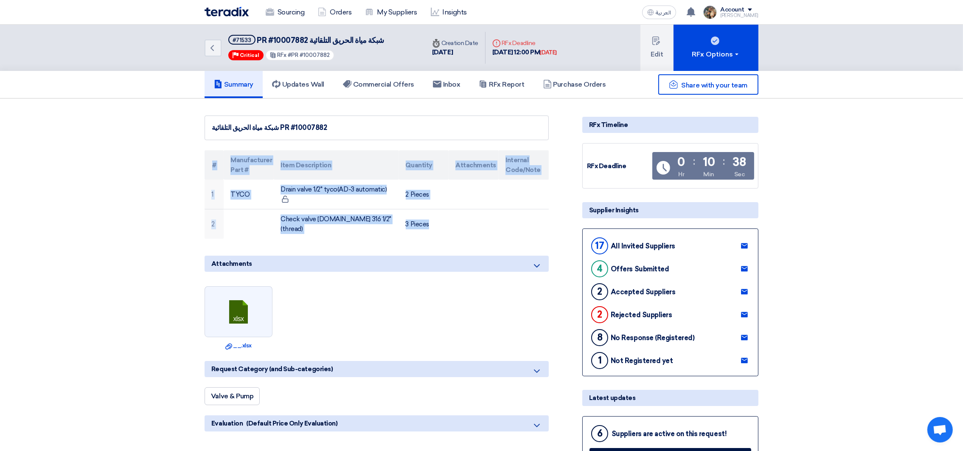
click at [461, 177] on th "Attachments" at bounding box center [474, 164] width 50 height 29
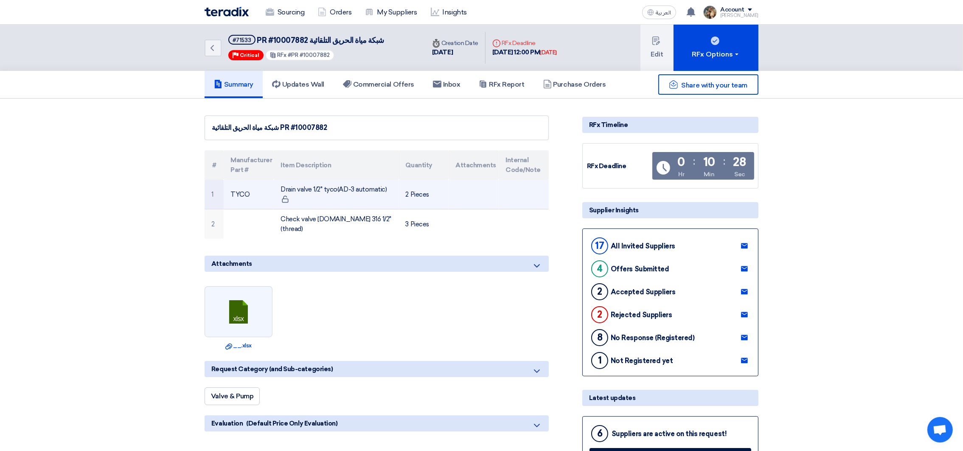
click at [282, 189] on td "Drain valve 1/2" tyco(AD-3 automatic)" at bounding box center [336, 195] width 125 height 30
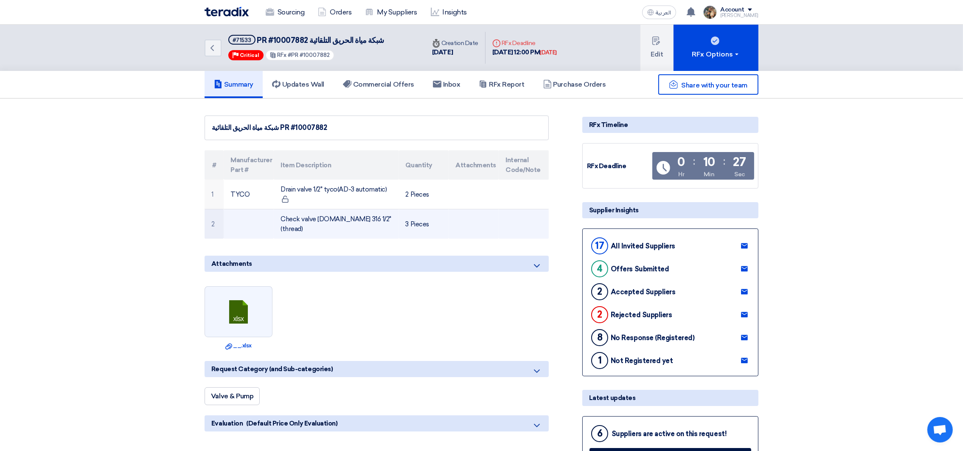
drag, startPoint x: 282, startPoint y: 189, endPoint x: 392, endPoint y: 210, distance: 111.6
click at [392, 210] on tbody "1 TYCO Drain valve 1/2" tyco(AD-3 automatic) 2 Pieces 2 Check valve st.st 316 1…" at bounding box center [377, 209] width 344 height 59
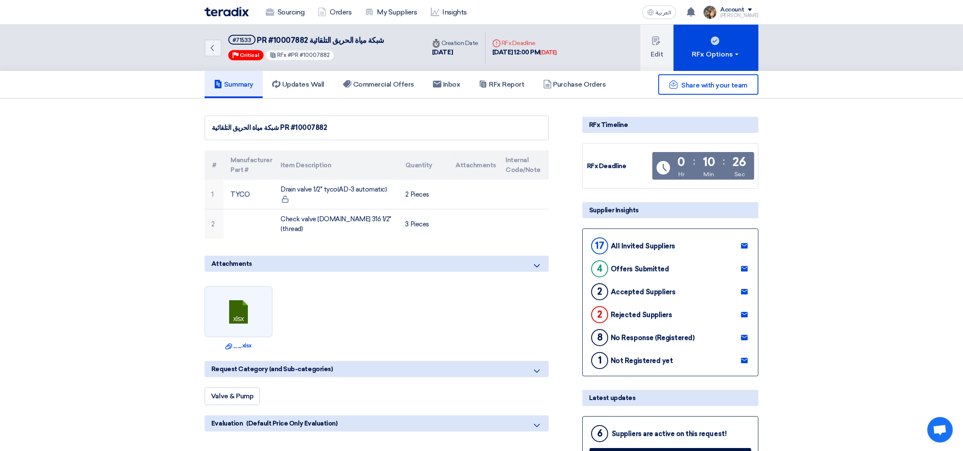
click at [327, 177] on th "Item Description" at bounding box center [336, 164] width 125 height 29
click at [240, 38] on div "#71533" at bounding box center [242, 40] width 19 height 6
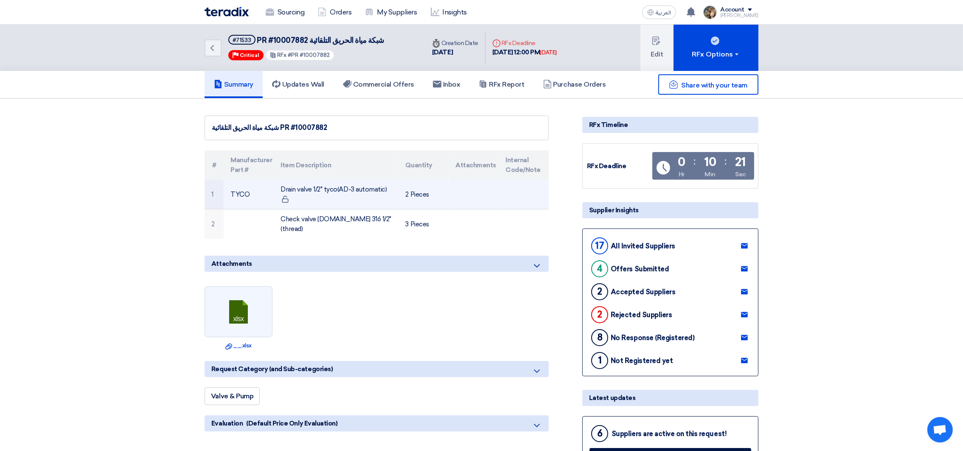
click at [272, 187] on td "TYCO" at bounding box center [249, 195] width 50 height 30
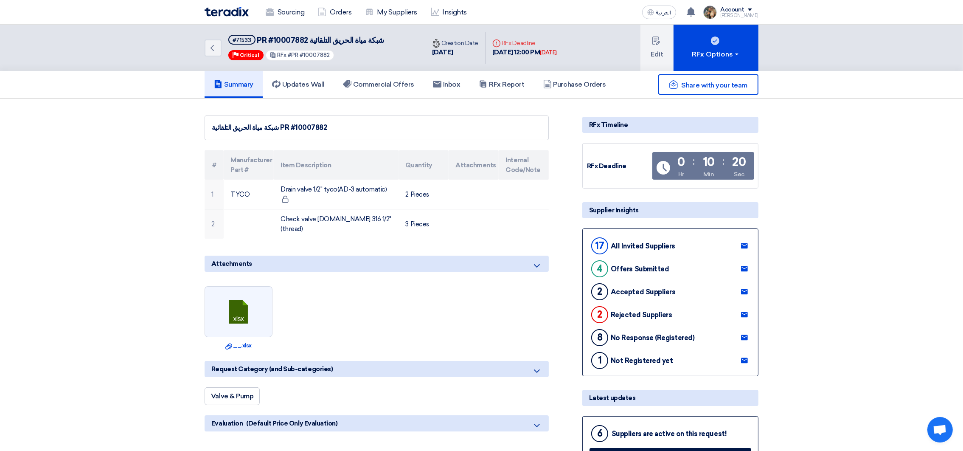
click at [231, 12] on img at bounding box center [227, 12] width 44 height 10
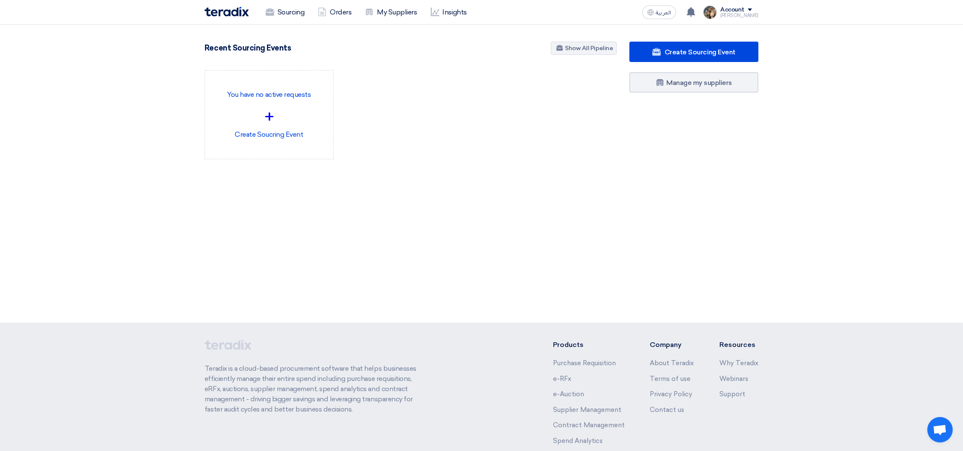
click at [352, 248] on div "3050 RFx remaining 9 Auctions remaining Create Sourcing Event +" at bounding box center [481, 174] width 963 height 298
click at [371, 169] on div "You have no active requests + Create Soucring Event" at bounding box center [410, 121] width 425 height 103
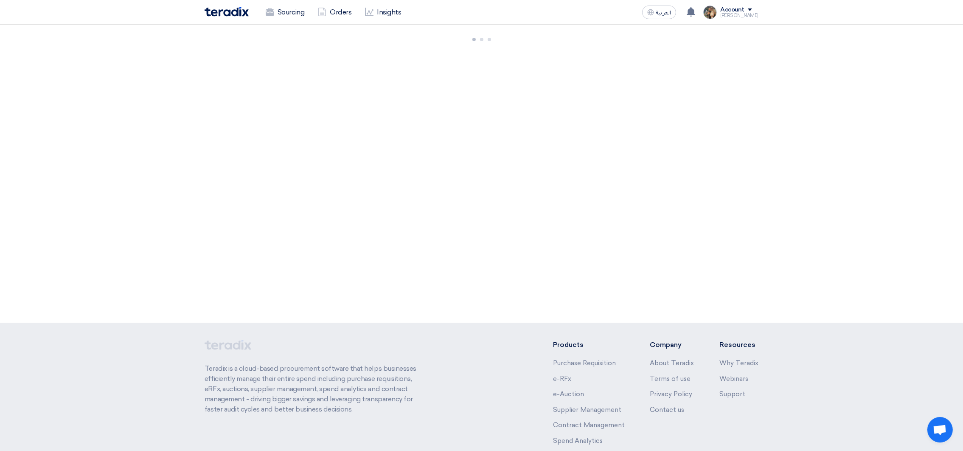
click at [241, 88] on div at bounding box center [481, 174] width 963 height 298
click at [645, 95] on div at bounding box center [481, 174] width 963 height 298
click at [211, 112] on div at bounding box center [481, 174] width 963 height 298
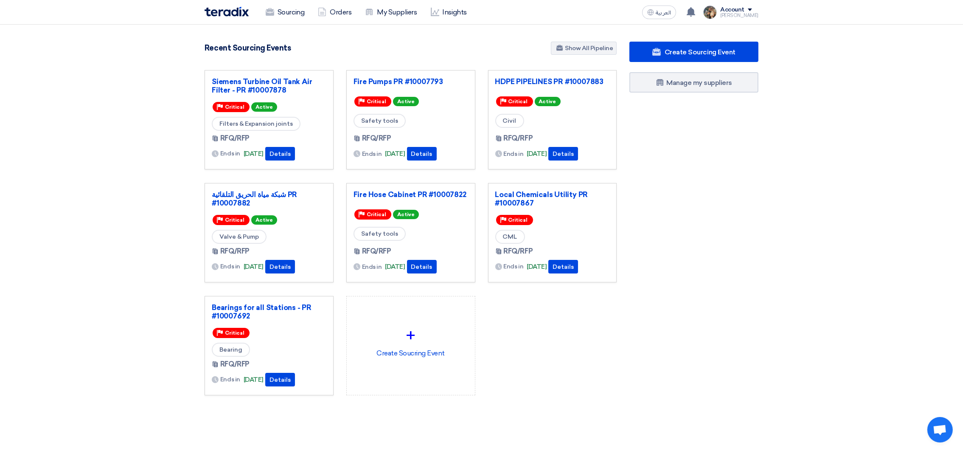
click at [219, 8] on img at bounding box center [227, 12] width 44 height 10
click at [389, 82] on link "Fire Pumps PR #10007793" at bounding box center [411, 81] width 115 height 8
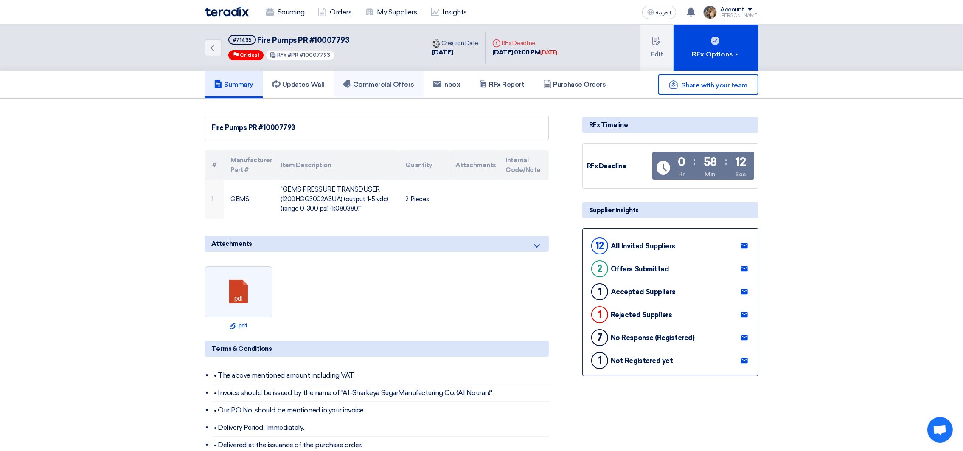
click at [386, 95] on link "Commercial Offers" at bounding box center [379, 84] width 90 height 27
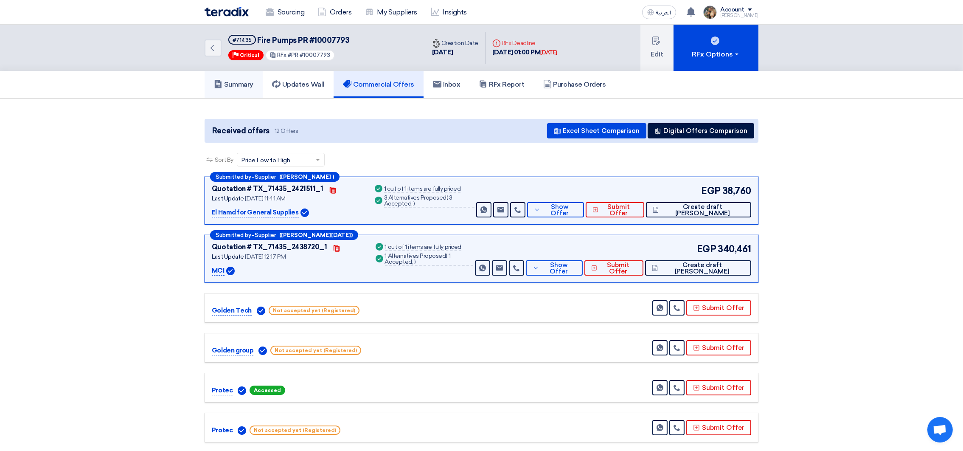
click at [227, 80] on h5 "Summary" at bounding box center [233, 84] width 39 height 8
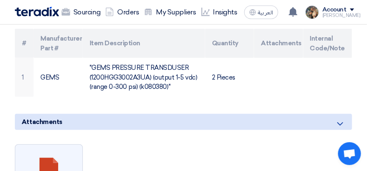
scroll to position [145, 0]
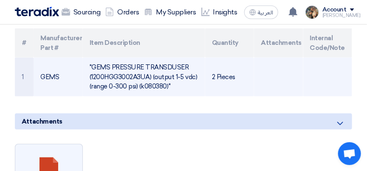
drag, startPoint x: 140, startPoint y: 96, endPoint x: 164, endPoint y: 95, distance: 23.8
click at [164, 95] on td ""GEMS PRESSURE TRANSDUSER (1200HGG3002A3UA) (output 1-5 vdc) (range 0-300 psi) …" at bounding box center [144, 77] width 122 height 39
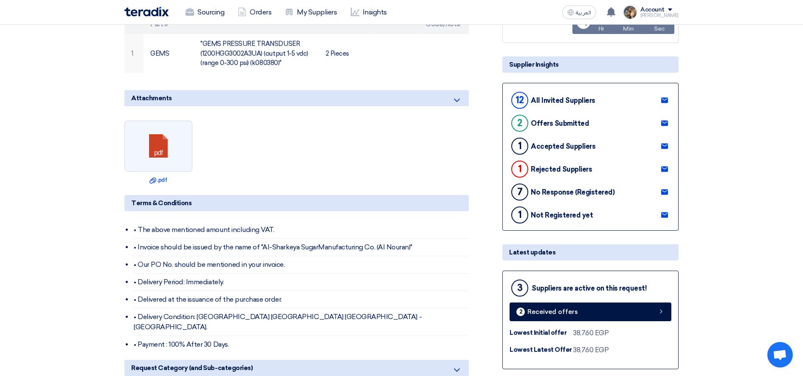
scroll to position [0, 0]
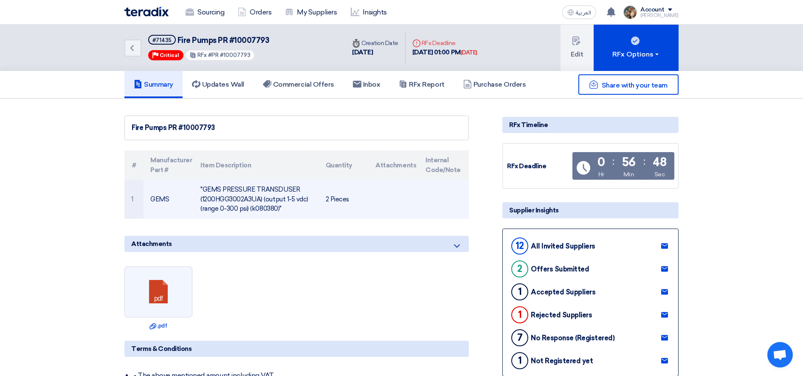
click at [287, 193] on td ""GEMS PRESSURE TRANSDUSER (1200HGG3002A3UA) (output 1-5 vdc) (range 0-300 psi) …" at bounding box center [256, 199] width 125 height 39
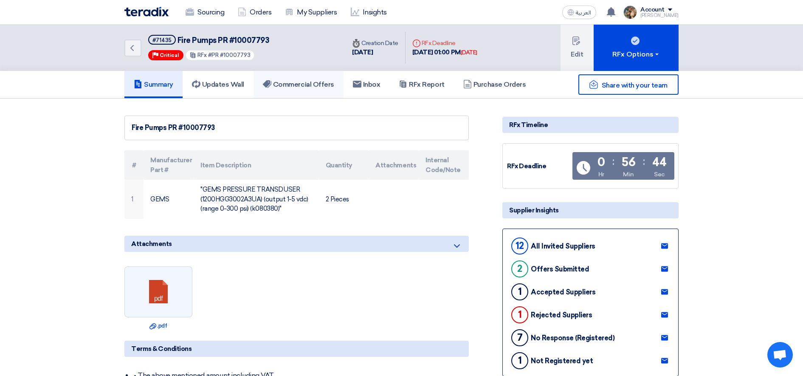
click at [303, 89] on link "Commercial Offers" at bounding box center [298, 84] width 90 height 27
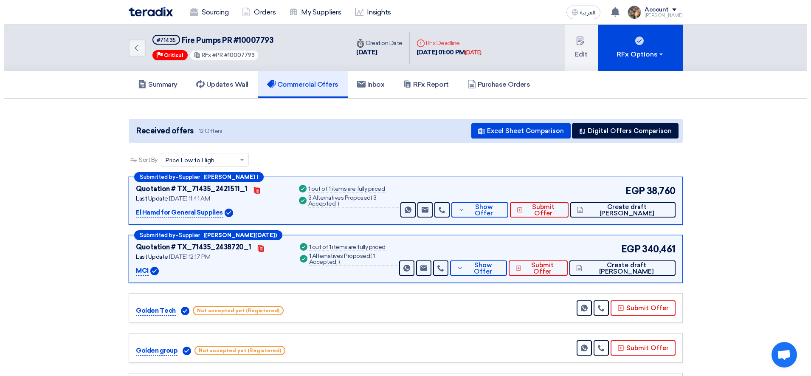
scroll to position [212, 0]
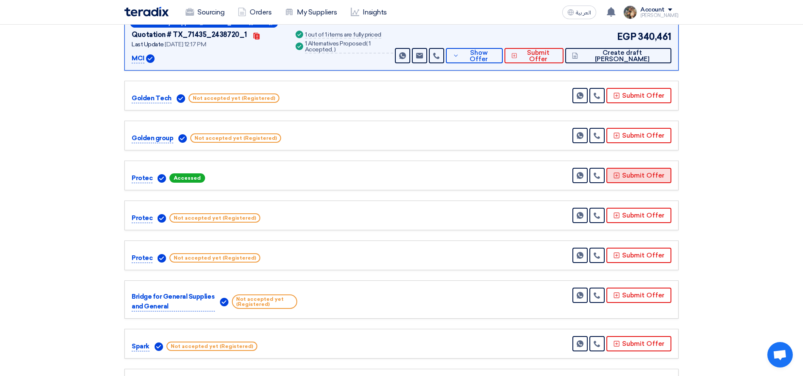
click at [634, 175] on button "Submit Offer" at bounding box center [638, 175] width 65 height 15
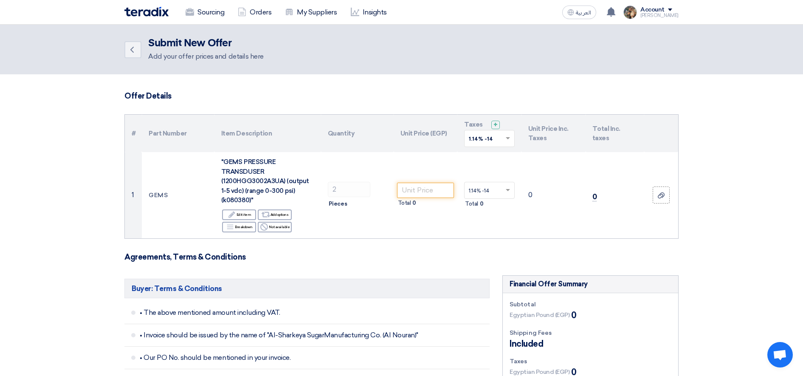
click at [484, 142] on input "text" at bounding box center [485, 139] width 33 height 14
click at [485, 172] on div "14% -14%" at bounding box center [489, 169] width 50 height 15
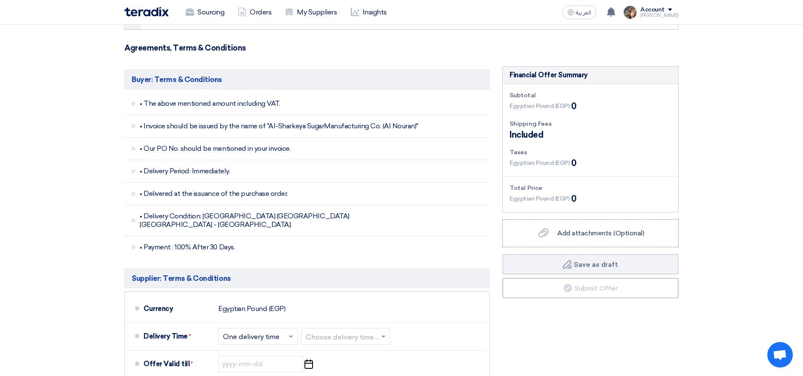
scroll to position [159, 0]
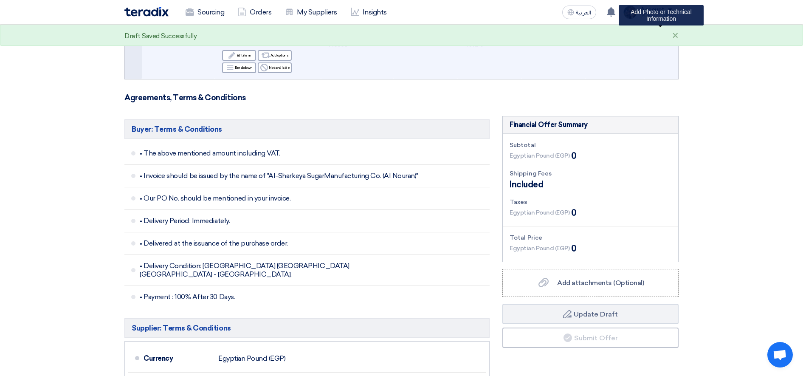
click at [658, 34] on icon at bounding box center [660, 36] width 7 height 7
click at [0, 0] on input "file" at bounding box center [0, 0] width 0 height 0
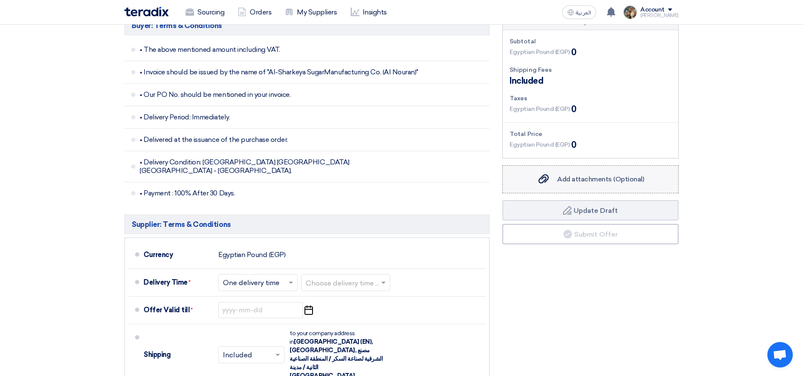
scroll to position [265, 0]
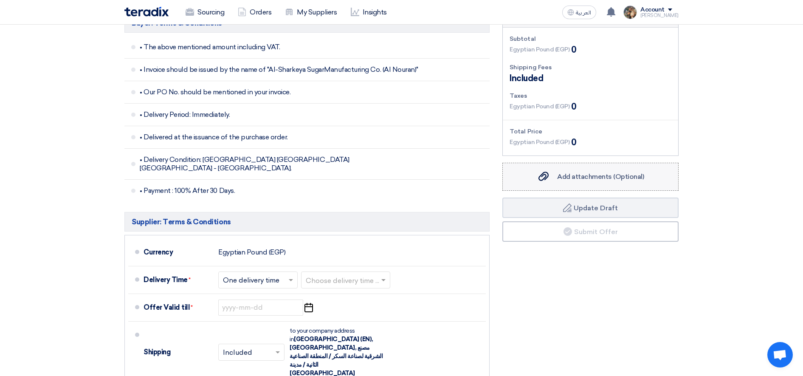
click at [576, 173] on span "Add attachments (Optional)" at bounding box center [600, 176] width 87 height 8
click at [0, 0] on input "Add attachments (Optional) Add attachments (Optional)" at bounding box center [0, 0] width 0 height 0
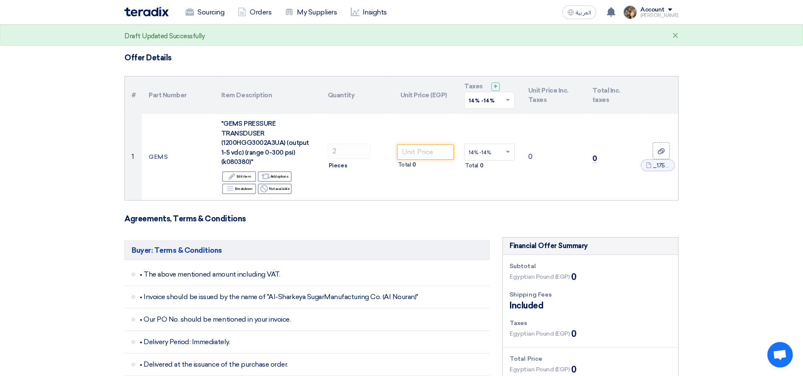
scroll to position [0, 0]
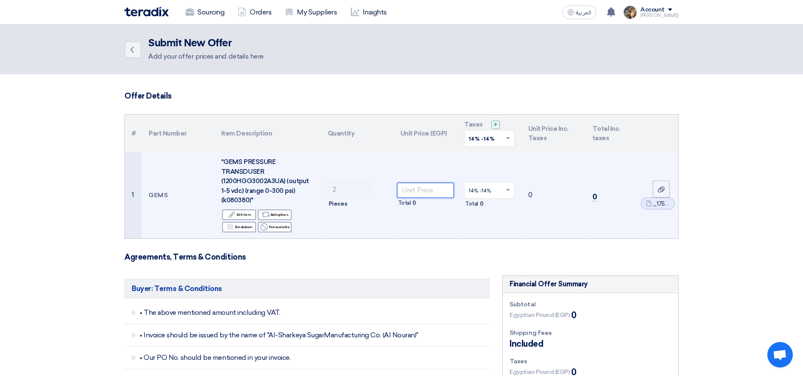
click at [418, 192] on input "number" at bounding box center [425, 189] width 57 height 15
paste input "18980.50"
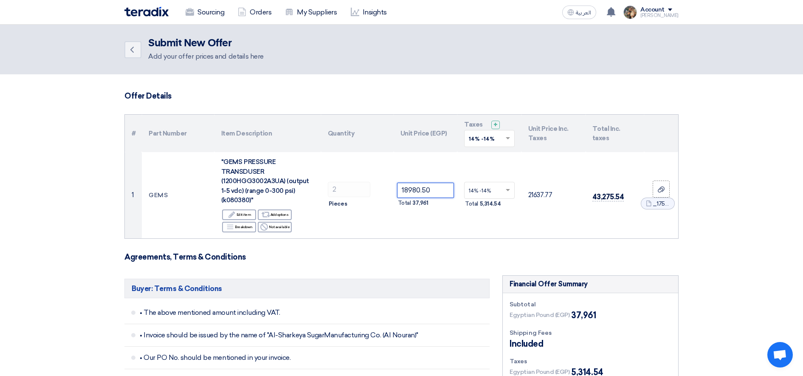
type input "18980.50"
click at [496, 141] on input "text" at bounding box center [485, 139] width 33 height 14
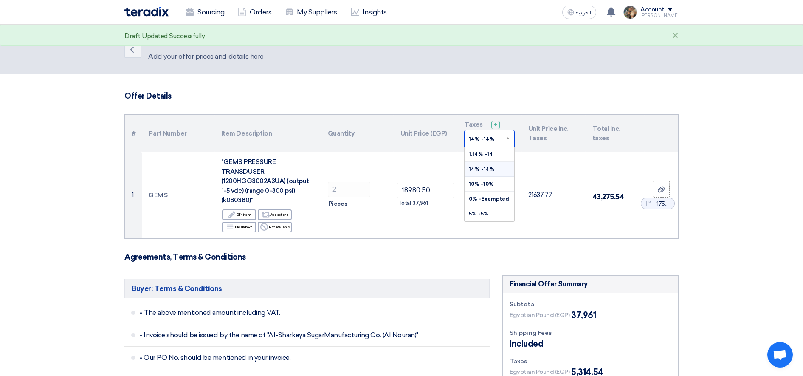
click at [484, 171] on span "14% -14%" at bounding box center [482, 169] width 26 height 6
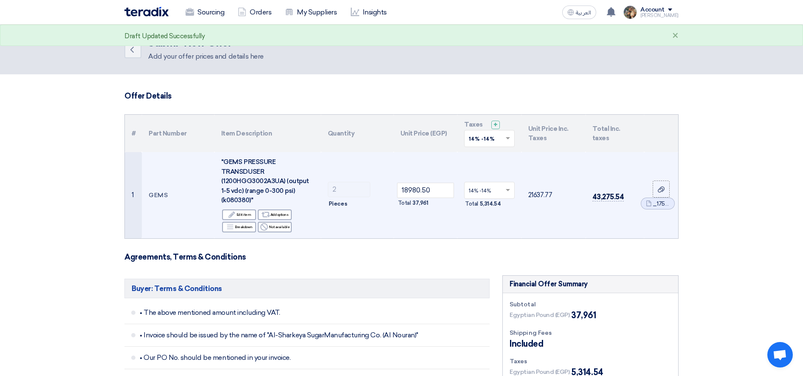
click at [426, 168] on td "18980.50 Total 37,961" at bounding box center [425, 195] width 64 height 86
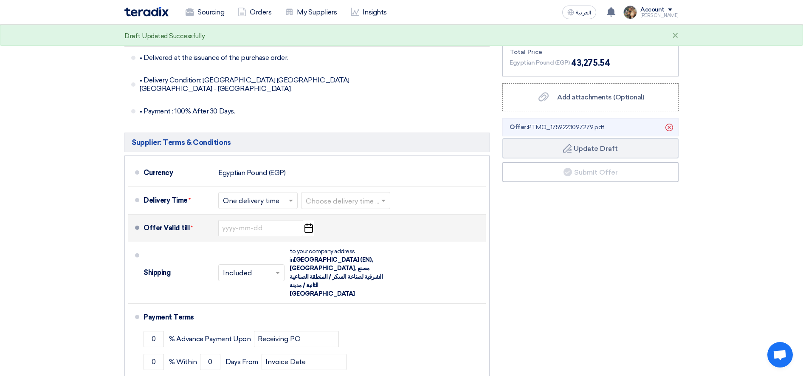
scroll to position [371, 0]
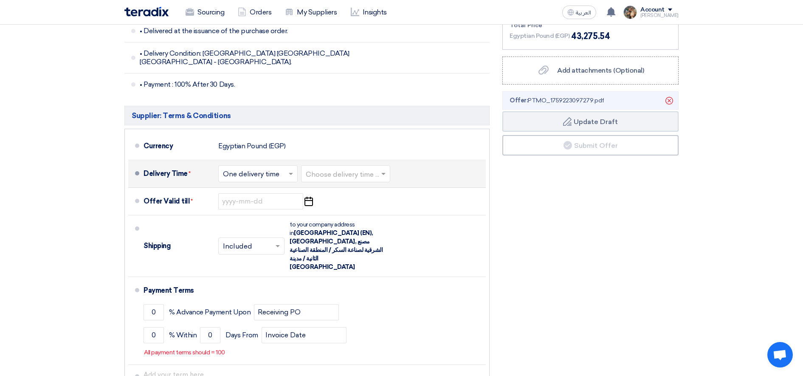
click at [338, 168] on input "text" at bounding box center [346, 174] width 81 height 12
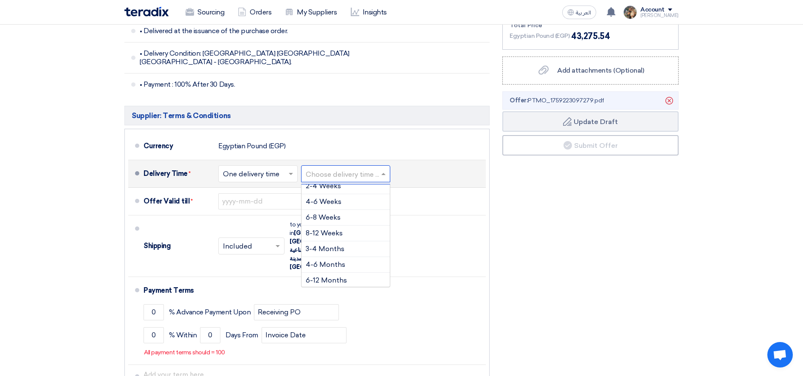
scroll to position [70, 0]
click at [338, 243] on span "4-6 Months" at bounding box center [325, 247] width 39 height 8
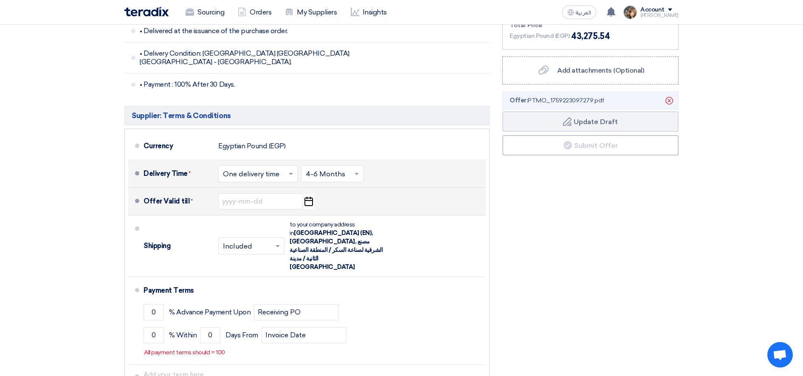
click at [310, 196] on use "button" at bounding box center [308, 200] width 8 height 9
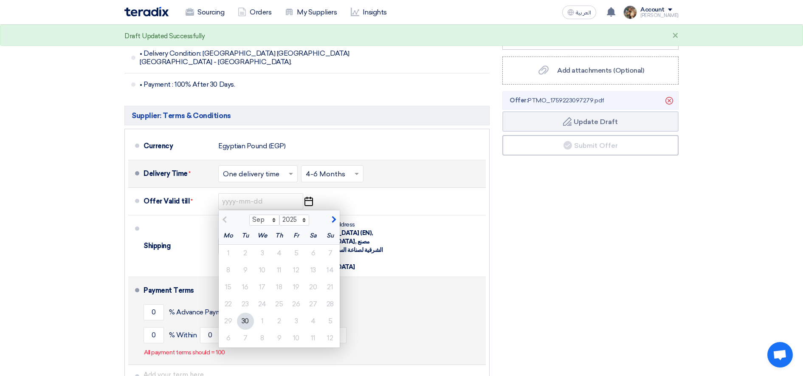
click at [275, 329] on div "9" at bounding box center [279, 337] width 17 height 17
type input "10/9/2025"
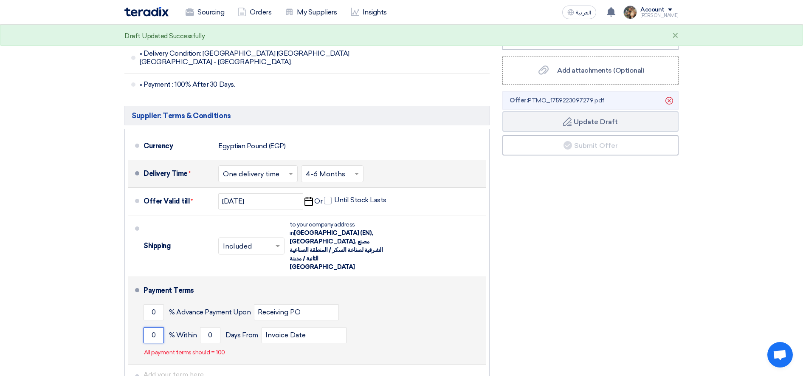
click at [152, 327] on input "0" at bounding box center [153, 335] width 20 height 16
type input "100"
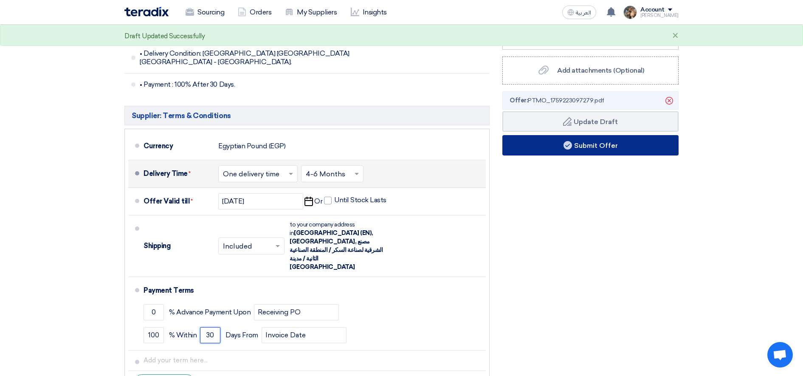
type input "30"
click at [588, 149] on button "Submit Offer" at bounding box center [590, 145] width 176 height 20
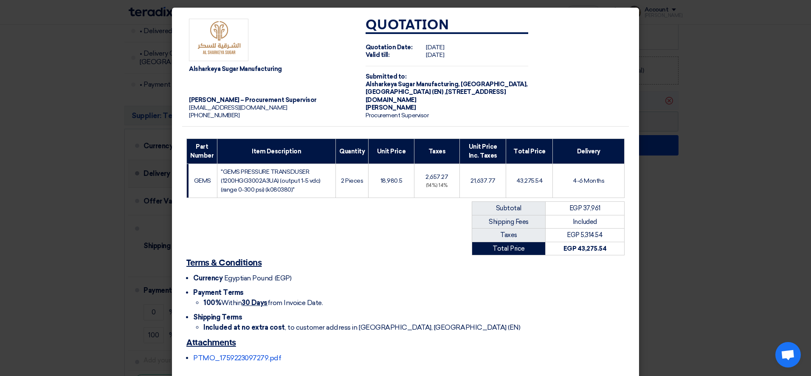
click at [664, 140] on modal-container "Alsharkeya Sugar Manufacturing Ahmed Elgalad – Procurement Supervisor aelgalad@…" at bounding box center [405, 188] width 811 height 376
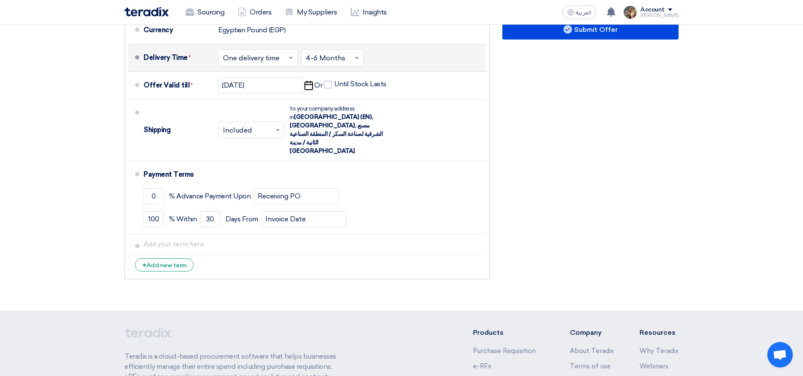
scroll to position [530, 0]
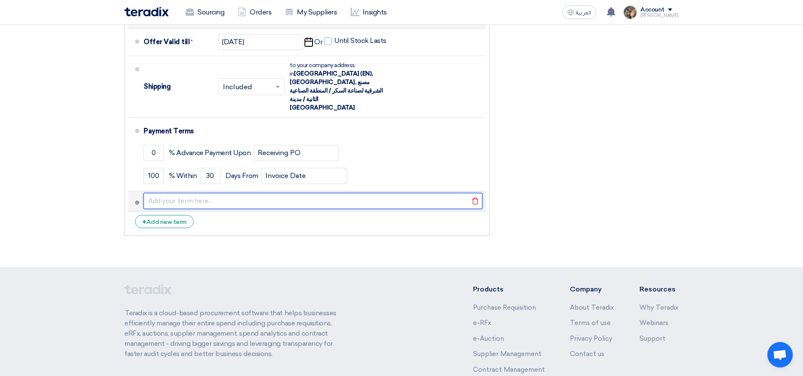
click at [166, 193] on input "text" at bounding box center [312, 201] width 339 height 16
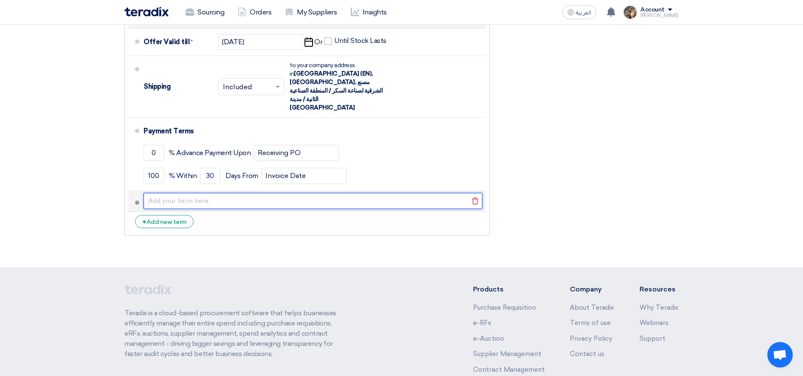
click at [211, 193] on input "text" at bounding box center [312, 201] width 339 height 16
type input "M"
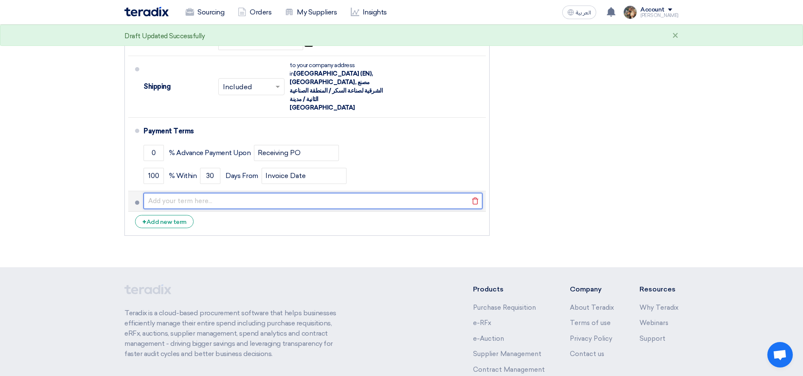
click at [250, 193] on input "text" at bounding box center [312, 201] width 339 height 16
paste input "Minimum order quantity: 10 pieces"
type input "Minimum order quantity: 10 pieces"
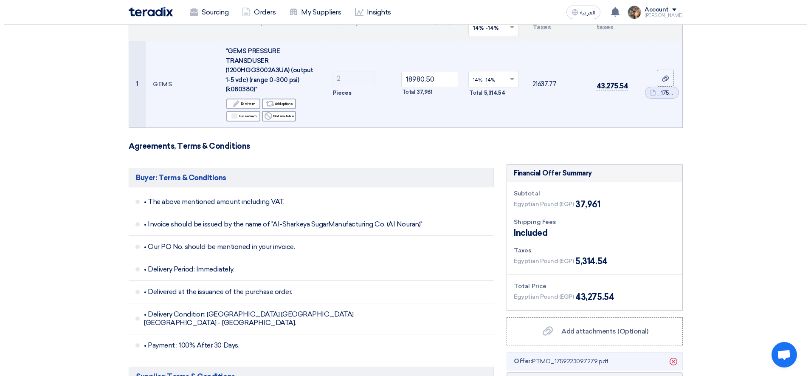
scroll to position [5, 0]
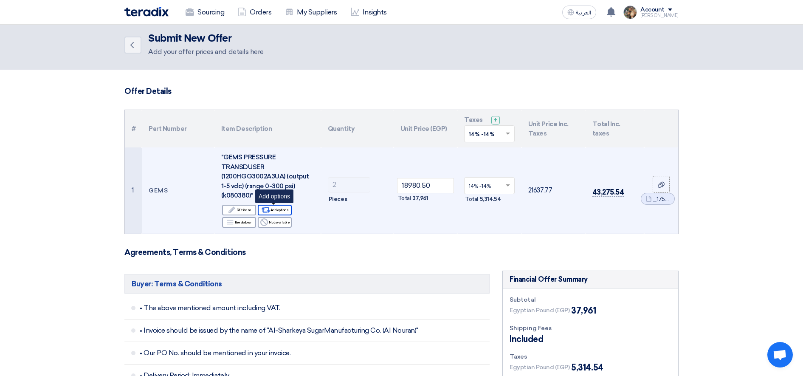
click at [278, 212] on div "Alternative Add options" at bounding box center [275, 210] width 34 height 11
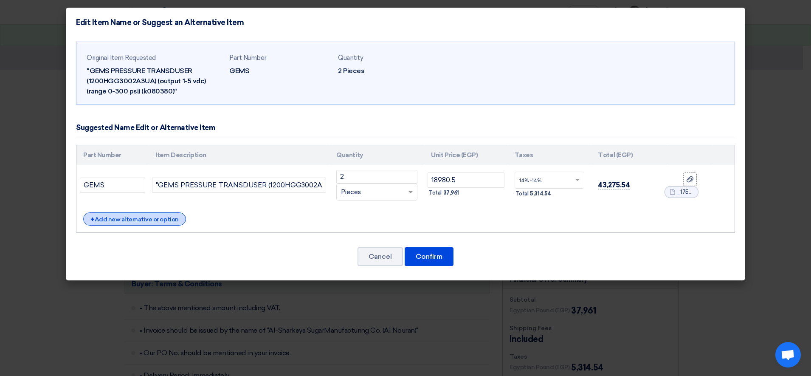
click at [124, 218] on div "+ Add new alternative or option" at bounding box center [134, 218] width 103 height 13
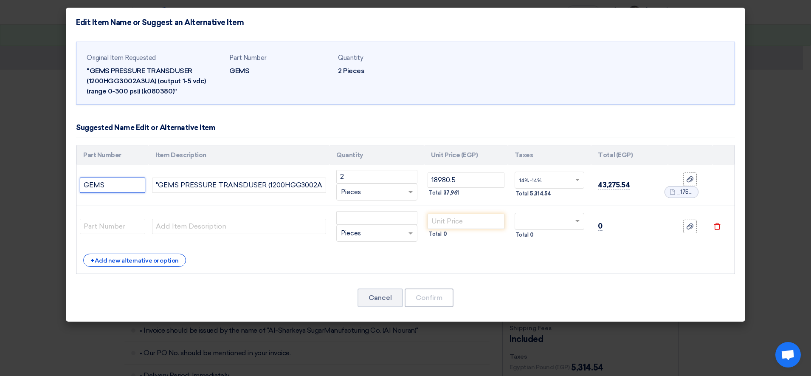
drag, startPoint x: 106, startPoint y: 181, endPoint x: 73, endPoint y: 181, distance: 32.3
click at [73, 181] on div "Original Item Requested "GEMS PRESSURE TRANSDUSER (1200HGG3002A3UA) (output 1-5…" at bounding box center [405, 179] width 679 height 284
click at [100, 225] on input "text" at bounding box center [112, 226] width 65 height 15
paste input "GEMS"
type input "GEMS"
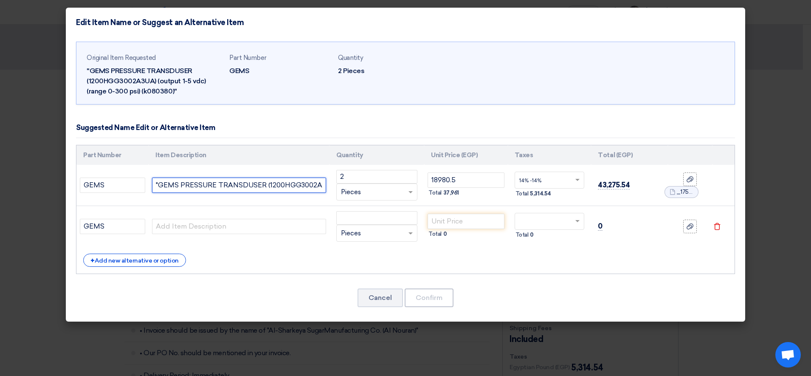
scroll to position [0, 157]
drag, startPoint x: 155, startPoint y: 187, endPoint x: 427, endPoint y: 201, distance: 272.8
click at [427, 201] on tr "GEMS "GEMS PRESSURE TRANSDUSER (1200HGG3002A3UA)(output 1-5 vdc) (range 0-300 p…" at bounding box center [405, 185] width 658 height 41
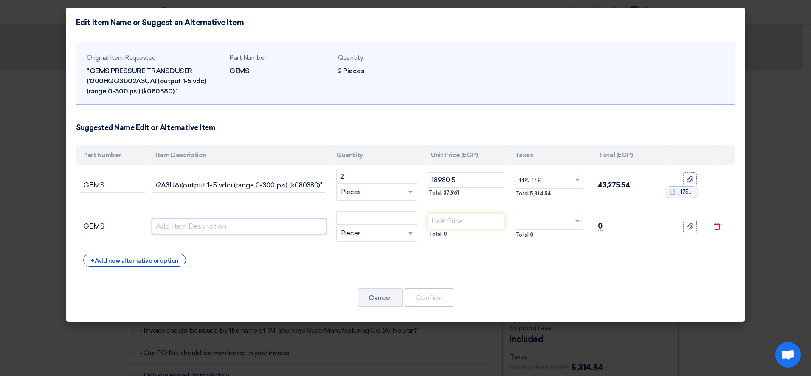
click at [246, 228] on input "text" at bounding box center [239, 226] width 174 height 15
paste input ""GEMS PRESSURE TRANSDUSER (1200HGG3002A3UA)(output 1-5 vdc) (range 0-300 psi) (…"
drag, startPoint x: 166, startPoint y: 226, endPoint x: 124, endPoint y: 225, distance: 42.0
click at [124, 225] on tr "GEMS "GEMS PRESSURE TRANSDUSER (1200HGG3002A3UA)(output 1-5 vdc) (range 0-300 p…" at bounding box center [405, 226] width 658 height 41
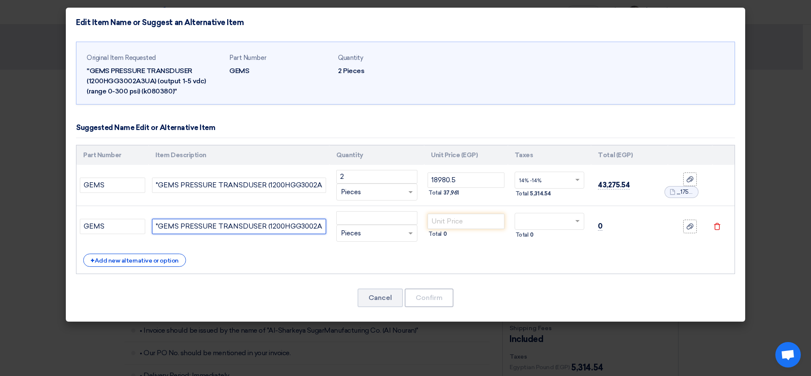
click at [199, 225] on input ""GEMS PRESSURE TRANSDUSER (1200HGG3002A3UA)(output 1-5 vdc) (range 0-300 psi) (…" at bounding box center [239, 226] width 174 height 15
drag, startPoint x: 180, startPoint y: 224, endPoint x: 134, endPoint y: 226, distance: 46.7
click at [134, 226] on tr "GEMS "GEMS PRESSURE TRANSDUSER (1200HGG3002A3UA)(output 1-5 vdc) (range 0-300 p…" at bounding box center [405, 226] width 658 height 41
type input "PRESSURE TRANSDUSER (1200HGG3002A3UA) (output 1-5 vdc) (range 0-300 psi) (k0803…"
drag, startPoint x: 346, startPoint y: 174, endPoint x: 318, endPoint y: 174, distance: 28.0
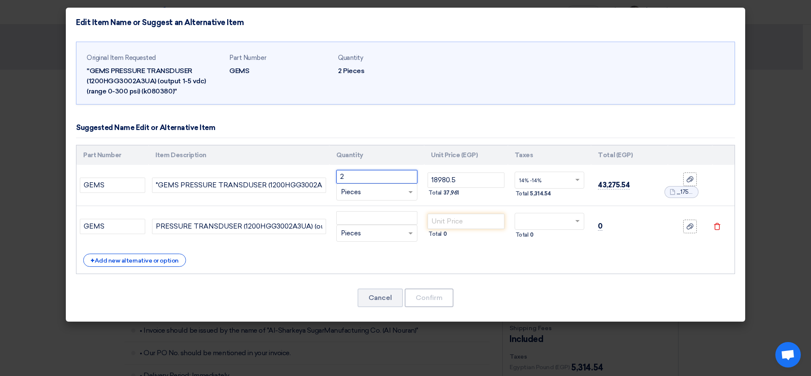
click at [319, 174] on tr "GEMS "GEMS PRESSURE TRANSDUSER (1200HGG3002A3UA)(output 1-5 vdc) (range 0-300 p…" at bounding box center [405, 185] width 658 height 41
click at [690, 227] on use at bounding box center [689, 226] width 7 height 6
click at [0, 0] on input "file" at bounding box center [0, 0] width 0 height 0
click at [353, 174] on input "number" at bounding box center [376, 177] width 81 height 14
type input "2"
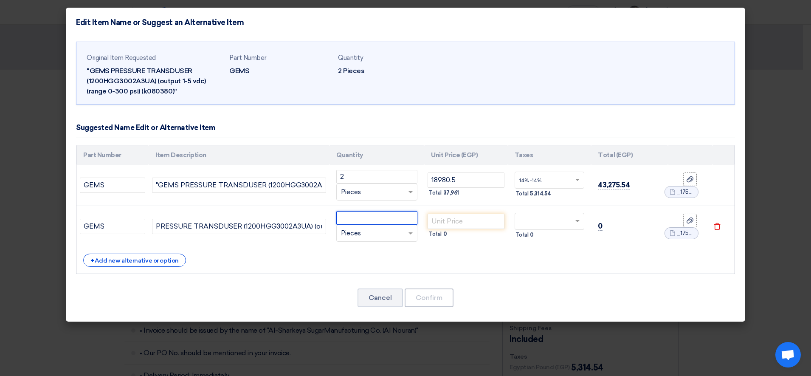
click at [354, 215] on input "number" at bounding box center [376, 218] width 81 height 14
type input "10"
click at [574, 223] on span at bounding box center [578, 221] width 11 height 8
click at [525, 251] on span "14% -14%" at bounding box center [530, 252] width 22 height 6
drag, startPoint x: 467, startPoint y: 180, endPoint x: 406, endPoint y: 175, distance: 61.8
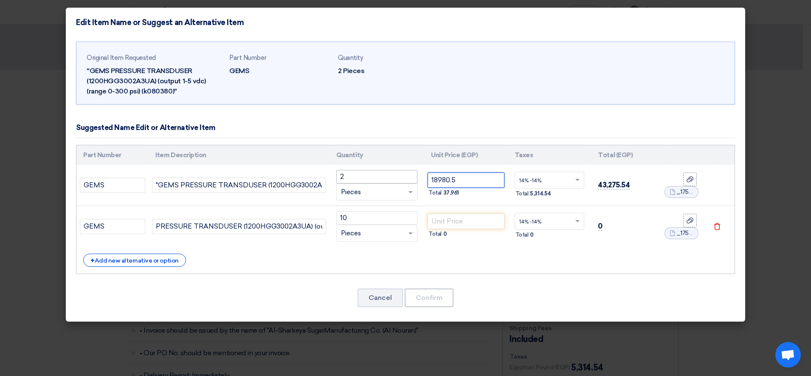
click at [406, 175] on tr "GEMS "GEMS PRESSURE TRANSDUSER (1200HGG3002A3UA)(output 1-5 vdc) (range 0-300 p…" at bounding box center [405, 185] width 658 height 41
click at [461, 216] on input "number" at bounding box center [465, 220] width 77 height 15
paste input "18980.5"
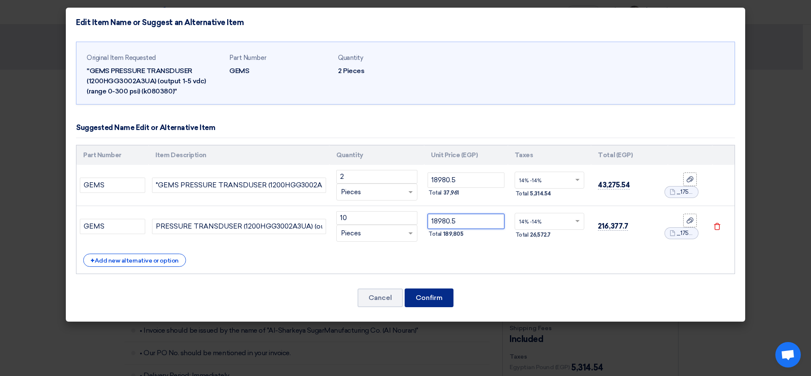
type input "18980.5"
click at [434, 295] on button "Confirm" at bounding box center [428, 297] width 49 height 19
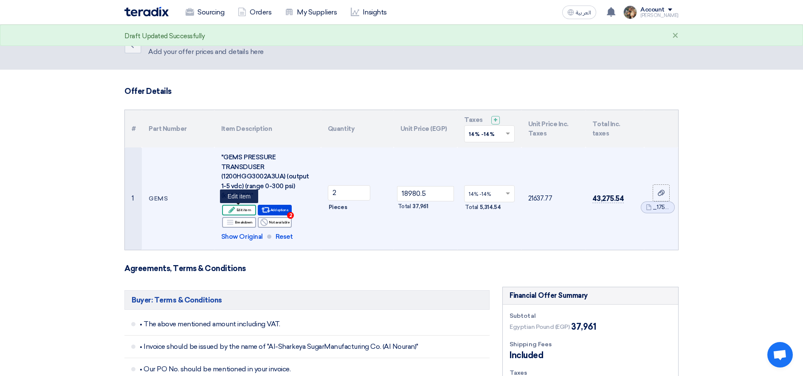
click at [239, 209] on div "Edit Edit item" at bounding box center [239, 210] width 34 height 11
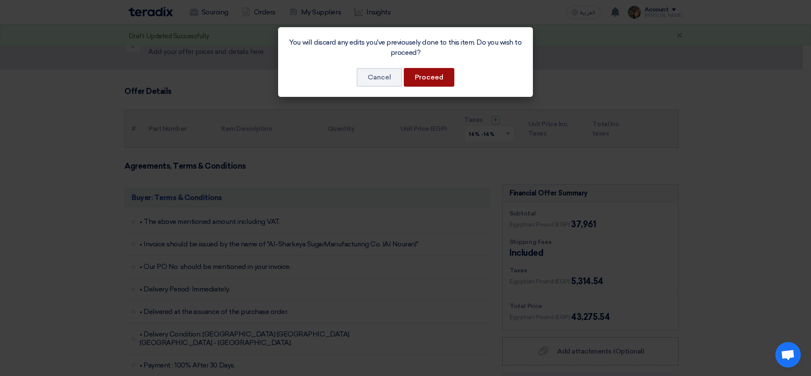
click at [427, 78] on button "Proceed" at bounding box center [429, 77] width 51 height 19
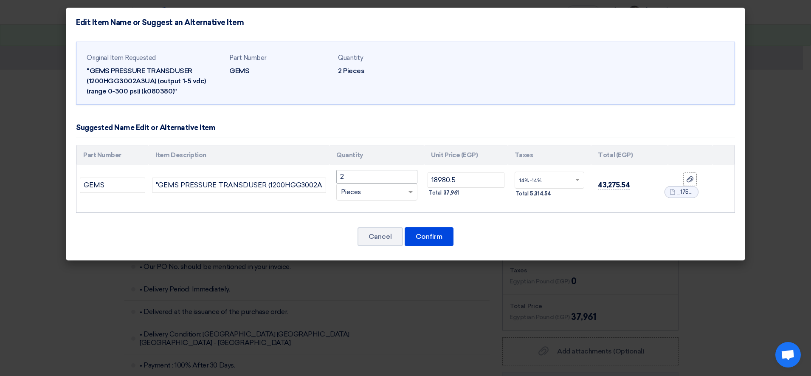
click at [349, 171] on td "2 RFQ_STEP1.ITEMS.2.TYPE_PLACEHOLDER × Pieces" at bounding box center [376, 185] width 95 height 41
drag, startPoint x: 318, startPoint y: 176, endPoint x: 312, endPoint y: 176, distance: 6.4
click at [312, 176] on tr "GEMS "GEMS PRESSURE TRANSDUSER (1200HGG3002A3UA)(output 1-5 vdc) (range 0-300 p…" at bounding box center [405, 185] width 658 height 41
type input "10"
click at [431, 234] on button "Confirm" at bounding box center [428, 236] width 49 height 19
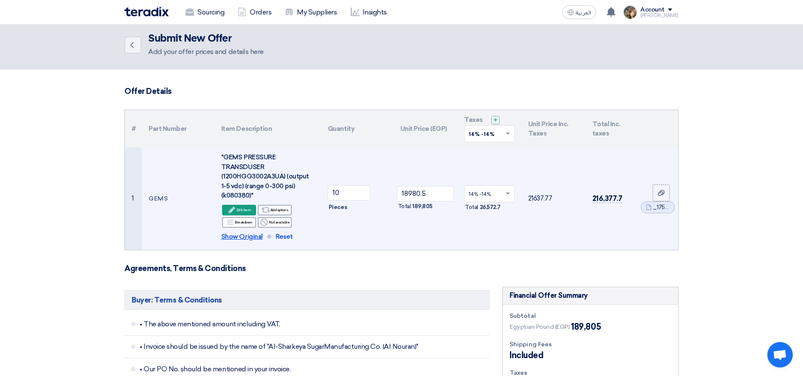
click at [248, 237] on span "Show Original" at bounding box center [242, 237] width 42 height 10
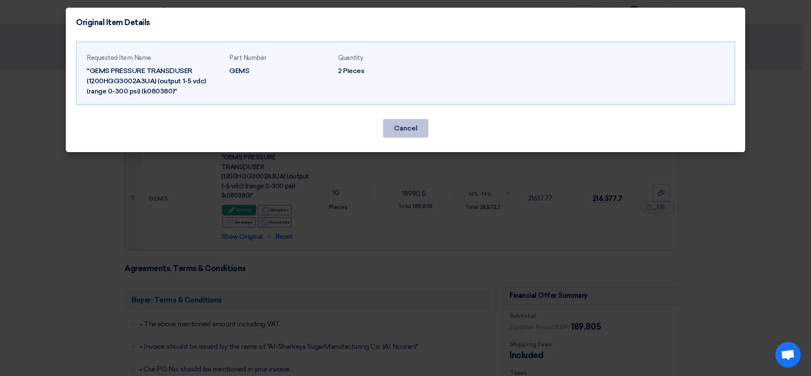
click at [402, 129] on button "Cancel" at bounding box center [405, 128] width 45 height 19
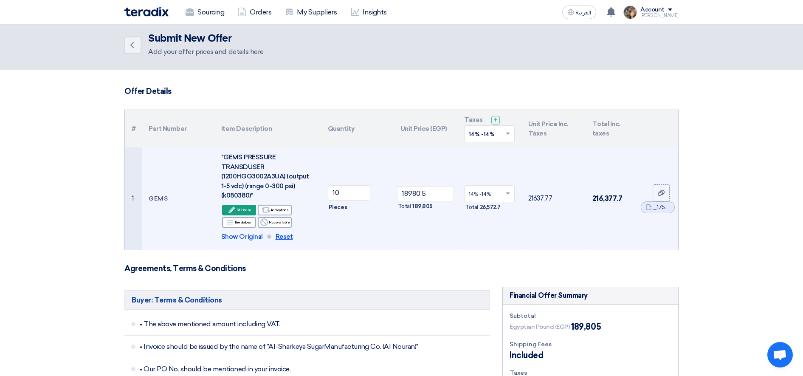
click at [278, 235] on span "Reset" at bounding box center [283, 237] width 17 height 10
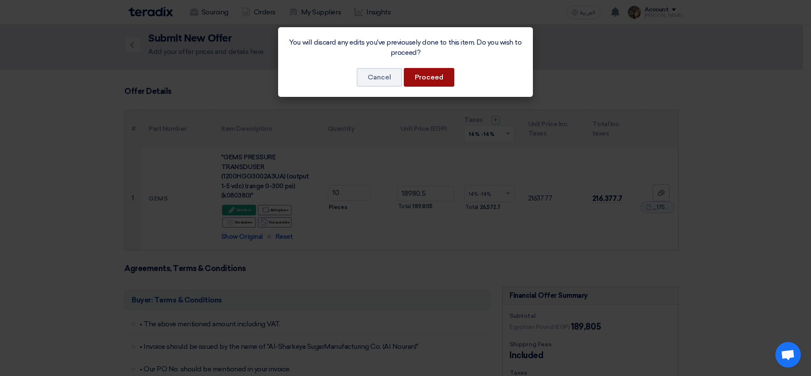
click at [427, 75] on button "Proceed" at bounding box center [429, 77] width 51 height 19
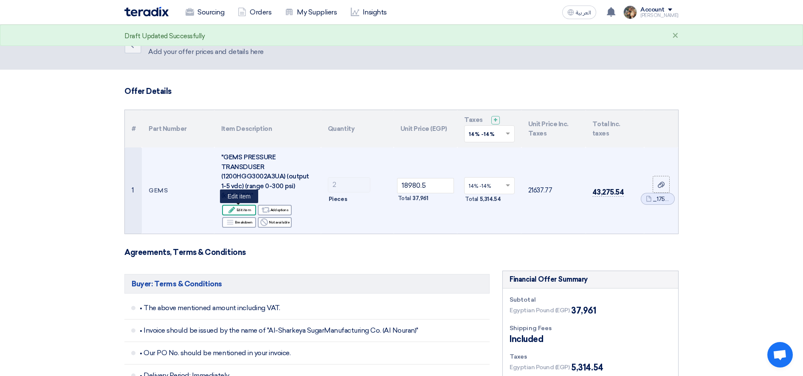
click at [241, 210] on div "Edit Edit item" at bounding box center [239, 210] width 34 height 11
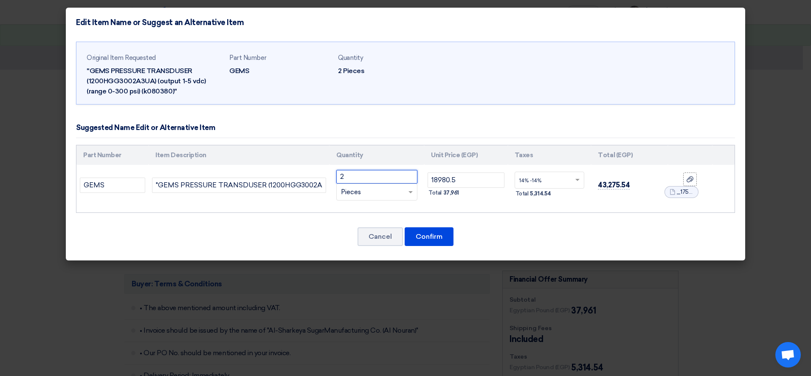
drag, startPoint x: 350, startPoint y: 179, endPoint x: 330, endPoint y: 177, distance: 20.0
click at [330, 177] on td "2 RFQ_STEP1.ITEMS.2.TYPE_PLACEHOLDER × Pieces" at bounding box center [376, 185] width 95 height 41
type input "1"
click at [437, 231] on button "Confirm" at bounding box center [428, 236] width 49 height 19
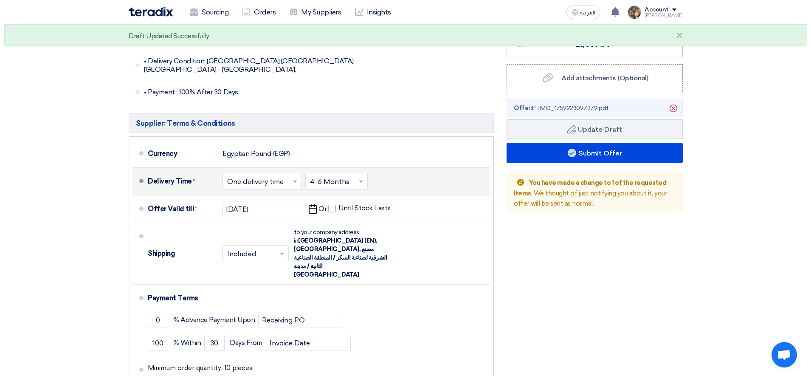
scroll to position [376, 0]
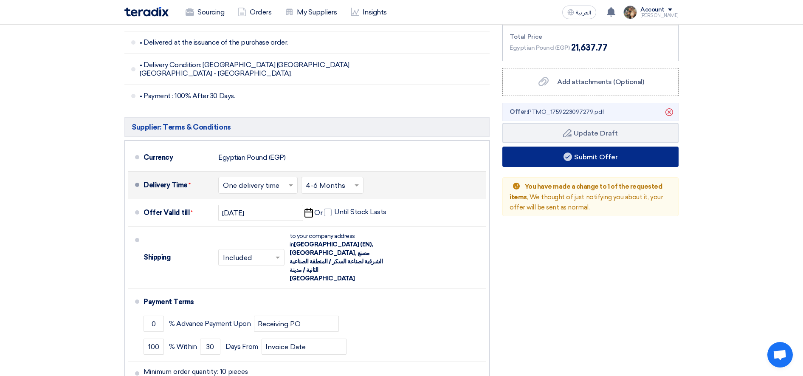
click at [575, 163] on button "Submit Offer" at bounding box center [590, 156] width 176 height 20
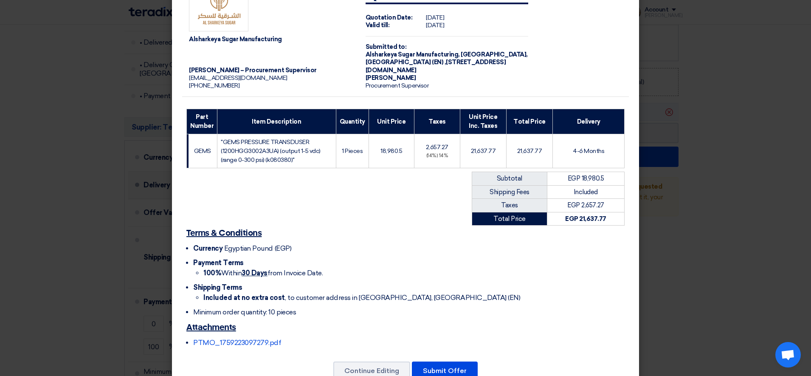
scroll to position [56, 0]
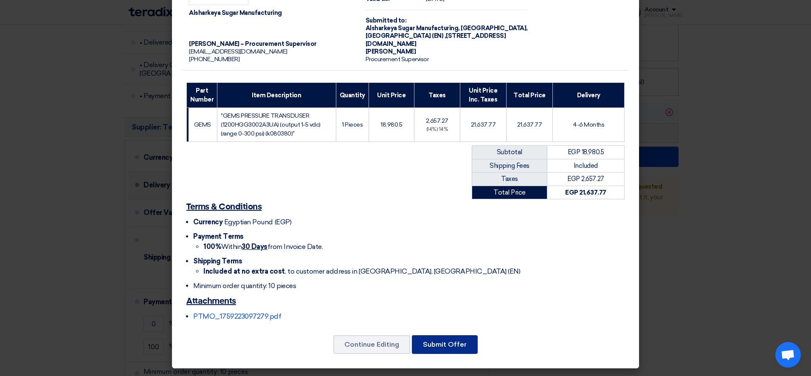
click at [449, 342] on button "Submit Offer" at bounding box center [445, 344] width 66 height 19
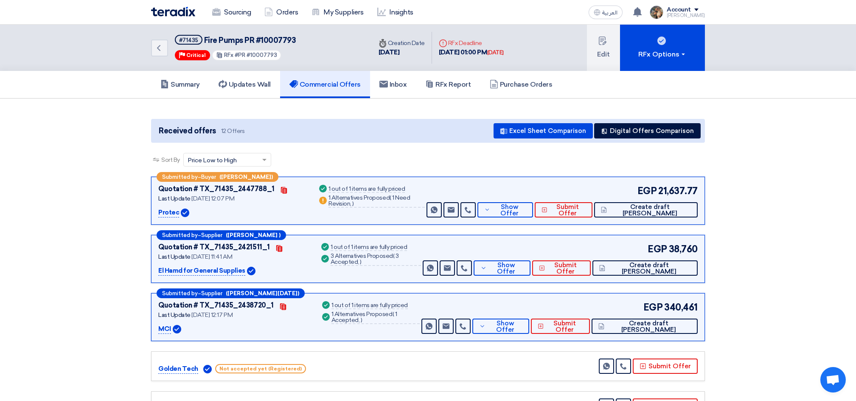
drag, startPoint x: 720, startPoint y: 0, endPoint x: 304, endPoint y: 169, distance: 448.3
click at [304, 169] on div "Sort By Sort by × Price Low to High ×" at bounding box center [428, 165] width 554 height 24
click at [533, 212] on button "Show Offer" at bounding box center [505, 209] width 56 height 15
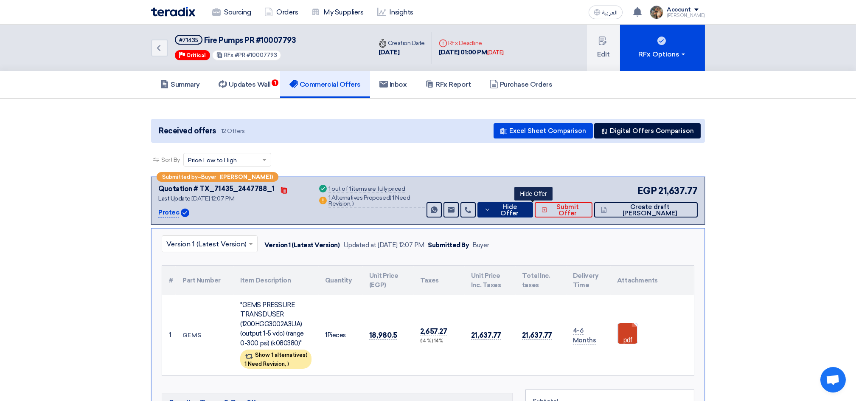
click at [533, 212] on button "Hide Offer" at bounding box center [505, 209] width 56 height 15
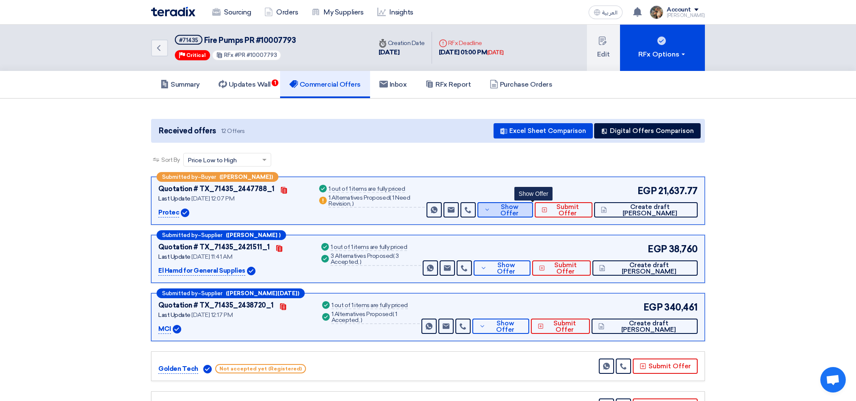
click at [526, 211] on span "Show Offer" at bounding box center [509, 210] width 34 height 13
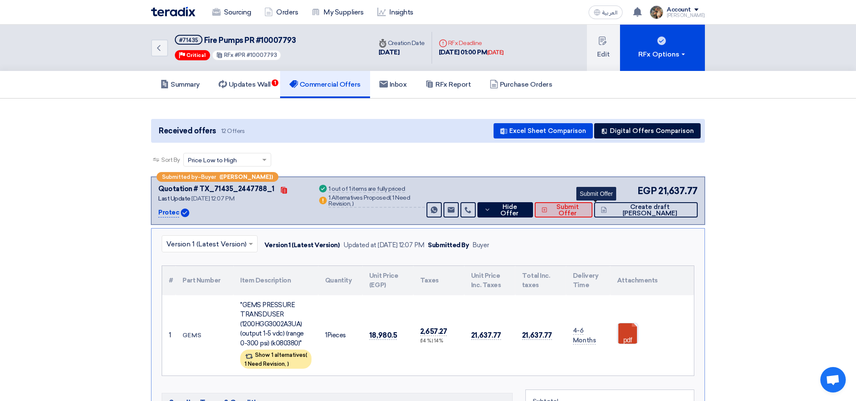
click at [586, 208] on span "Submit Offer" at bounding box center [568, 210] width 36 height 13
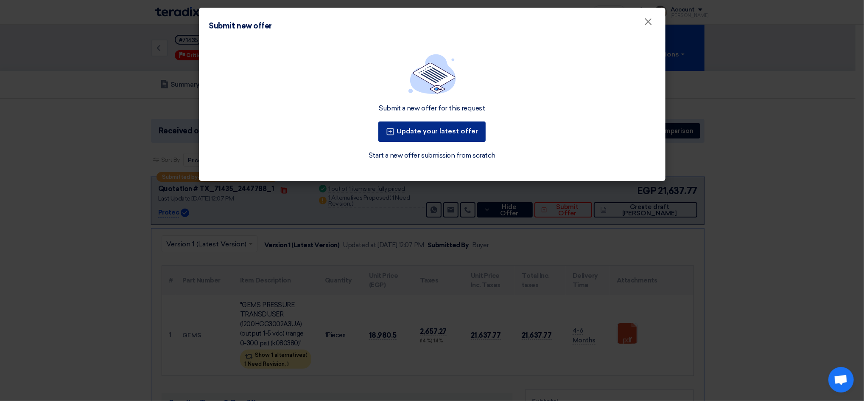
click at [425, 129] on button "Update your latest offer" at bounding box center [432, 131] width 107 height 20
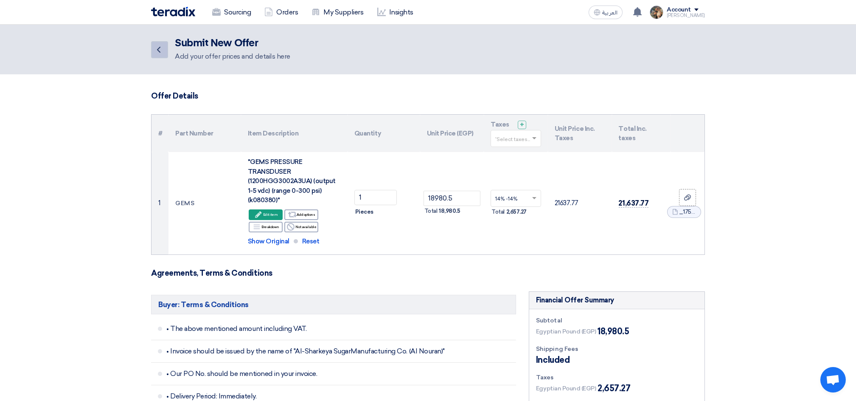
click at [157, 51] on icon "Back" at bounding box center [159, 50] width 10 height 10
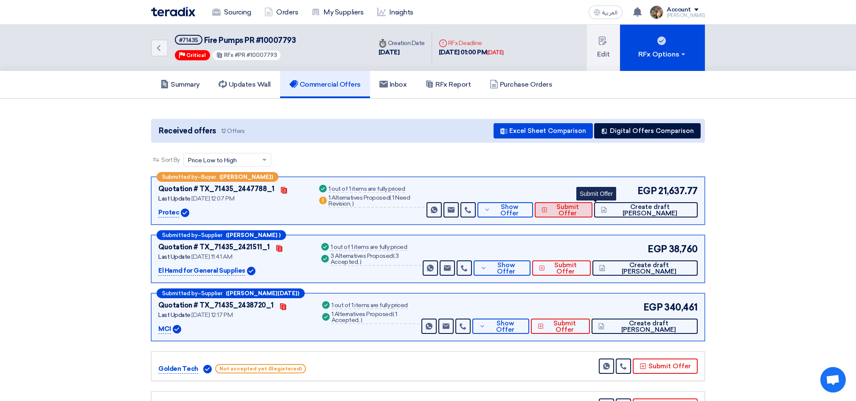
click at [585, 210] on span "Submit Offer" at bounding box center [568, 210] width 36 height 13
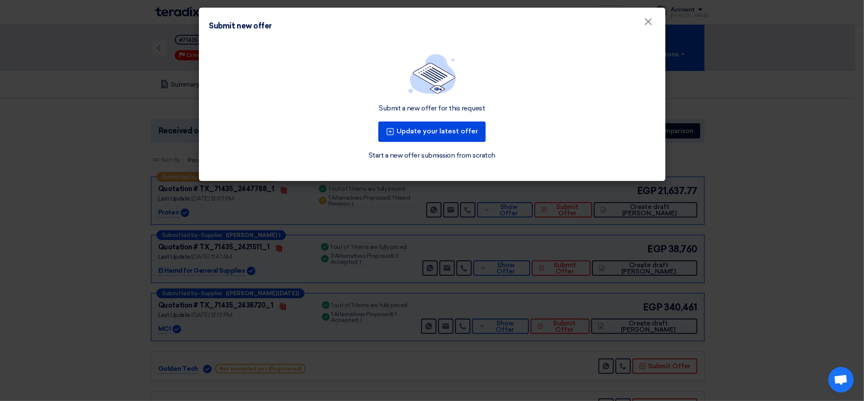
click at [423, 154] on link "Start a new offer submission from scratch" at bounding box center [432, 155] width 127 height 10
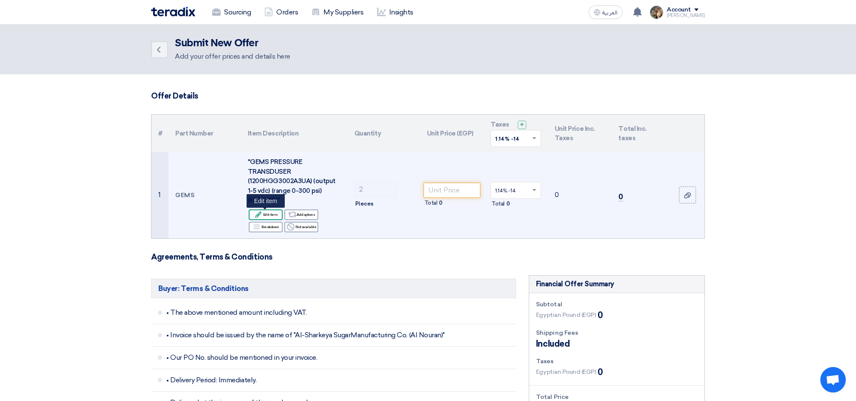
click at [273, 214] on div "Edit Edit item" at bounding box center [266, 214] width 34 height 11
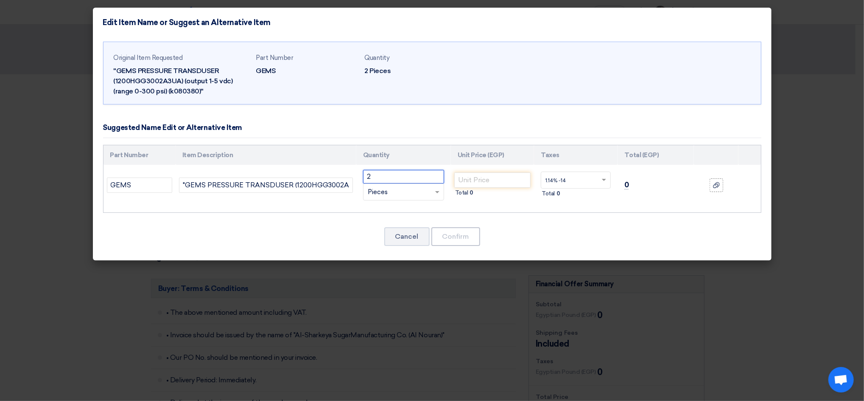
drag, startPoint x: 379, startPoint y: 177, endPoint x: 334, endPoint y: 175, distance: 45.9
click at [334, 175] on tr "GEMS "GEMS PRESSURE TRANSDUSER (1200HGG3002A3UA)(output 1-5 vdc) (range 0-300 p…" at bounding box center [433, 185] width 658 height 41
type input "10"
click at [464, 180] on input "number" at bounding box center [493, 179] width 77 height 15
click at [593, 179] on input "text" at bounding box center [571, 181] width 51 height 14
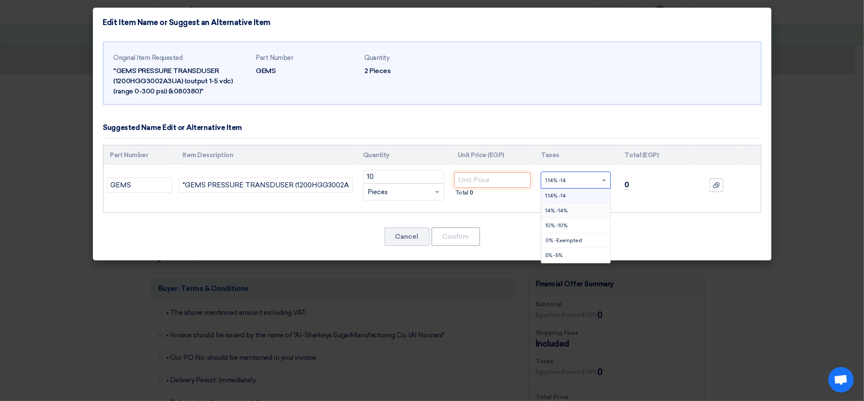
click at [558, 206] on div "14% -14%" at bounding box center [576, 210] width 69 height 15
click at [483, 184] on input "number" at bounding box center [493, 179] width 77 height 15
paste input "18980.50"
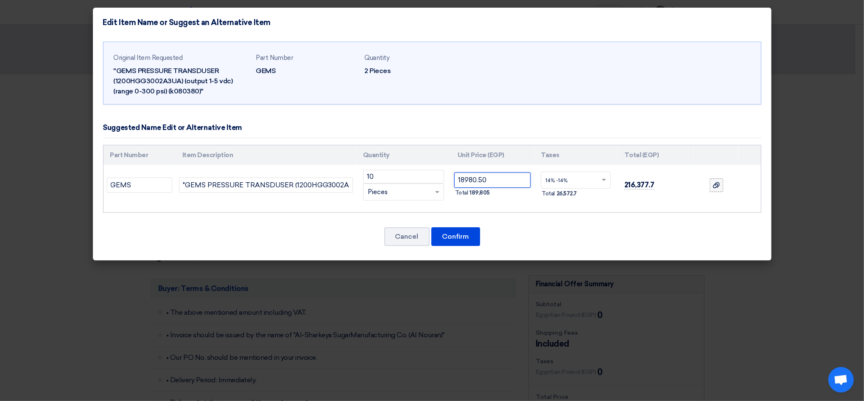
type input "18980.50"
click at [711, 182] on label at bounding box center [717, 185] width 14 height 14
click at [0, 0] on input "file" at bounding box center [0, 0] width 0 height 0
click at [477, 237] on button "Confirm" at bounding box center [456, 236] width 49 height 19
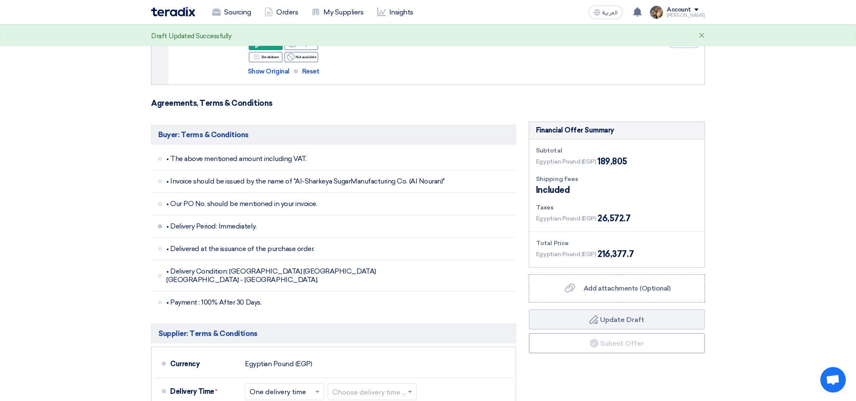
scroll to position [226, 0]
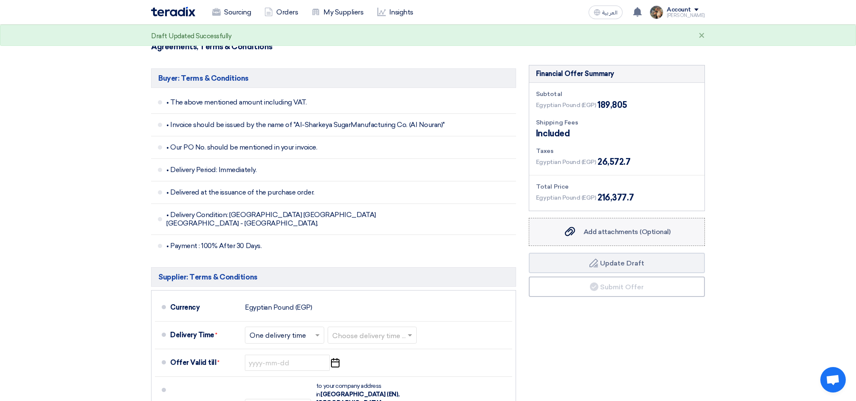
click at [580, 226] on label "Add attachments (Optional) Add attachments (Optional)" at bounding box center [617, 232] width 176 height 28
click at [0, 0] on input "Add attachments (Optional) Add attachments (Optional)" at bounding box center [0, 0] width 0 height 0
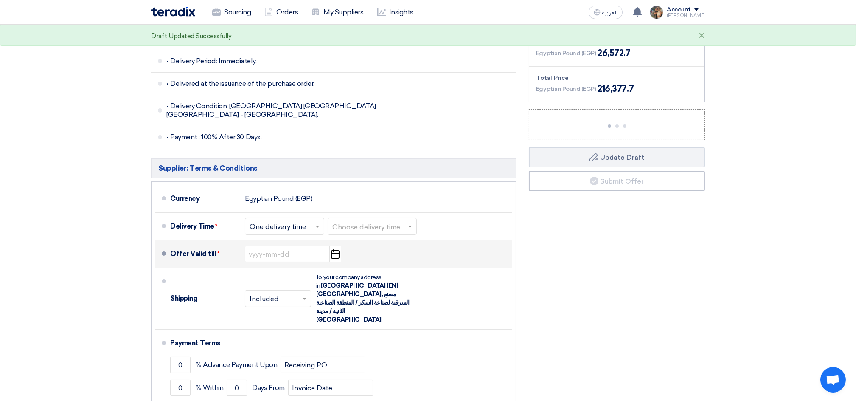
scroll to position [340, 0]
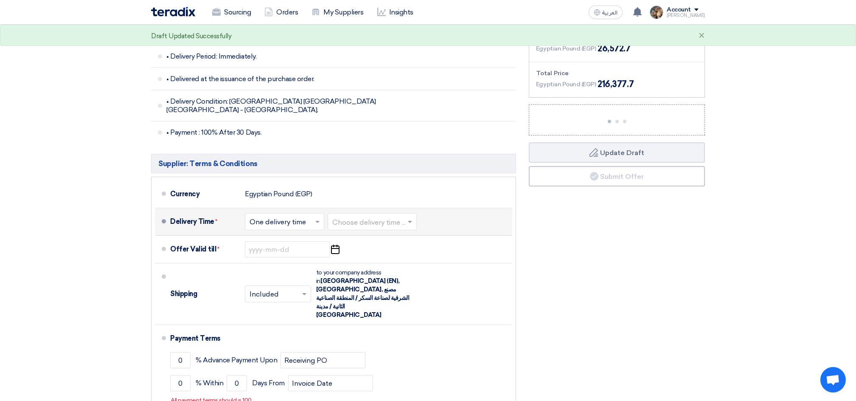
click at [396, 216] on input "text" at bounding box center [372, 222] width 81 height 12
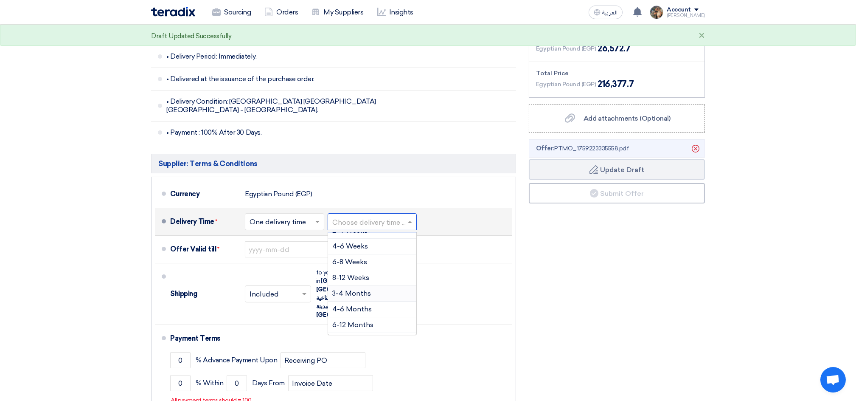
scroll to position [70, 0]
click at [366, 291] on span "4-6 Months" at bounding box center [351, 295] width 39 height 8
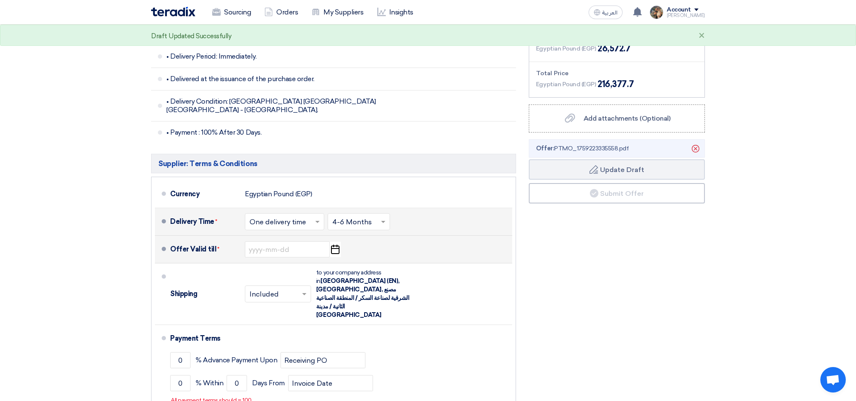
click at [337, 243] on icon "Pick a date" at bounding box center [334, 248] width 11 height 15
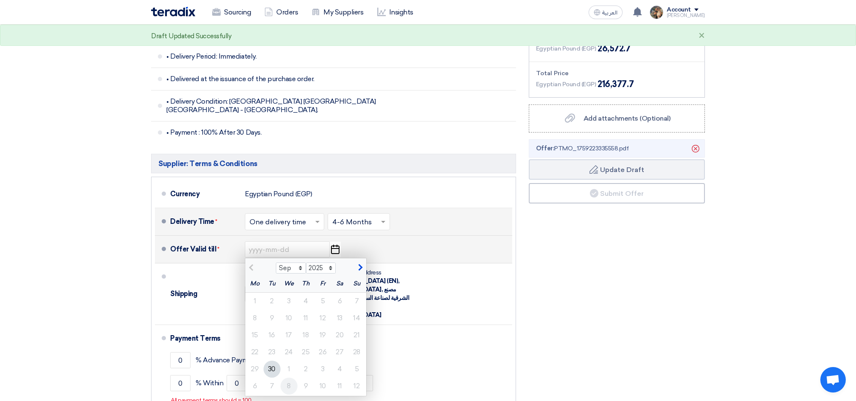
click at [290, 379] on div "8" at bounding box center [289, 385] width 17 height 17
type input "10/8/2025"
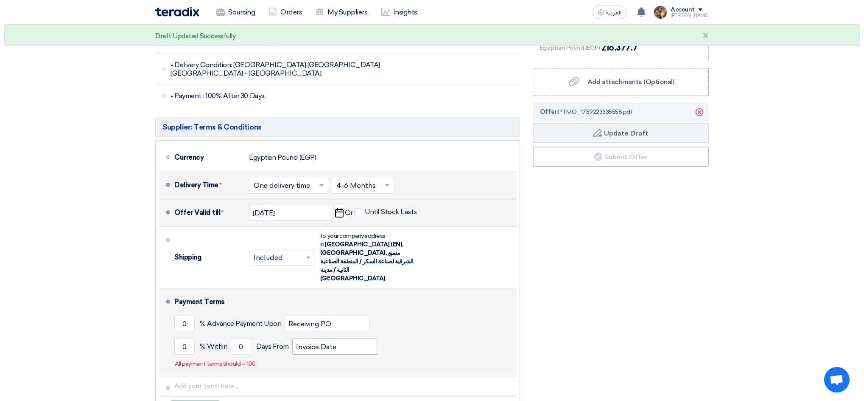
scroll to position [396, 0]
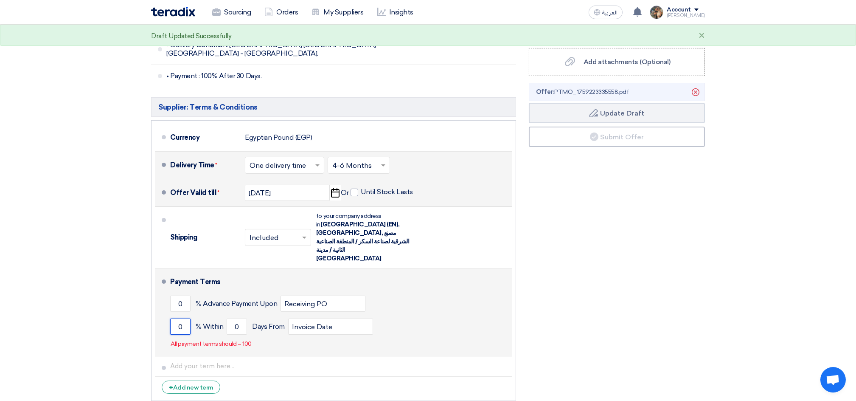
click at [177, 318] on input "0" at bounding box center [180, 326] width 20 height 16
type input "100"
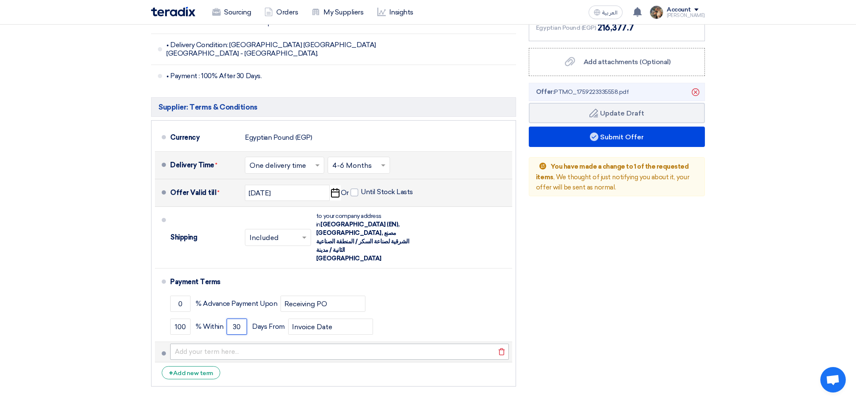
type input "30"
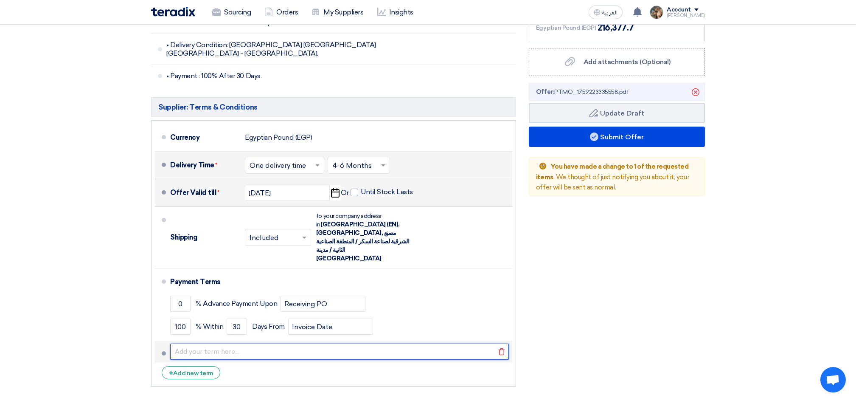
click at [238, 343] on input "text" at bounding box center [339, 351] width 339 height 16
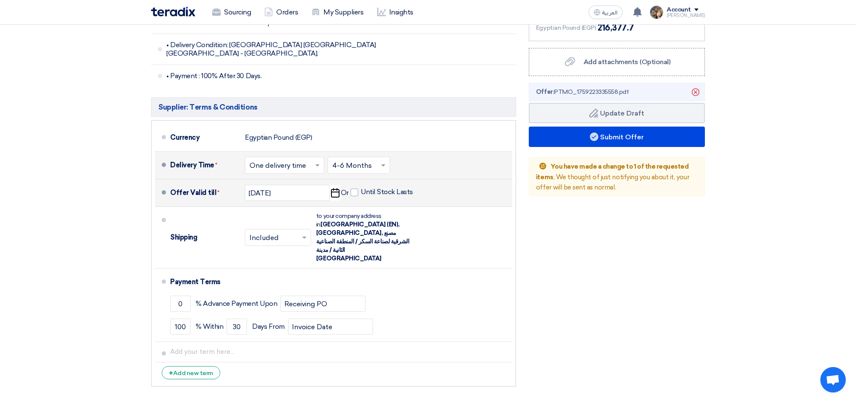
click at [107, 295] on section "Offer Details # Part Number Item Description Quantity Unit Price (EGP) Taxes + …" at bounding box center [428, 47] width 856 height 739
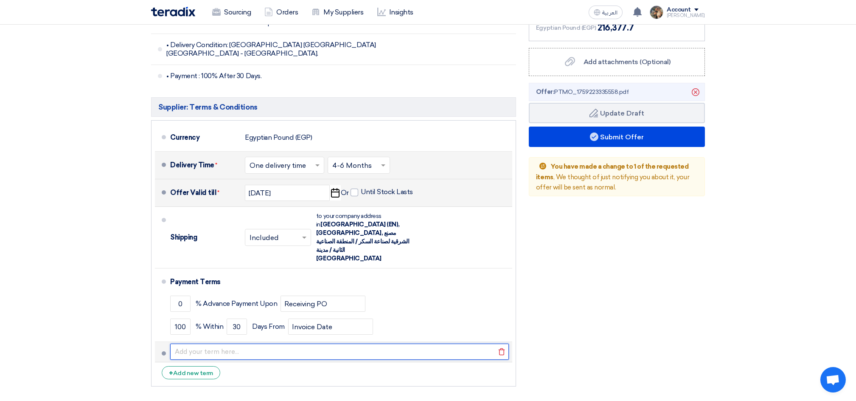
click at [188, 343] on input "text" at bounding box center [339, 351] width 339 height 16
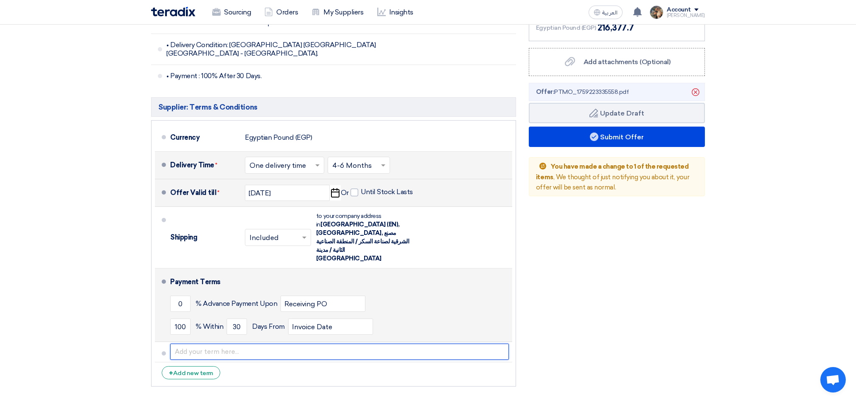
paste input "Minimum order quantity: 10 pieces"
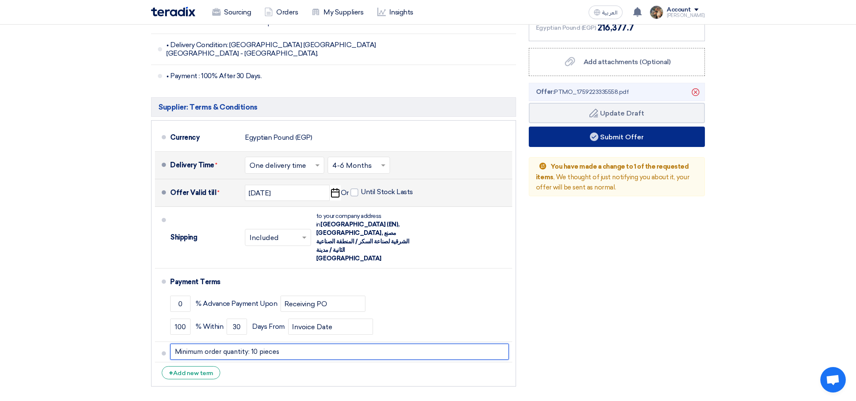
type input "Minimum order quantity: 10 pieces"
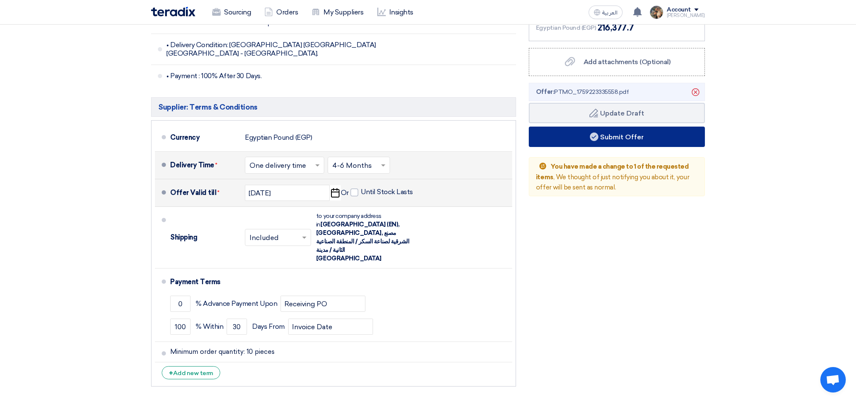
click at [557, 138] on button "Submit Offer" at bounding box center [617, 136] width 176 height 20
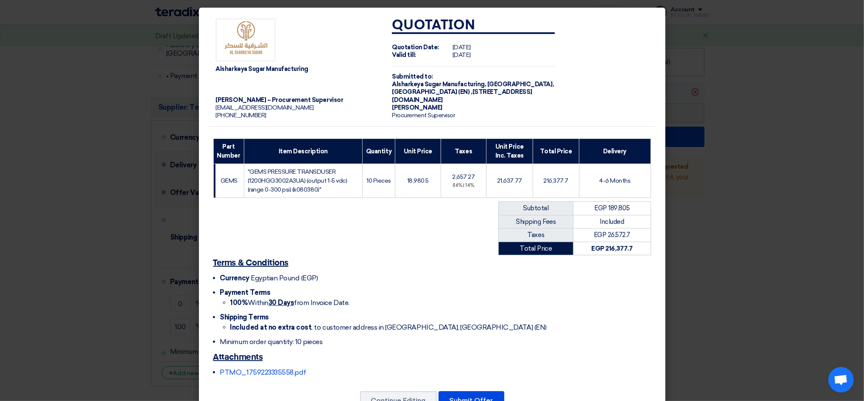
scroll to position [30, 0]
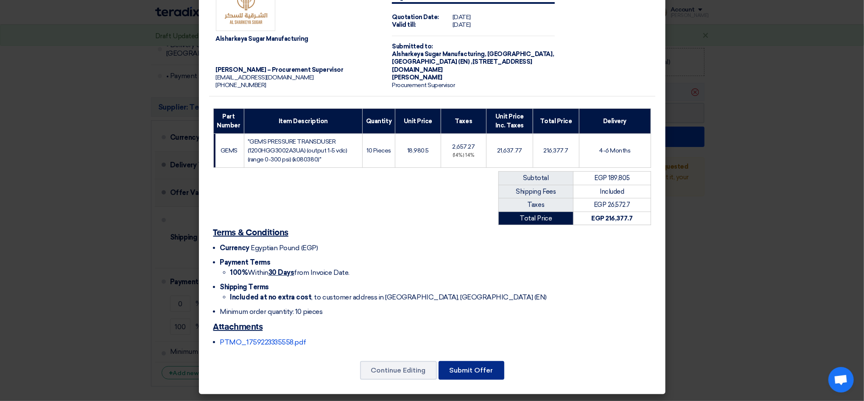
click at [487, 363] on button "Submit Offer" at bounding box center [472, 370] width 66 height 19
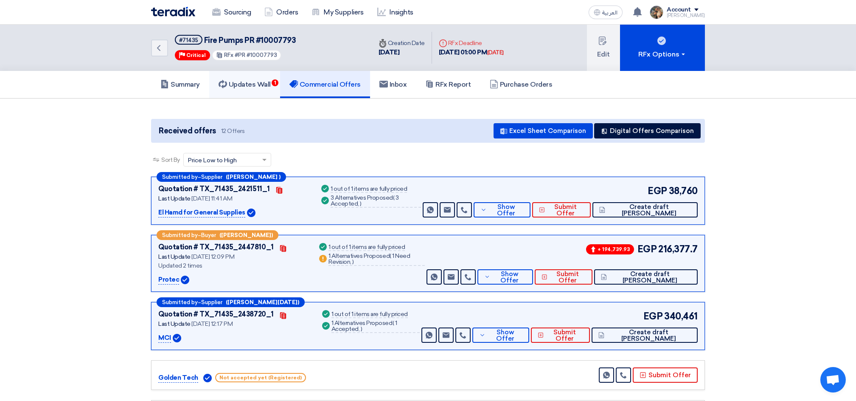
click at [262, 86] on h5 "Updates Wall 1" at bounding box center [245, 84] width 52 height 8
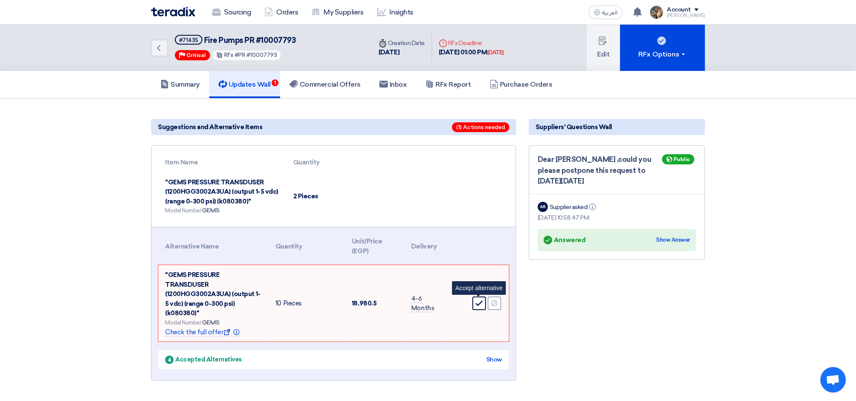
click at [477, 300] on icon "Accept" at bounding box center [479, 303] width 8 height 8
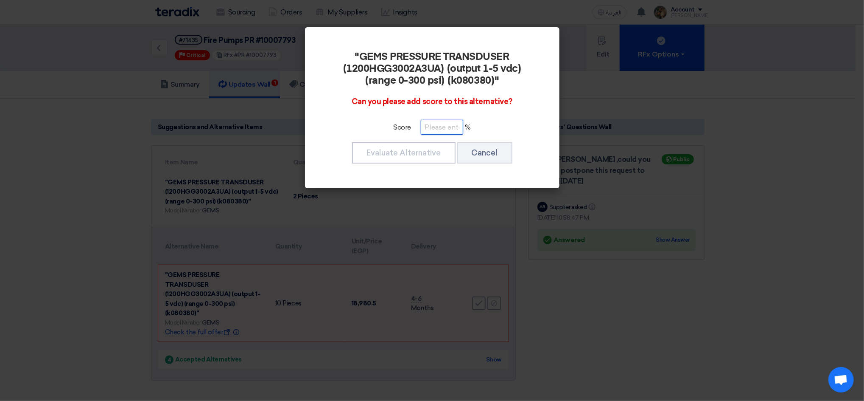
click at [432, 134] on input "number" at bounding box center [442, 127] width 42 height 15
type input "100"
click at [421, 162] on button "Evaluate Alternative" at bounding box center [404, 152] width 104 height 21
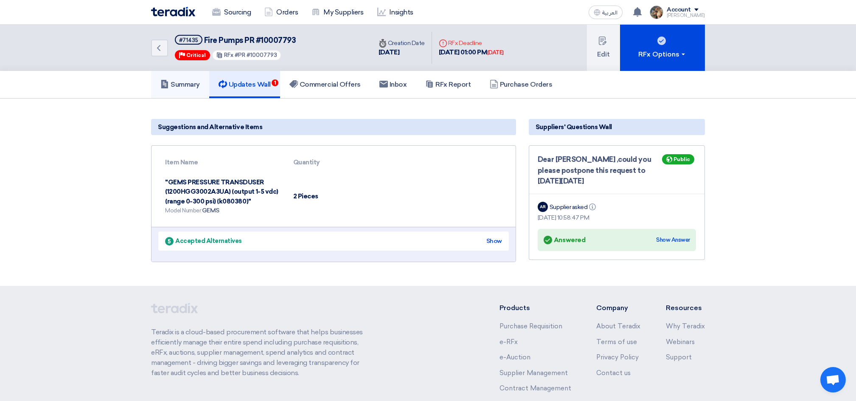
click at [188, 80] on h5 "Summary" at bounding box center [179, 84] width 39 height 8
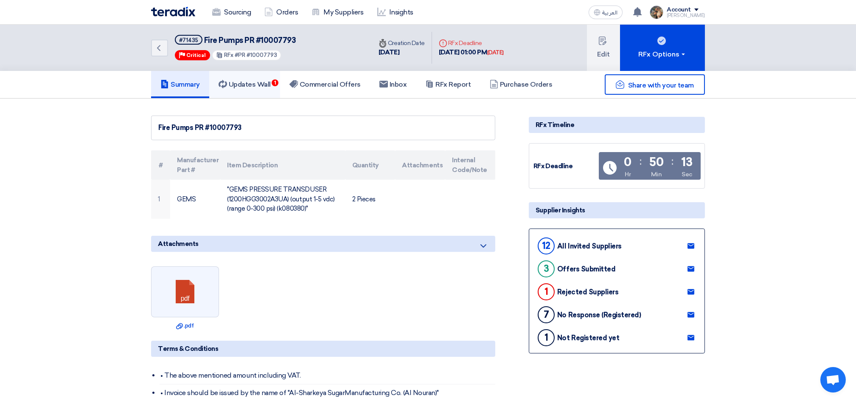
click at [256, 80] on h5 "Updates Wall 1" at bounding box center [245, 84] width 52 height 8
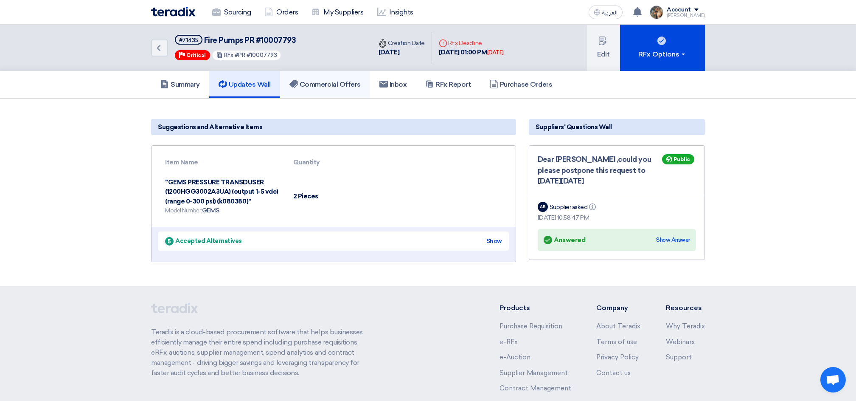
click at [313, 80] on h5 "Commercial Offers" at bounding box center [324, 84] width 71 height 8
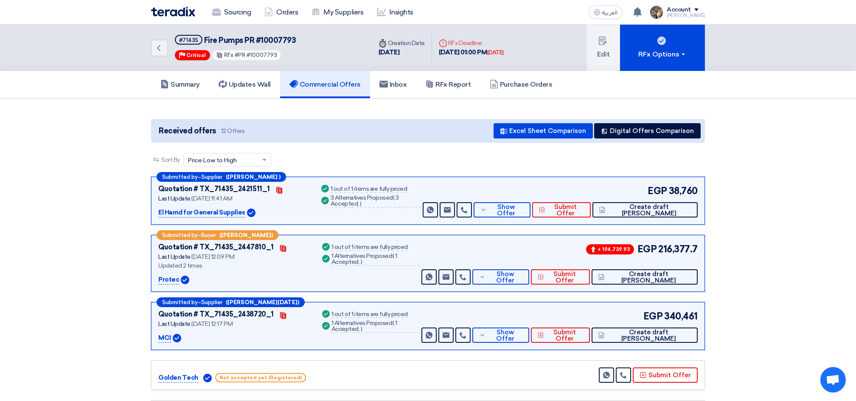
click at [156, 7] on img at bounding box center [173, 12] width 44 height 10
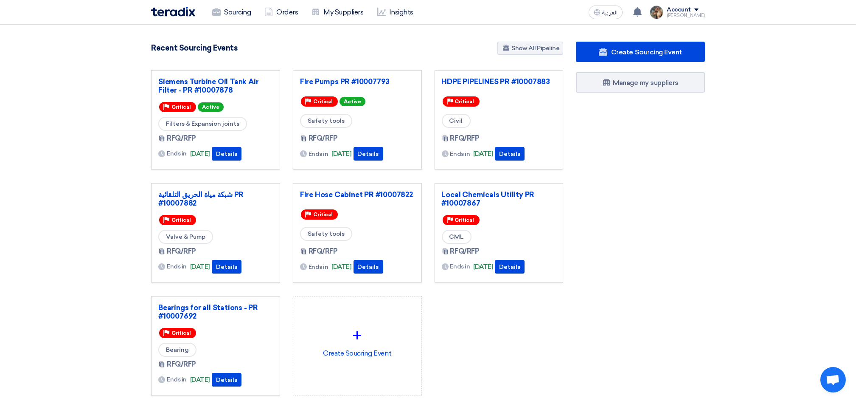
click at [248, 42] on div "Recent Sourcing Events Show All Pipeline" at bounding box center [357, 49] width 412 height 15
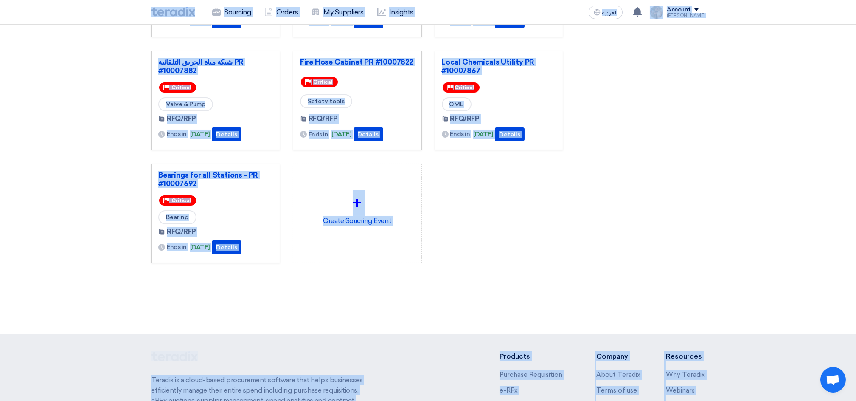
scroll to position [258, 0]
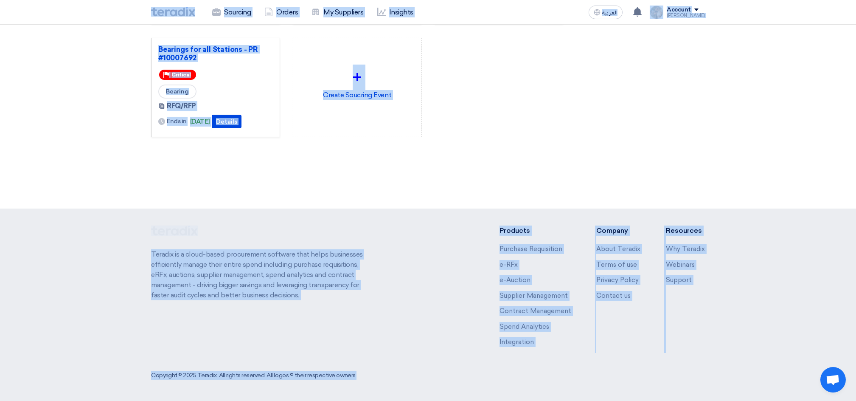
drag, startPoint x: 140, startPoint y: 6, endPoint x: 692, endPoint y: 412, distance: 685.3
click at [692, 401] on html "Sourcing Orders My Suppliers Insights العربية ع You have a new offer for 'Fire …" at bounding box center [428, 71] width 856 height 659
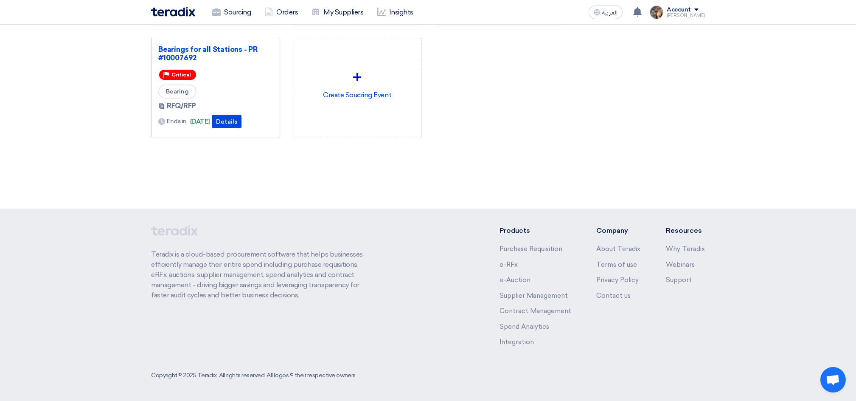
scroll to position [0, 0]
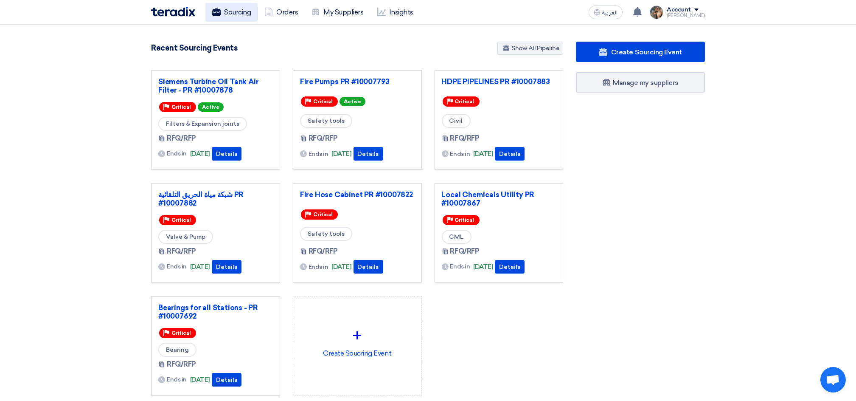
click at [240, 17] on link "Sourcing" at bounding box center [231, 12] width 52 height 19
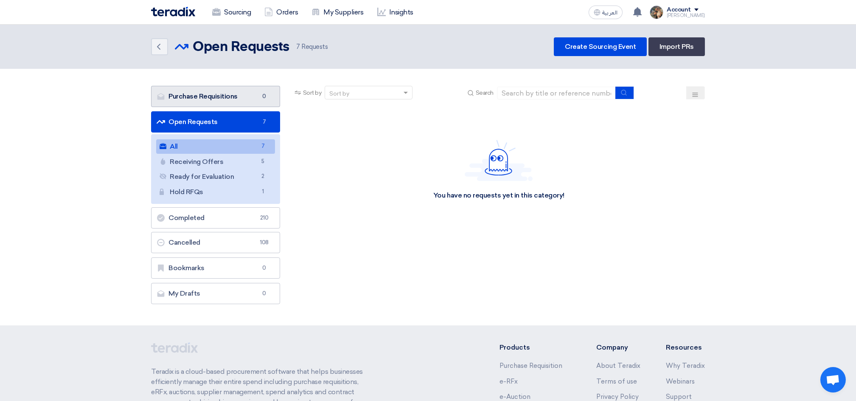
click at [228, 92] on link "Purchase Requisitions Purchase Requisitions 0" at bounding box center [215, 96] width 129 height 21
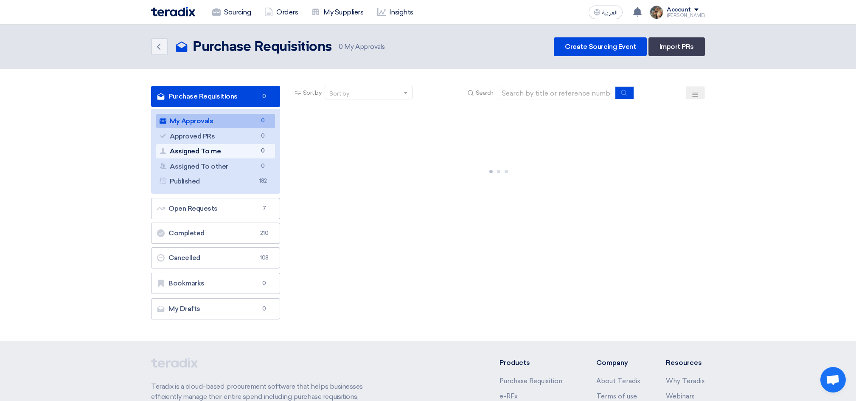
click at [246, 154] on link "Assigned To me Assigned To me 0" at bounding box center [215, 151] width 119 height 14
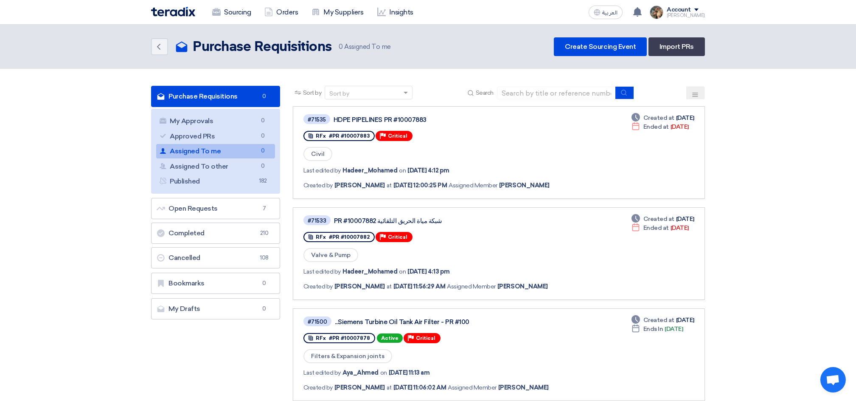
click at [250, 152] on link "Assigned To me Assigned To me 0" at bounding box center [215, 151] width 119 height 14
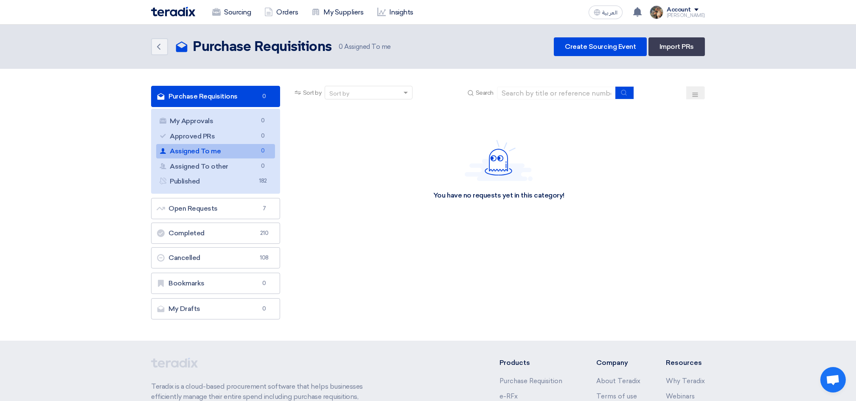
click at [169, 13] on img at bounding box center [173, 12] width 44 height 10
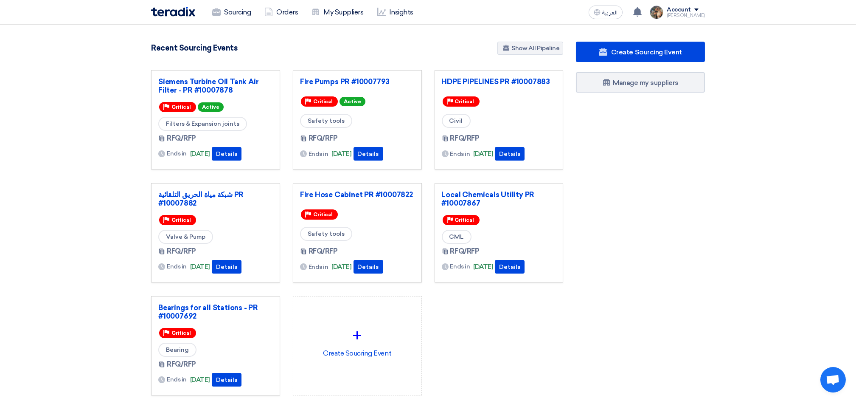
click at [671, 163] on div "Create Sourcing Event Manage my suppliers" at bounding box center [641, 235] width 142 height 387
